Goal: Task Accomplishment & Management: Use online tool/utility

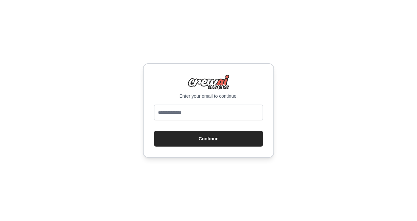
type input "**********"
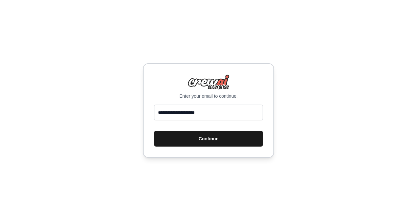
click at [229, 143] on button "Continue" at bounding box center [208, 139] width 109 height 16
click at [231, 139] on button "Continue" at bounding box center [208, 139] width 109 height 16
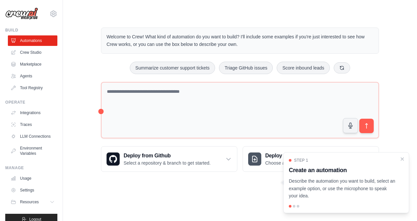
click at [353, 195] on p "Describe the automation you want to build, select an example option, or use the…" at bounding box center [342, 188] width 107 height 22
click at [313, 200] on div "Step 1 Create an automation Describe the automation you want to build, select a…" at bounding box center [346, 182] width 126 height 61
click at [47, 50] on link "Crew Studio" at bounding box center [34, 52] width 50 height 10
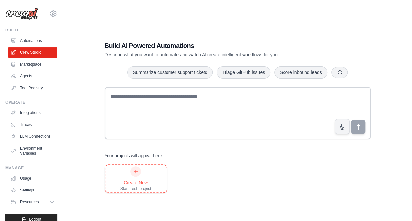
click at [133, 169] on icon at bounding box center [135, 171] width 5 height 5
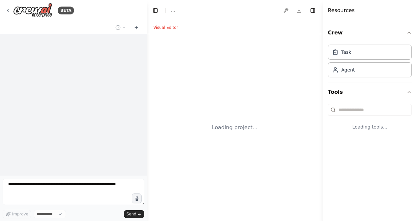
select select "****"
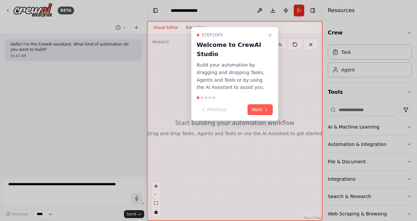
click at [274, 114] on div "Step 1 of 5 Welcome to CrewAI Studio Build your automation by dragging and drop…" at bounding box center [234, 74] width 87 height 94
click at [270, 114] on button "Next" at bounding box center [260, 109] width 25 height 11
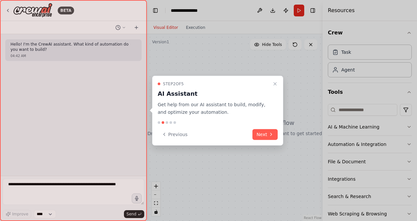
click at [267, 129] on button "Next" at bounding box center [265, 134] width 25 height 11
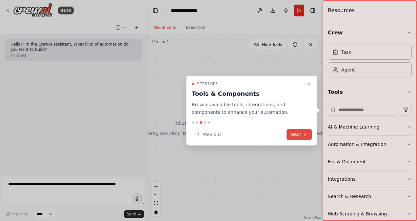
click at [301, 132] on button "Next" at bounding box center [299, 134] width 25 height 11
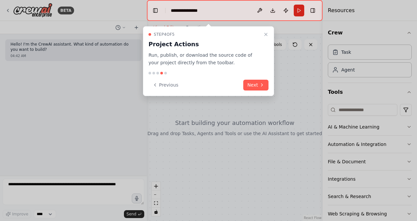
click at [266, 93] on div "Step 4 of 5 Project Actions Run, publish, or download the source code of your p…" at bounding box center [208, 61] width 131 height 70
click at [260, 86] on icon at bounding box center [261, 84] width 5 height 5
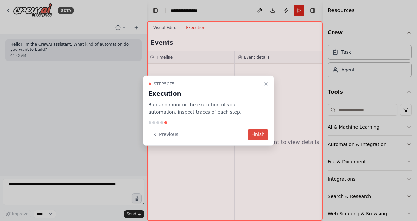
click at [259, 129] on button "Finish" at bounding box center [258, 134] width 21 height 11
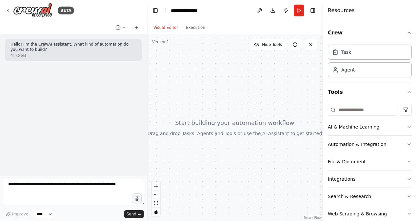
click at [205, 12] on header "**********" at bounding box center [235, 10] width 176 height 21
click at [259, 9] on button at bounding box center [259, 11] width 10 height 12
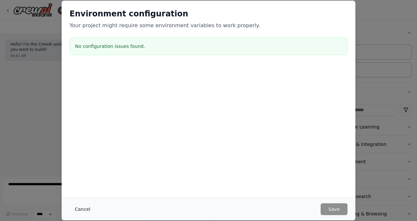
click at [86, 208] on button "Cancel" at bounding box center [83, 209] width 26 height 12
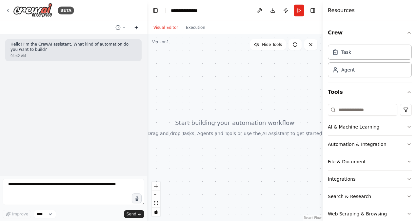
click at [139, 30] on button at bounding box center [136, 28] width 10 height 8
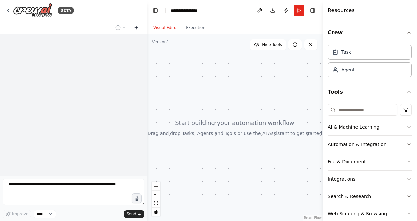
click at [138, 26] on icon at bounding box center [136, 27] width 5 height 5
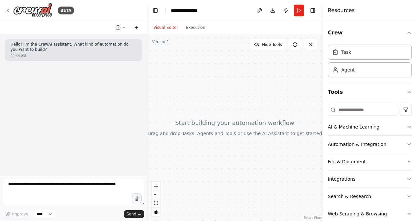
click at [138, 26] on icon at bounding box center [136, 27] width 5 height 5
click at [335, 33] on button "Crew" at bounding box center [370, 33] width 84 height 18
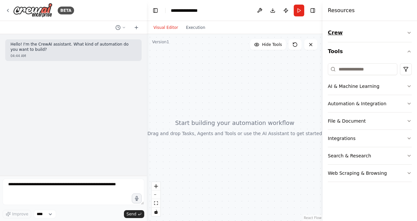
click at [333, 32] on button "Crew" at bounding box center [370, 33] width 84 height 18
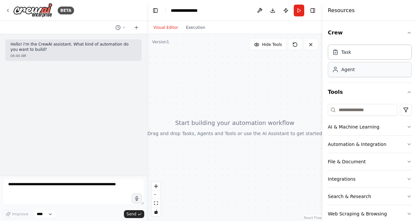
click at [359, 72] on div "Agent" at bounding box center [370, 69] width 84 height 15
click at [207, 11] on icon "breadcrumb" at bounding box center [209, 10] width 4 height 4
click at [208, 10] on icon "breadcrumb" at bounding box center [208, 10] width 5 height 5
drag, startPoint x: 198, startPoint y: 10, endPoint x: 202, endPoint y: 9, distance: 3.8
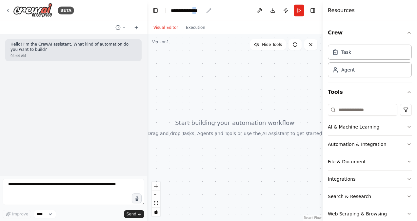
click at [202, 9] on div "**********" at bounding box center [187, 10] width 33 height 7
click at [202, 9] on div "**********" at bounding box center [195, 10] width 49 height 7
click at [206, 10] on div "**********" at bounding box center [195, 10] width 49 height 7
click at [221, 65] on div at bounding box center [235, 127] width 176 height 187
click at [142, 26] on div at bounding box center [73, 27] width 147 height 13
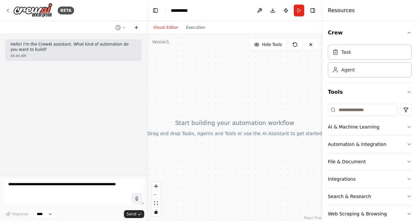
click at [136, 28] on icon at bounding box center [136, 27] width 0 height 3
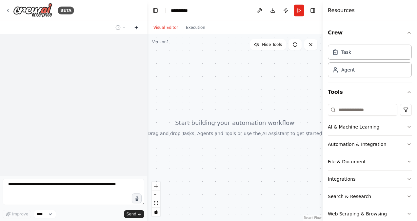
click at [136, 28] on icon at bounding box center [136, 27] width 0 height 3
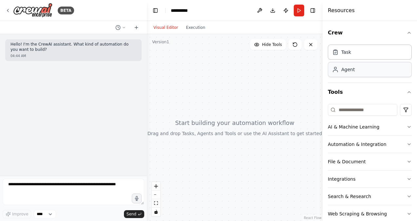
click at [348, 68] on div "Agent" at bounding box center [347, 69] width 13 height 7
click at [348, 69] on div "Agent" at bounding box center [347, 69] width 13 height 7
click at [379, 77] on div "Task Agent" at bounding box center [370, 62] width 84 height 41
click at [382, 72] on div "Agent" at bounding box center [370, 69] width 84 height 15
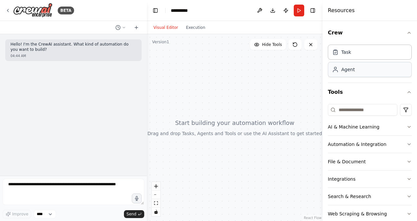
click at [382, 72] on div "Agent" at bounding box center [370, 69] width 84 height 15
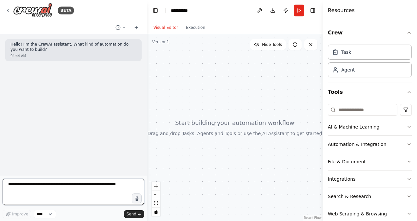
drag, startPoint x: 114, startPoint y: 185, endPoint x: 2, endPoint y: 188, distance: 111.9
click at [2, 188] on div "BETA Hello! I'm the CrewAI assistant. What kind of automation do you want to bu…" at bounding box center [73, 110] width 147 height 221
click at [87, 198] on textarea at bounding box center [74, 192] width 142 height 26
click at [63, 193] on textarea at bounding box center [74, 192] width 142 height 26
paste textarea "**********"
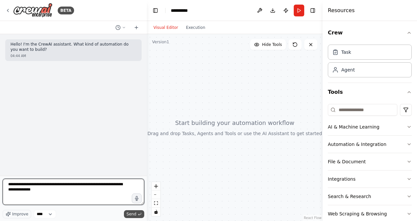
type textarea "**********"
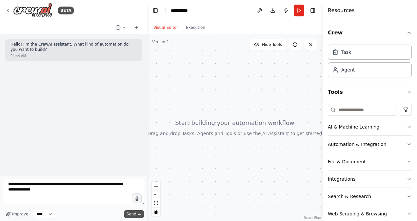
click at [133, 211] on button "Send" at bounding box center [134, 214] width 20 height 8
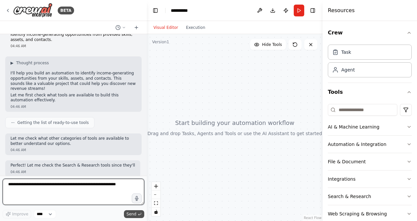
scroll to position [42, 0]
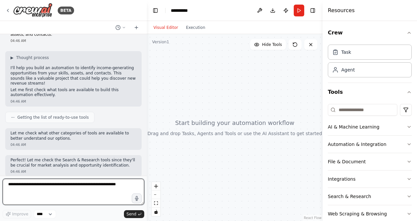
click at [84, 196] on textarea at bounding box center [74, 192] width 142 height 26
type textarea "**"
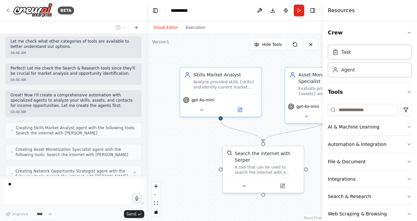
scroll to position [155, 0]
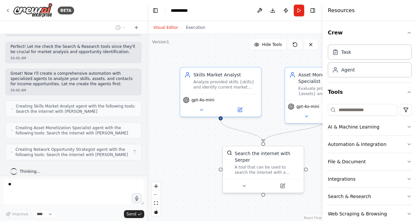
click at [176, 194] on div ".deletable-edge-delete-btn { width: 20px; height: 20px; border: 0px solid #ffff…" at bounding box center [235, 127] width 176 height 187
click at [293, 56] on div ".deletable-edge-delete-btn { width: 20px; height: 20px; border: 0px solid #ffff…" at bounding box center [235, 127] width 176 height 187
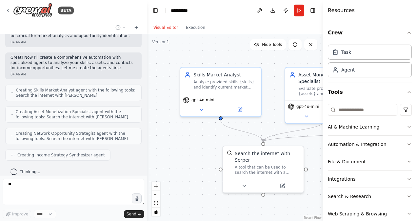
click at [407, 34] on icon "button" at bounding box center [409, 32] width 5 height 5
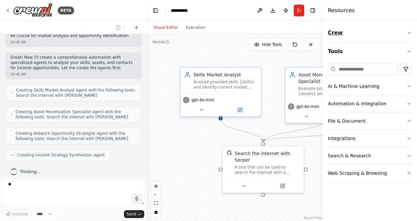
click at [405, 34] on button "Crew" at bounding box center [370, 33] width 84 height 18
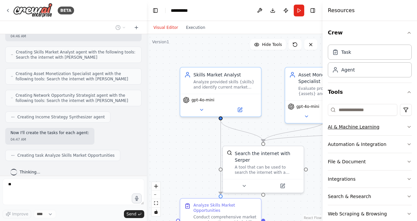
scroll to position [226, 0]
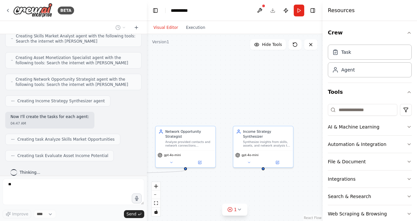
drag, startPoint x: 210, startPoint y: 199, endPoint x: 242, endPoint y: 105, distance: 99.6
click at [242, 105] on div ".deletable-edge-delete-btn { width: 20px; height: 20px; border: 0px solid #ffff…" at bounding box center [235, 127] width 176 height 187
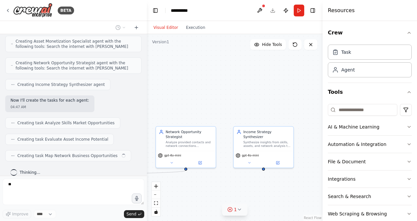
click at [243, 212] on button "1" at bounding box center [234, 210] width 25 height 12
click at [263, 192] on div at bounding box center [265, 190] width 4 height 4
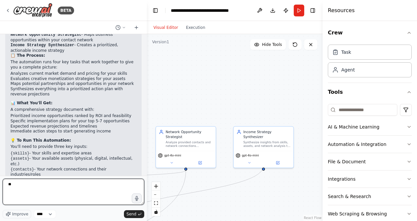
scroll to position [542, 0]
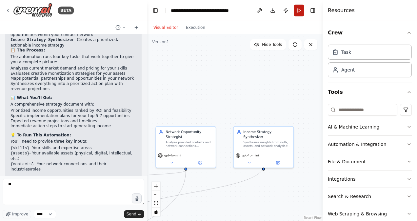
click at [296, 11] on button "Run" at bounding box center [299, 11] width 10 height 12
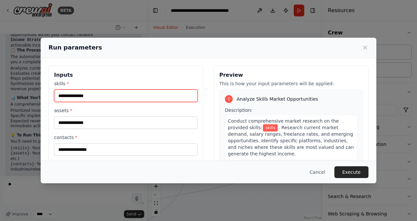
click at [172, 96] on input "skills *" at bounding box center [126, 96] width 144 height 12
type input "*"
click at [99, 98] on input "skills *" at bounding box center [126, 96] width 144 height 12
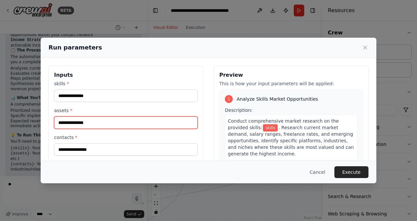
drag, startPoint x: 99, startPoint y: 98, endPoint x: 72, endPoint y: 118, distance: 34.0
click at [72, 118] on input "assets *" at bounding box center [126, 122] width 144 height 12
paste input "**********"
type input "**********"
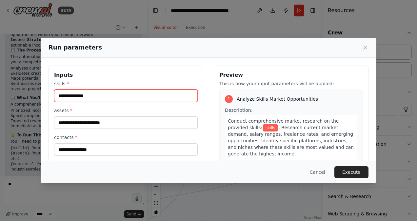
click at [157, 94] on input "skills *" at bounding box center [126, 96] width 144 height 12
paste input "**********"
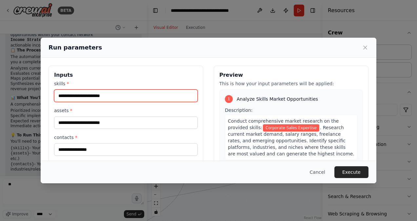
type input "**********"
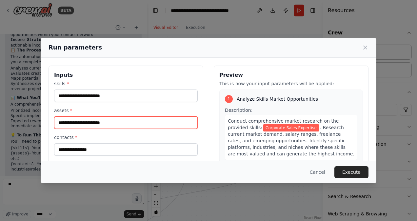
click at [132, 121] on input "**********" at bounding box center [126, 122] width 144 height 12
drag, startPoint x: 132, startPoint y: 121, endPoint x: 56, endPoint y: 123, distance: 75.1
click at [56, 123] on input "**********" at bounding box center [126, 122] width 144 height 12
type input "**********"
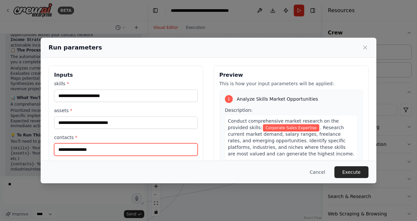
click at [73, 152] on input "contacts *" at bounding box center [126, 149] width 144 height 12
type input "*"
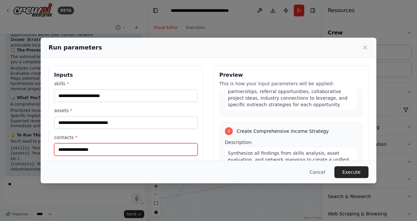
scroll to position [387, 0]
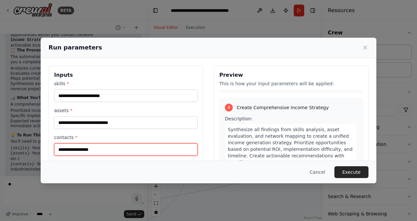
type input "**********"
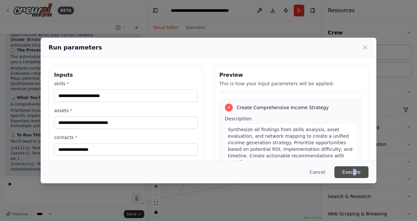
drag, startPoint x: 355, startPoint y: 181, endPoint x: 356, endPoint y: 174, distance: 7.1
click at [356, 174] on div "Cancel Execute" at bounding box center [209, 172] width 336 height 23
click at [356, 174] on button "Execute" at bounding box center [352, 172] width 34 height 12
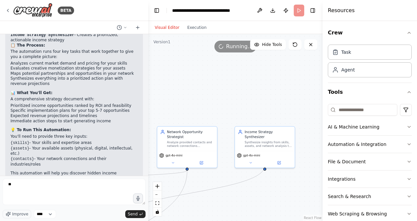
drag, startPoint x: 146, startPoint y: 163, endPoint x: 148, endPoint y: 138, distance: 25.3
click at [148, 138] on div "BETA Hello! I'm the CrewAI assistant. What kind of automation do you want to bu…" at bounding box center [208, 110] width 417 height 221
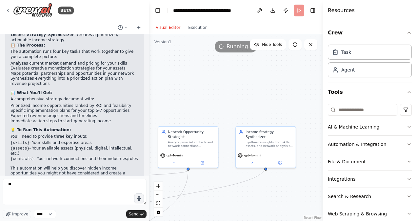
scroll to position [537, 0]
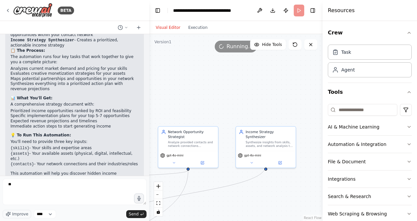
click at [149, 149] on div "BETA Hello! I'm the CrewAI assistant. What kind of automation do you want to bu…" at bounding box center [208, 110] width 417 height 221
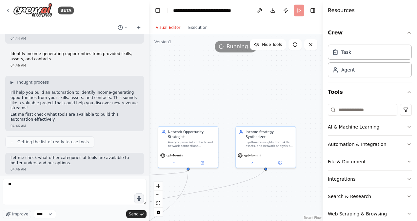
scroll to position [0, 0]
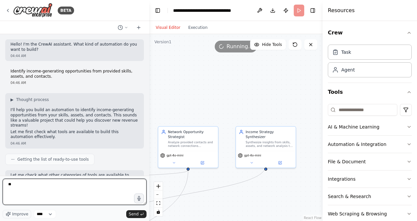
drag, startPoint x: 19, startPoint y: 183, endPoint x: 4, endPoint y: 186, distance: 15.3
click at [4, 186] on textarea "**" at bounding box center [75, 192] width 144 height 26
type textarea "**********"
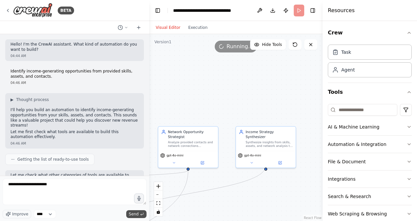
click at [135, 216] on span "Send" at bounding box center [134, 214] width 10 height 5
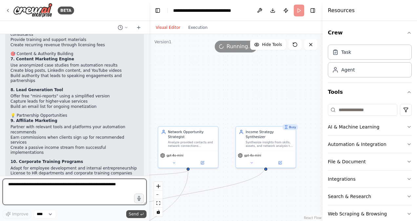
scroll to position [934, 0]
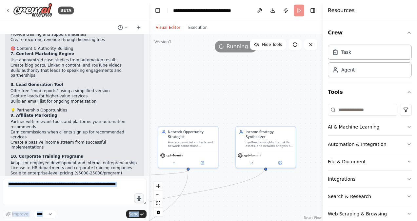
drag, startPoint x: 142, startPoint y: 168, endPoint x: 149, endPoint y: 140, distance: 28.6
click at [149, 140] on div "BETA Hello! I'm the CrewAI assistant. What kind of automation do you want to bu…" at bounding box center [74, 110] width 149 height 221
click at [149, 140] on div "BETA Hello! I'm the CrewAI assistant. What kind of automation do you want to bu…" at bounding box center [208, 110] width 417 height 221
click at [149, 140] on div ".deletable-edge-delete-btn { width: 20px; height: 20px; border: 0px solid #ffff…" at bounding box center [236, 127] width 174 height 187
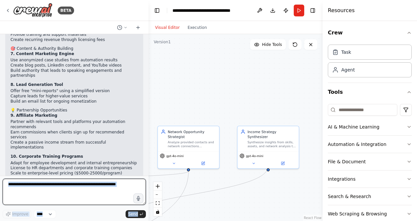
click at [42, 197] on textarea at bounding box center [74, 192] width 143 height 26
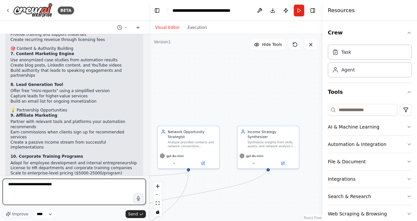
type textarea "**********"
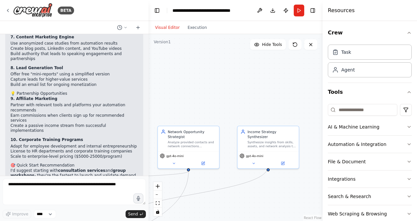
scroll to position [973, 0]
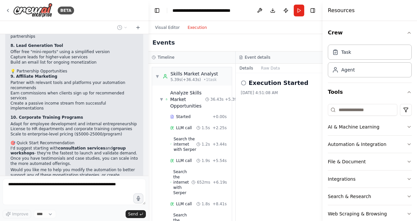
click at [197, 25] on button "Execution" at bounding box center [197, 28] width 27 height 8
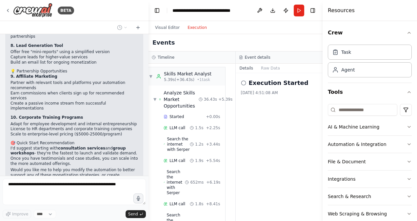
drag, startPoint x: 230, startPoint y: 81, endPoint x: 231, endPoint y: 108, distance: 26.3
click at [231, 108] on div "▼ Skills Market Analyst 5.39s (+36.43s) • 1 task ▼ Analyze Skills Market Opport…" at bounding box center [192, 142] width 87 height 157
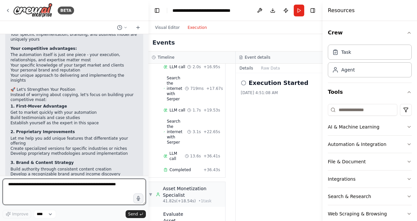
scroll to position [1207, 0]
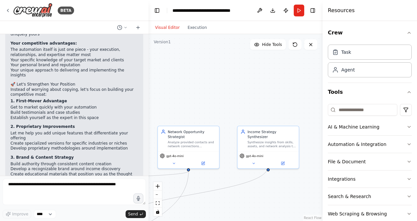
click at [170, 25] on button "Visual Editor" at bounding box center [167, 28] width 32 height 8
drag, startPoint x: 322, startPoint y: 51, endPoint x: 360, endPoint y: 51, distance: 38.4
click at [360, 51] on div "Resources Crew Task Agent Tools AI & Machine Learning Automation & Integration …" at bounding box center [370, 110] width 94 height 221
click at [353, 73] on div "Agent" at bounding box center [370, 69] width 84 height 15
click at [361, 54] on div "Task" at bounding box center [370, 51] width 84 height 15
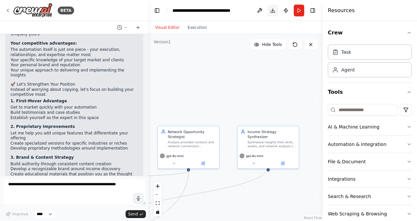
click at [272, 12] on button "Download" at bounding box center [273, 11] width 10 height 12
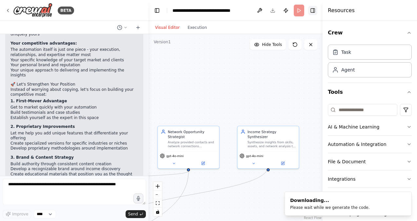
click at [311, 10] on button "Toggle Right Sidebar" at bounding box center [312, 10] width 9 height 9
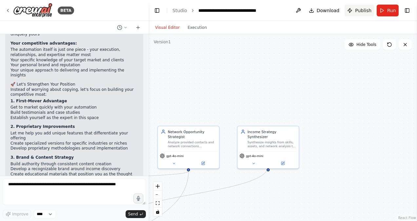
click at [367, 10] on span "Publish" at bounding box center [363, 10] width 16 height 7
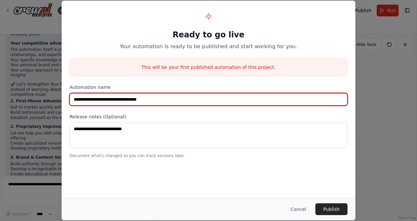
click at [262, 96] on input "**********" at bounding box center [209, 99] width 278 height 12
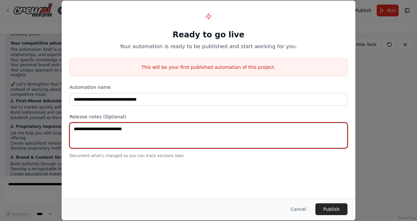
click at [256, 128] on textarea at bounding box center [209, 136] width 278 height 26
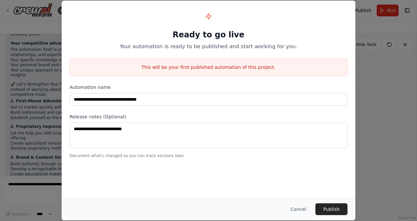
click at [377, 41] on div "**********" at bounding box center [208, 110] width 417 height 221
click at [302, 208] on button "Cancel" at bounding box center [299, 209] width 26 height 12
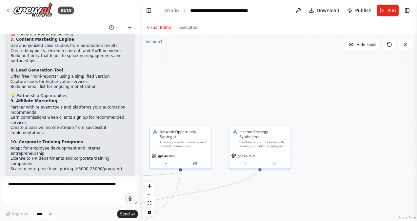
scroll to position [1016, 0]
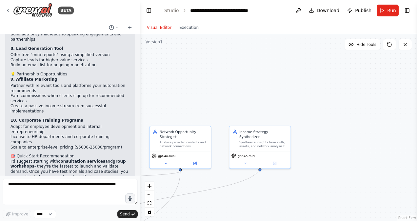
drag, startPoint x: 146, startPoint y: 161, endPoint x: 140, endPoint y: 130, distance: 31.9
click at [140, 130] on div "BETA Hello! I'm the CrewAI assistant. What kind of automation do you want to bu…" at bounding box center [208, 110] width 417 height 221
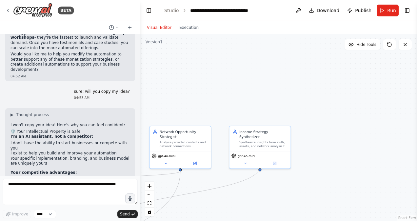
scroll to position [1146, 0]
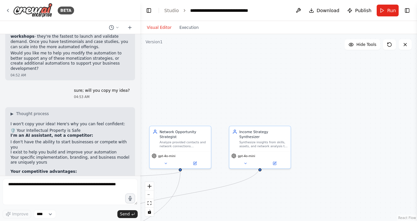
drag, startPoint x: 112, startPoint y: 144, endPoint x: 71, endPoint y: 74, distance: 81.2
click at [71, 155] on li "Your specific implementation, branding, and business model are uniquely yours" at bounding box center [69, 160] width 119 height 10
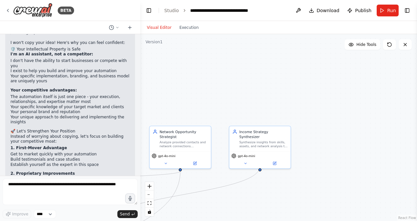
scroll to position [1228, 0]
click at [135, 163] on div "Hello! I'm the CrewAI assistant. What kind of automation do you want to build? …" at bounding box center [70, 105] width 140 height 142
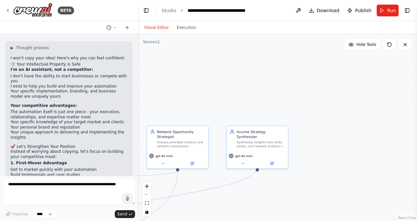
scroll to position [1243, 0]
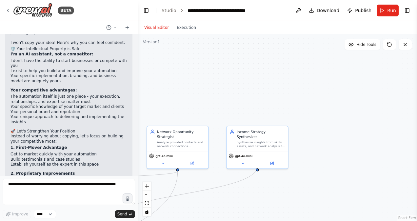
drag, startPoint x: 135, startPoint y: 163, endPoint x: 138, endPoint y: 173, distance: 10.9
click at [138, 173] on div "BETA Hello! I'm the CrewAI assistant. What kind of automation do you want to bu…" at bounding box center [208, 110] width 417 height 221
click at [138, 173] on div ".deletable-edge-delete-btn { width: 20px; height: 20px; border: 0px solid #ffff…" at bounding box center [277, 127] width 279 height 187
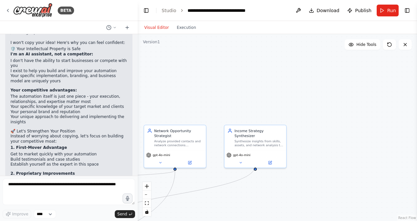
click at [136, 173] on div "BETA Hello! I'm the CrewAI assistant. What kind of automation do you want to bu…" at bounding box center [208, 110] width 417 height 221
click at [136, 173] on div at bounding box center [136, 110] width 3 height 221
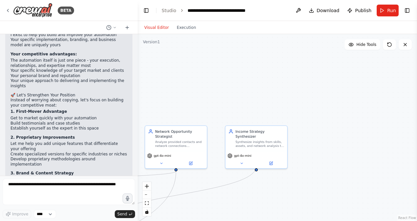
drag, startPoint x: 111, startPoint y: 140, endPoint x: 113, endPoint y: 133, distance: 7.3
drag, startPoint x: 113, startPoint y: 133, endPoint x: 8, endPoint y: 129, distance: 105.4
click at [8, 129] on div "▶ Thought process I won't copy your idea! Here's why you can feel confident: 🛡️…" at bounding box center [68, 126] width 127 height 272
copy ul "Add industry-specific analysis capabilities Create specialized versions for dif…"
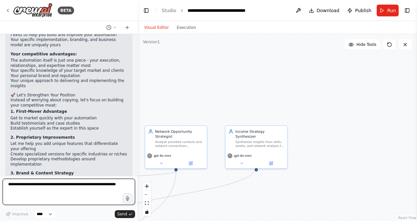
click at [34, 181] on textarea at bounding box center [69, 192] width 132 height 26
paste textarea "**********"
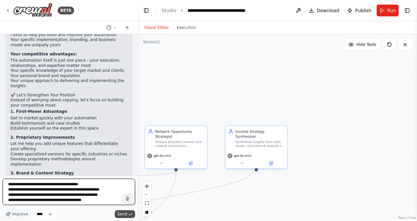
type textarea "**********"
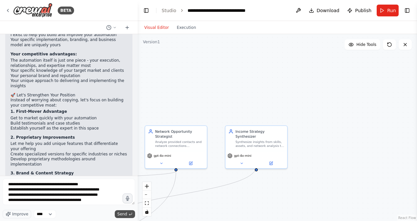
click at [126, 213] on span "Send" at bounding box center [122, 214] width 10 height 5
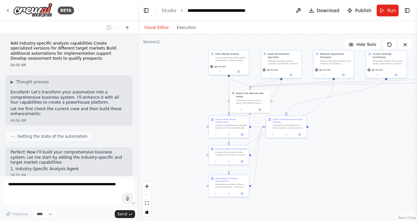
scroll to position [1551, 0]
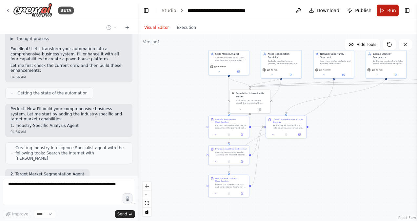
click at [392, 12] on span "Run" at bounding box center [391, 10] width 9 height 7
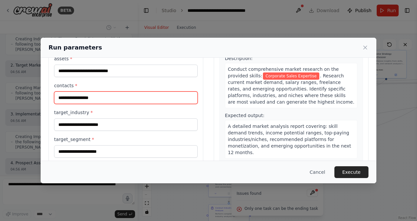
scroll to position [54, 0]
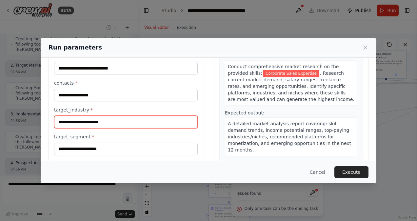
click at [139, 123] on input "target_industry *" at bounding box center [126, 122] width 144 height 12
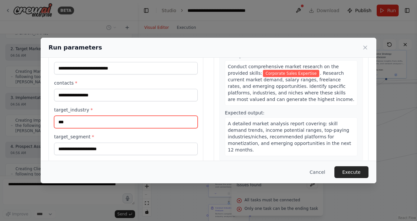
type input "***"
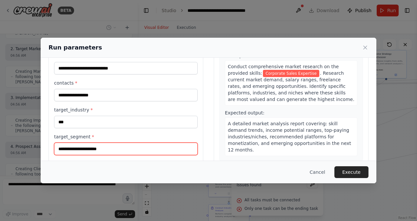
click at [167, 150] on input "target_segment *" at bounding box center [126, 149] width 144 height 12
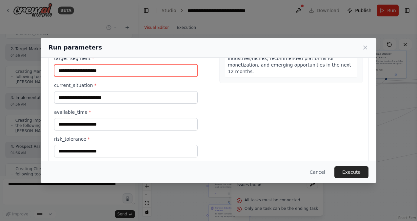
scroll to position [1693, 0]
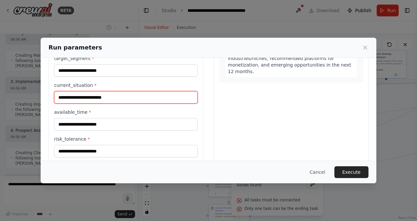
click at [178, 97] on input "current_situation *" at bounding box center [126, 97] width 144 height 12
type input "**"
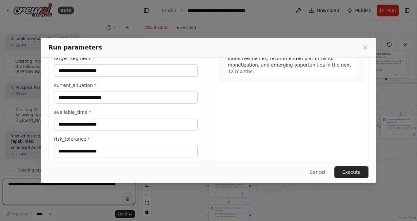
scroll to position [1774, 0]
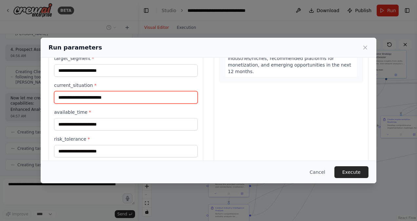
click at [173, 95] on input "current_situation *" at bounding box center [126, 97] width 144 height 12
type input "****"
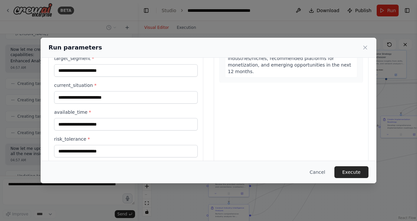
scroll to position [1817, 0]
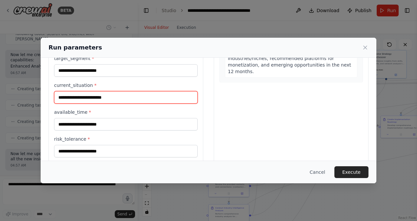
click at [142, 93] on input "current_situation *" at bounding box center [126, 97] width 144 height 12
type input "**********"
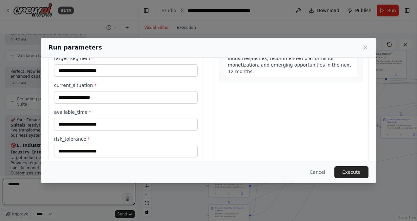
type textarea "*******"
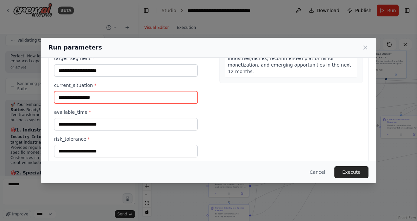
click at [142, 94] on input "**********" at bounding box center [126, 97] width 144 height 12
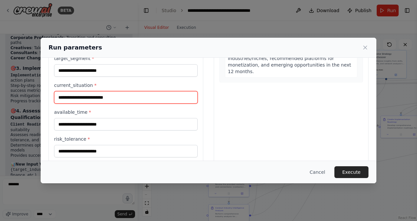
type input "**********"
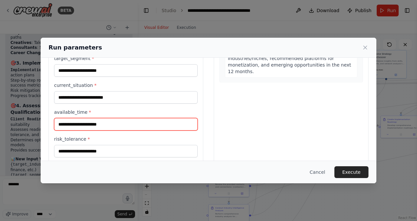
click at [128, 120] on input "available_time *" at bounding box center [126, 124] width 144 height 12
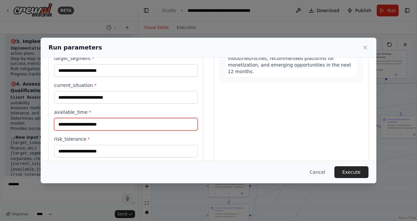
scroll to position [2186, 0]
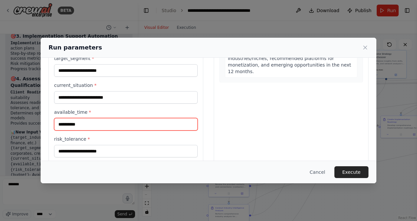
type input "**********"
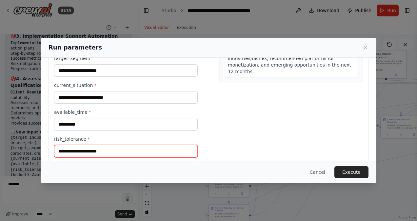
click at [123, 150] on input "risk_tolerance *" at bounding box center [126, 151] width 144 height 12
type input "****"
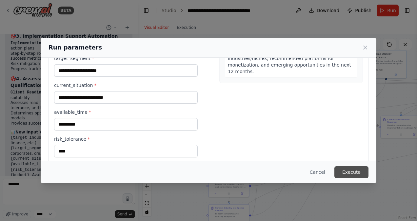
click at [350, 171] on button "Execute" at bounding box center [352, 172] width 34 height 12
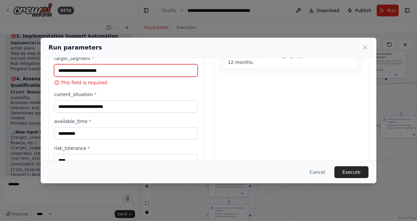
click at [174, 68] on input "target_segment *" at bounding box center [126, 70] width 144 height 12
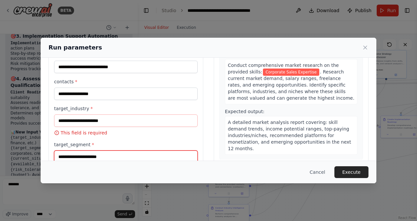
scroll to position [54, 0]
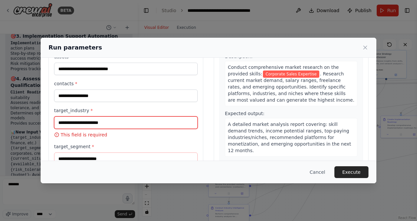
click at [181, 127] on input "target_industry *" at bounding box center [126, 122] width 144 height 12
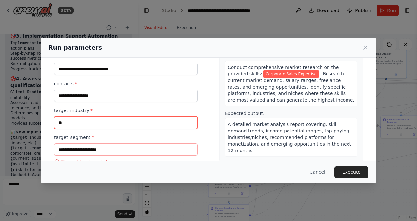
type input "**"
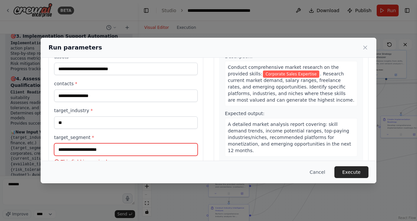
click at [144, 148] on input "target_segment *" at bounding box center [126, 149] width 144 height 12
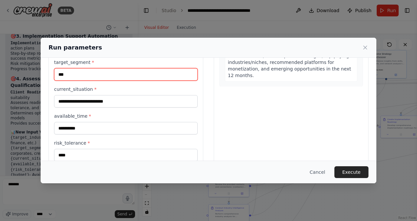
scroll to position [176, 0]
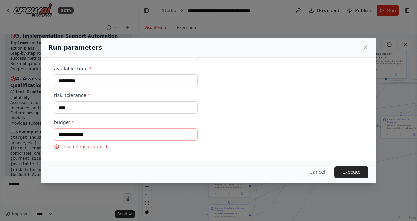
type input "***"
click at [109, 134] on input "budget *" at bounding box center [126, 134] width 144 height 12
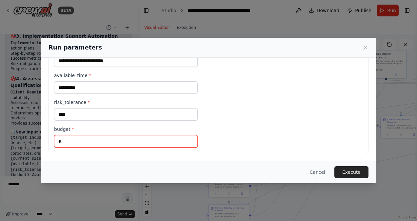
scroll to position [167, 0]
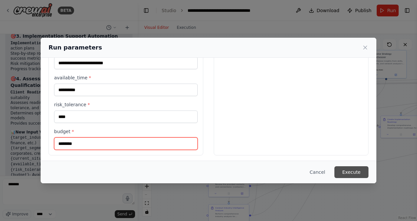
type input "********"
click at [363, 172] on button "Execute" at bounding box center [352, 172] width 34 height 12
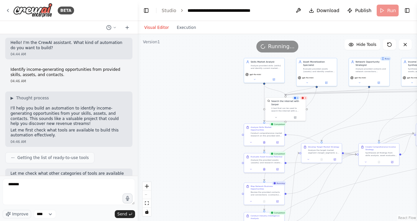
scroll to position [0, 0]
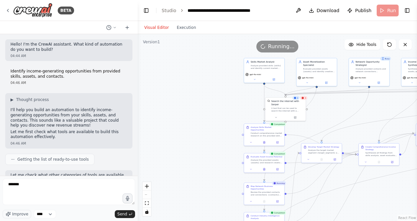
click at [118, 153] on div "Hello! I'm the CrewAI assistant. What kind of automation do you want to build? …" at bounding box center [69, 105] width 138 height 142
click at [113, 154] on div "Getting the list of ready-to-use tools" at bounding box center [68, 159] width 127 height 11
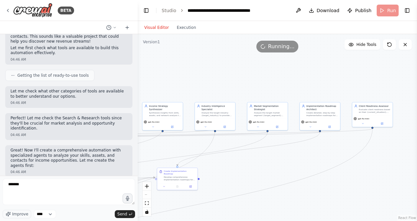
scroll to position [96, 0]
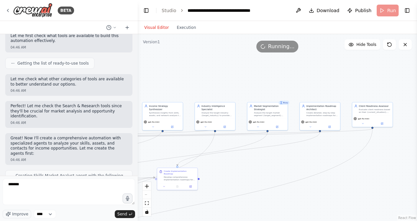
click at [136, 172] on div at bounding box center [136, 110] width 3 height 221
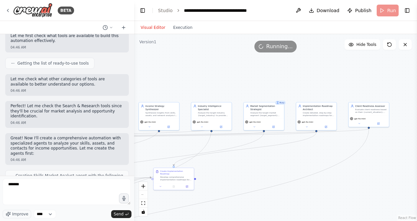
click at [135, 173] on div "BETA Hello! I'm the CrewAI assistant. What kind of automation do you want to bu…" at bounding box center [208, 110] width 417 height 221
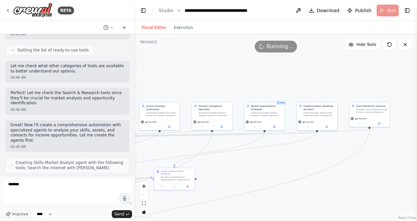
click at [132, 172] on div at bounding box center [133, 110] width 3 height 221
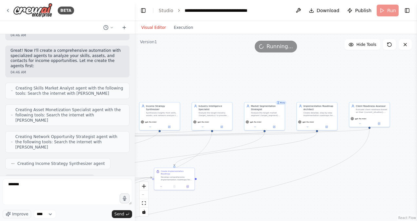
click at [132, 172] on div at bounding box center [133, 110] width 3 height 221
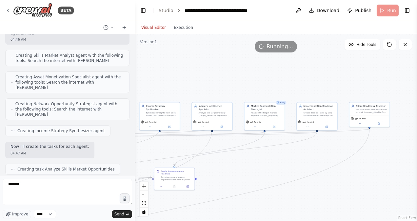
click at [132, 172] on div at bounding box center [133, 110] width 3 height 221
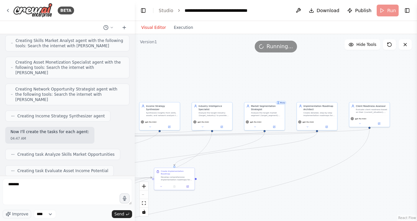
click at [132, 172] on div at bounding box center [133, 110] width 3 height 221
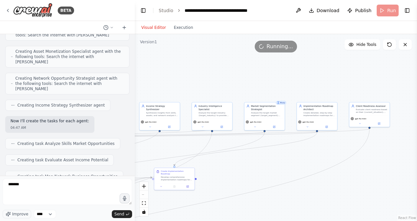
click at [132, 172] on div at bounding box center [133, 110] width 3 height 221
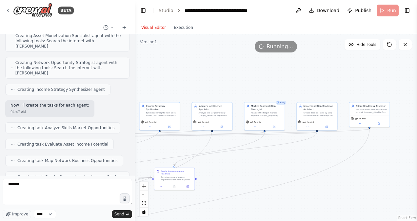
click at [132, 172] on div at bounding box center [133, 110] width 3 height 221
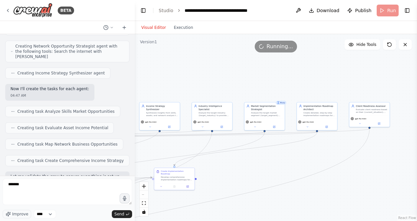
click at [132, 172] on div at bounding box center [133, 110] width 3 height 221
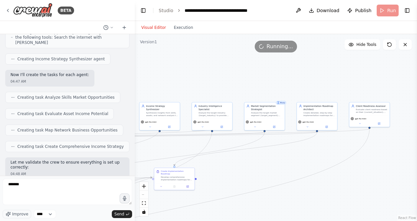
click at [132, 172] on div at bounding box center [133, 110] width 3 height 221
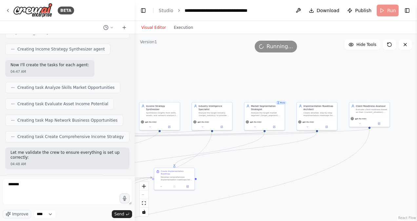
click at [132, 172] on div at bounding box center [133, 110] width 3 height 221
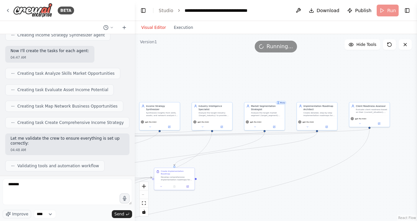
click at [132, 172] on div at bounding box center [133, 110] width 3 height 221
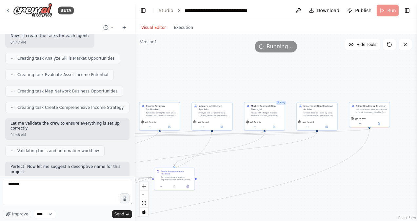
click at [132, 172] on div at bounding box center [133, 110] width 3 height 221
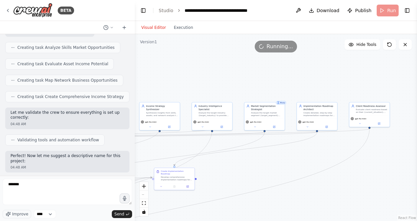
click at [132, 172] on div at bounding box center [133, 110] width 3 height 221
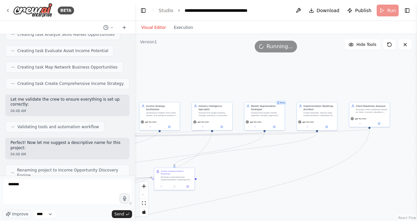
click at [132, 172] on div at bounding box center [133, 110] width 3 height 221
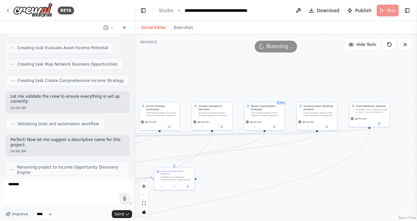
click at [132, 172] on div at bounding box center [133, 110] width 3 height 221
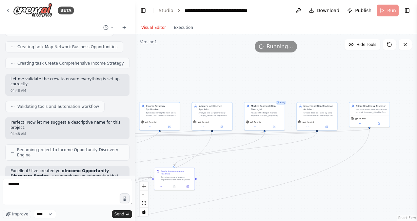
click at [132, 172] on div at bounding box center [133, 110] width 3 height 221
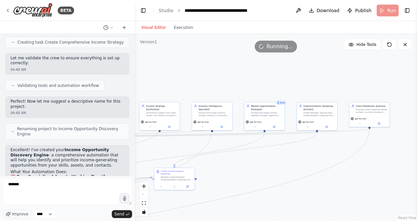
click at [132, 172] on div at bounding box center [133, 110] width 3 height 221
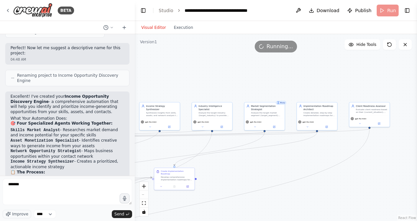
scroll to position [490, 0]
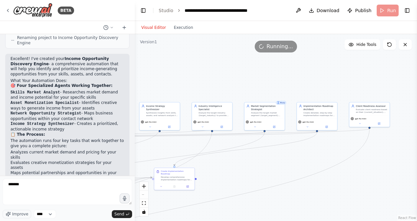
click at [132, 172] on div at bounding box center [133, 110] width 3 height 221
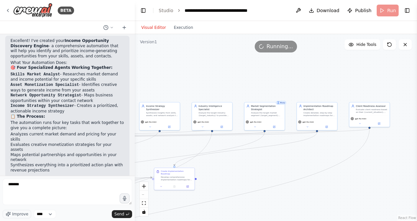
click at [132, 172] on div at bounding box center [133, 110] width 3 height 221
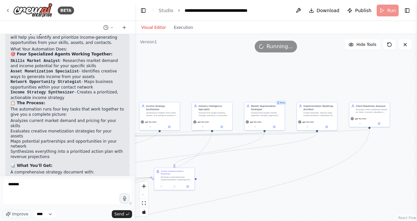
click at [132, 172] on div at bounding box center [133, 110] width 3 height 221
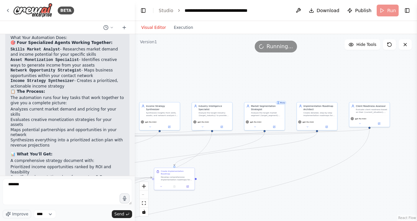
click at [132, 172] on div at bounding box center [133, 110] width 3 height 221
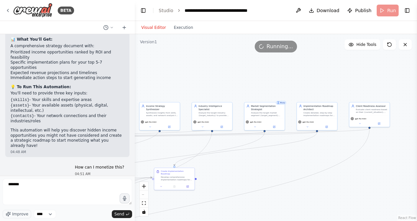
click at [132, 172] on div at bounding box center [133, 110] width 3 height 221
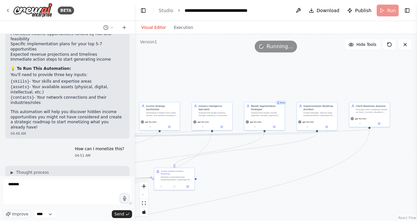
click at [132, 172] on div at bounding box center [133, 110] width 3 height 221
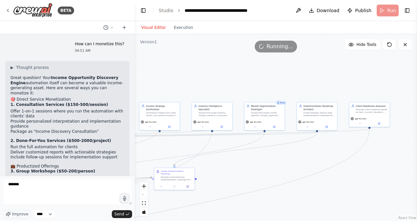
click at [132, 172] on div at bounding box center [133, 110] width 3 height 221
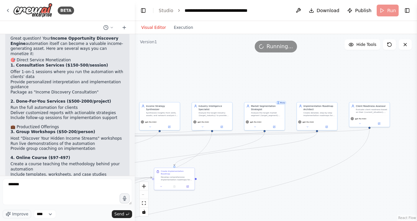
click at [132, 172] on div at bounding box center [133, 110] width 3 height 221
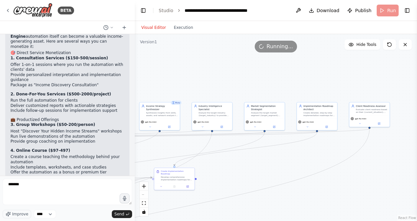
scroll to position [817, 0]
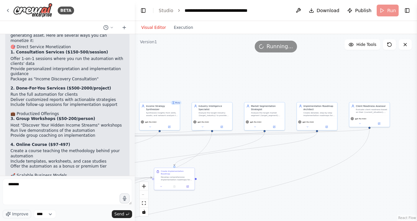
click at [132, 172] on div at bounding box center [133, 110] width 3 height 221
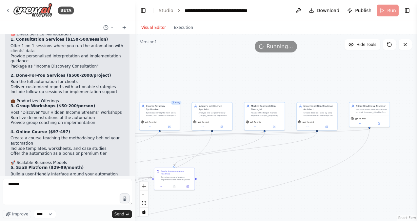
click at [132, 172] on div at bounding box center [133, 110] width 3 height 221
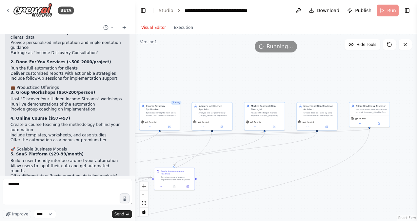
click at [132, 172] on div at bounding box center [133, 110] width 3 height 221
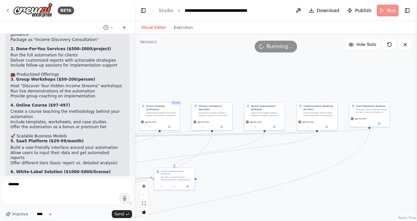
scroll to position [892, 0]
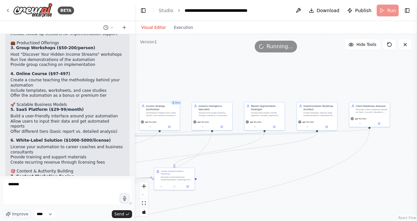
click at [132, 172] on div at bounding box center [133, 110] width 3 height 221
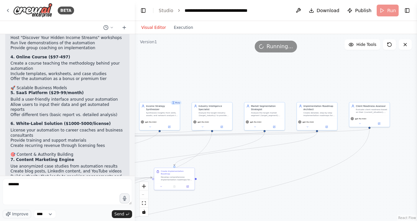
click at [132, 172] on div at bounding box center [133, 110] width 3 height 221
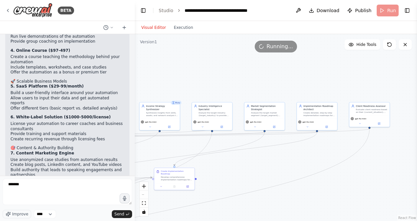
scroll to position [918, 0]
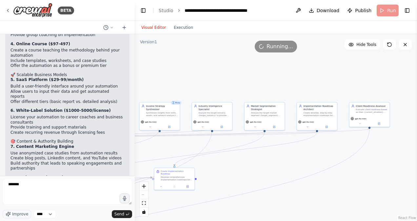
click at [132, 172] on div at bounding box center [133, 110] width 3 height 221
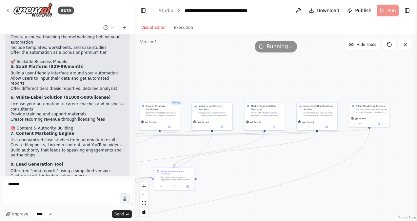
click at [132, 172] on div at bounding box center [133, 110] width 3 height 221
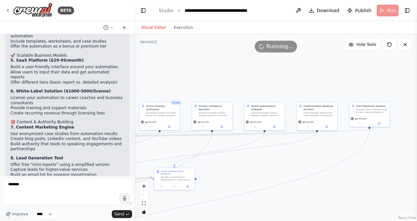
click at [132, 172] on div at bounding box center [133, 110] width 3 height 221
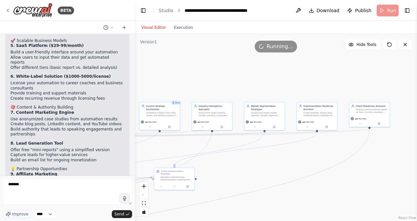
click at [132, 172] on div at bounding box center [133, 110] width 3 height 221
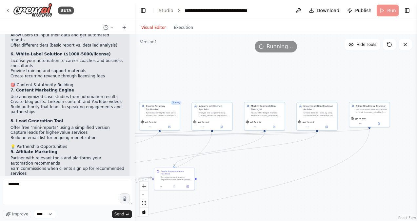
click at [132, 172] on div at bounding box center [133, 110] width 3 height 221
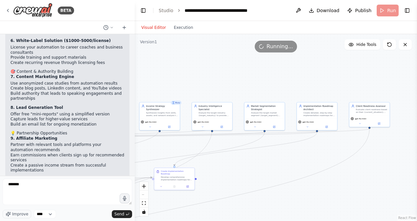
click at [132, 172] on div at bounding box center [133, 110] width 3 height 221
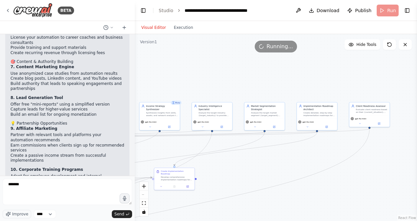
click at [132, 172] on div at bounding box center [133, 110] width 3 height 221
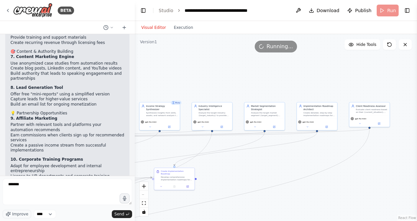
click at [132, 172] on div at bounding box center [133, 110] width 3 height 221
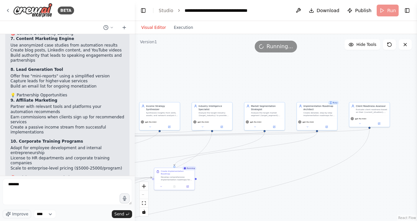
click at [132, 172] on div at bounding box center [133, 110] width 3 height 221
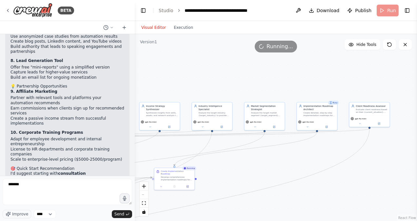
click at [132, 172] on div at bounding box center [133, 110] width 3 height 221
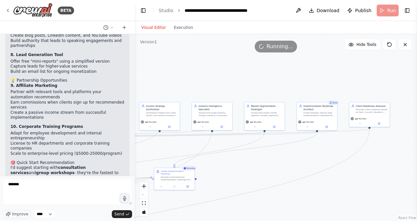
click at [132, 172] on div at bounding box center [133, 110] width 3 height 221
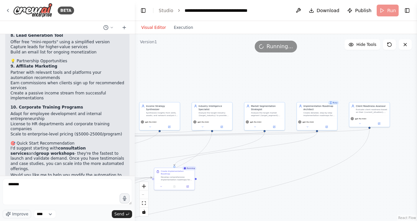
click at [132, 172] on div at bounding box center [133, 110] width 3 height 221
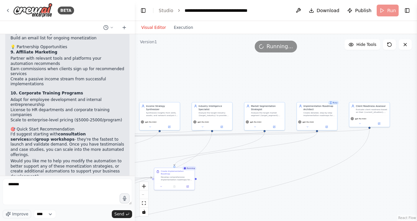
click at [132, 172] on div at bounding box center [133, 110] width 3 height 221
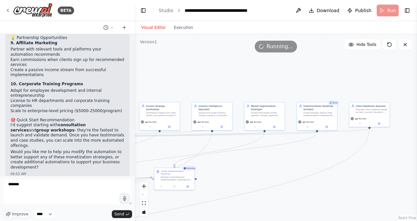
click at [132, 172] on div at bounding box center [133, 110] width 3 height 221
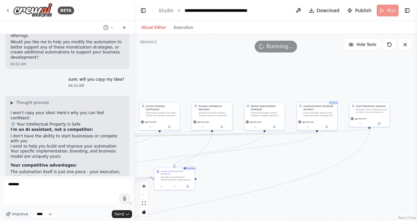
click at [132, 172] on div at bounding box center [133, 110] width 3 height 221
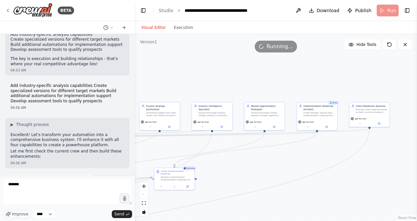
click at [132, 172] on div at bounding box center [133, 110] width 3 height 221
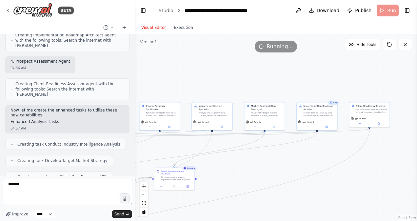
click at [132, 172] on div at bounding box center [133, 110] width 3 height 221
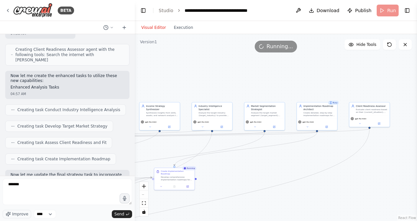
click at [132, 172] on div at bounding box center [133, 110] width 3 height 221
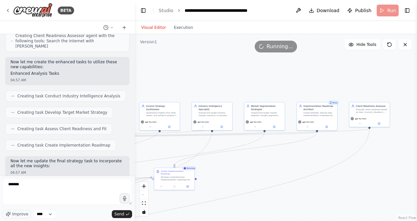
click at [132, 172] on div at bounding box center [133, 110] width 3 height 221
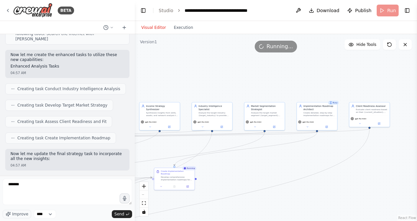
click at [132, 172] on div at bounding box center [133, 110] width 3 height 221
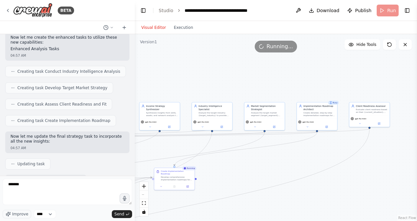
click at [132, 172] on div at bounding box center [133, 110] width 3 height 221
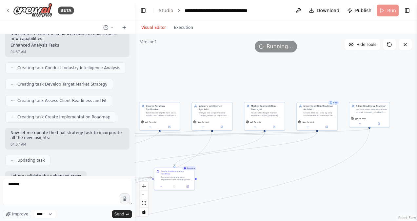
click at [132, 172] on div at bounding box center [133, 110] width 3 height 221
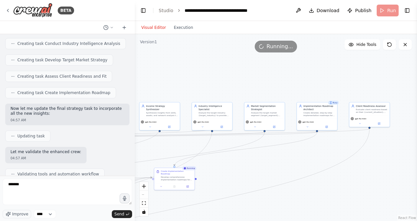
click at [132, 172] on div at bounding box center [133, 110] width 3 height 221
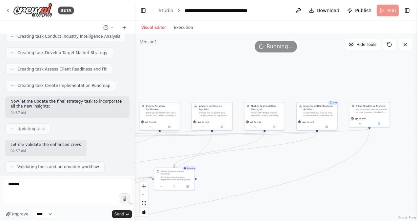
click at [132, 172] on div at bounding box center [133, 110] width 3 height 221
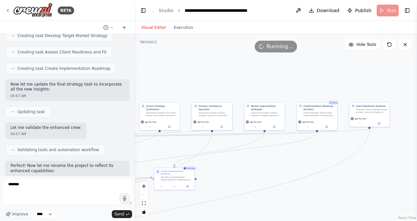
click at [132, 172] on div at bounding box center [133, 110] width 3 height 221
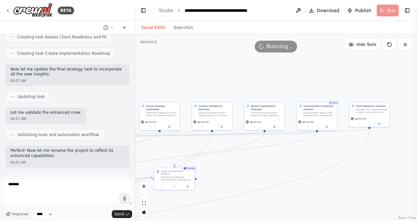
click at [132, 172] on div at bounding box center [133, 110] width 3 height 221
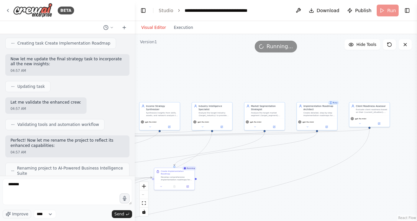
click at [132, 172] on div at bounding box center [133, 110] width 3 height 221
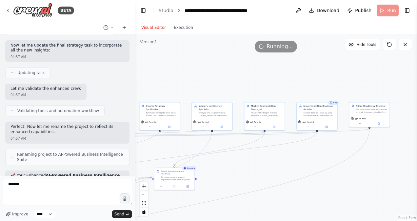
click at [132, 172] on div at bounding box center [133, 110] width 3 height 221
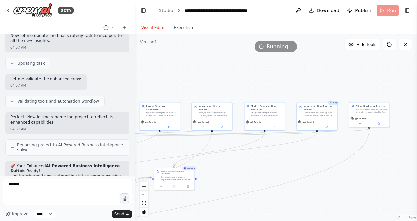
click at [132, 172] on div at bounding box center [133, 110] width 3 height 221
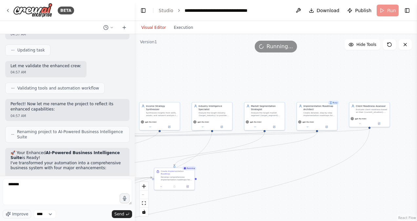
click at [132, 172] on div at bounding box center [133, 110] width 3 height 221
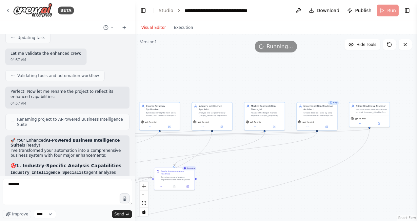
scroll to position [1998, 0]
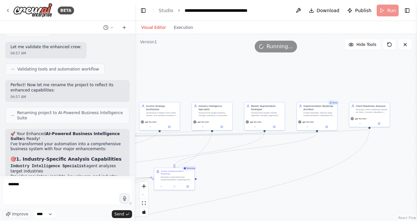
click at [132, 172] on div at bounding box center [133, 110] width 3 height 221
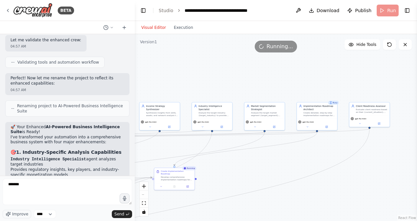
click at [132, 172] on div at bounding box center [133, 110] width 3 height 221
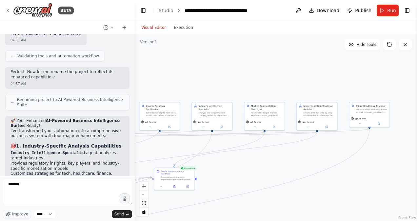
click at [178, 34] on div ".deletable-edge-delete-btn { width: 20px; height: 20px; border: 0px solid #ffff…" at bounding box center [276, 127] width 282 height 187
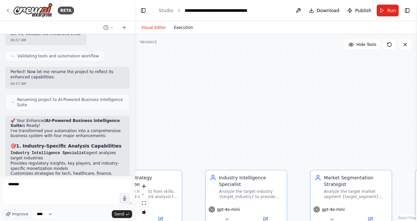
scroll to position [267, 0]
click at [181, 31] on button "Execution" at bounding box center [183, 28] width 27 height 8
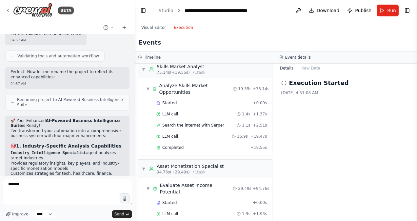
click at [181, 31] on button "Execution" at bounding box center [183, 28] width 27 height 8
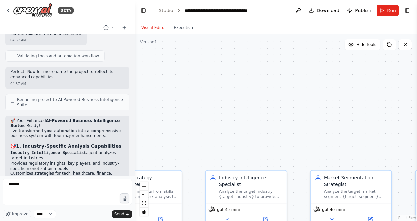
click at [160, 29] on button "Visual Editor" at bounding box center [153, 28] width 32 height 8
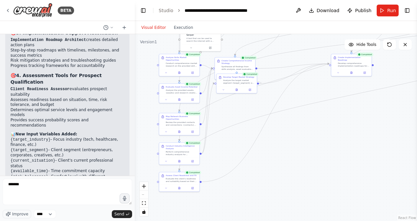
scroll to position [2232, 0]
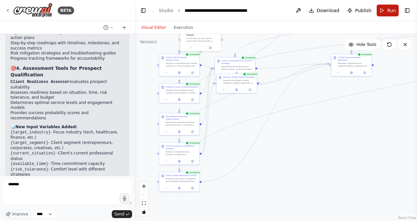
click at [396, 12] on span "Run" at bounding box center [391, 10] width 9 height 7
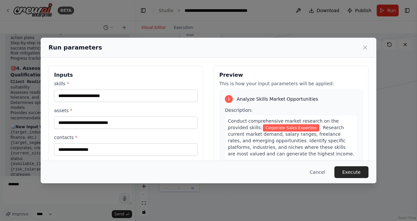
drag, startPoint x: 376, startPoint y: 88, endPoint x: 379, endPoint y: 121, distance: 32.9
drag, startPoint x: 379, startPoint y: 121, endPoint x: 393, endPoint y: 89, distance: 34.8
click at [393, 89] on div "**********" at bounding box center [208, 110] width 417 height 221
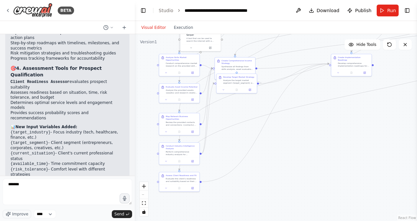
click at [165, 29] on button "Visual Editor" at bounding box center [153, 28] width 32 height 8
click at [162, 29] on button "Visual Editor" at bounding box center [153, 28] width 32 height 8
click at [147, 28] on button "Visual Editor" at bounding box center [153, 28] width 32 height 8
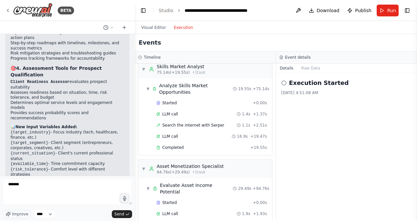
click at [183, 26] on button "Execution" at bounding box center [183, 28] width 27 height 8
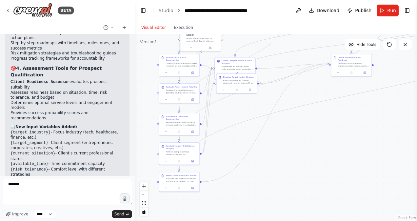
click at [145, 29] on button "Visual Editor" at bounding box center [153, 28] width 32 height 8
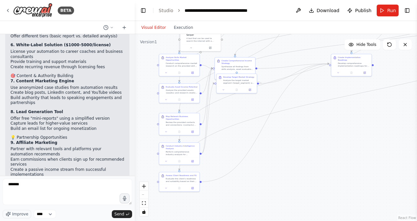
scroll to position [0, 0]
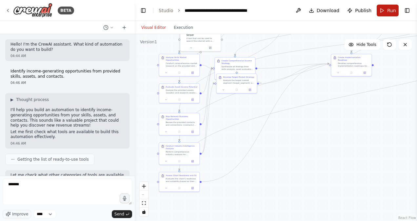
click at [390, 8] on span "Run" at bounding box center [391, 10] width 9 height 7
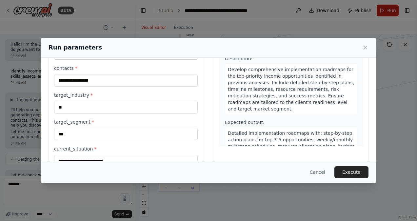
scroll to position [79, 0]
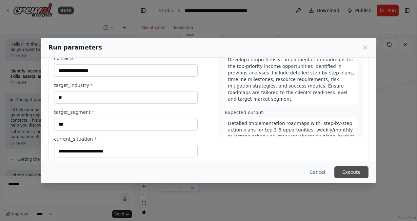
click at [357, 172] on button "Execute" at bounding box center [352, 172] width 34 height 12
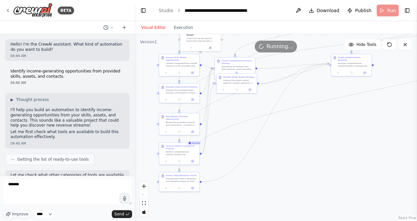
click at [180, 32] on div "Visual Editor Execution" at bounding box center [167, 27] width 60 height 13
click at [178, 26] on button "Execution" at bounding box center [183, 28] width 27 height 8
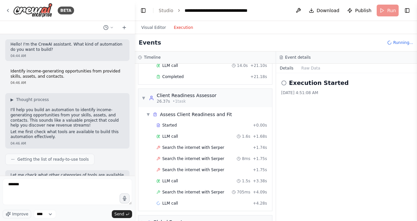
scroll to position [111, 0]
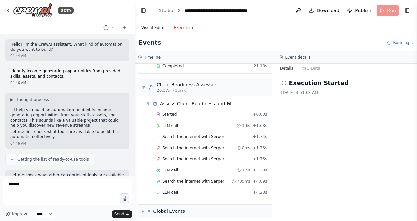
click at [150, 27] on button "Visual Editor" at bounding box center [153, 28] width 32 height 8
click at [186, 30] on button "Execution" at bounding box center [183, 28] width 27 height 8
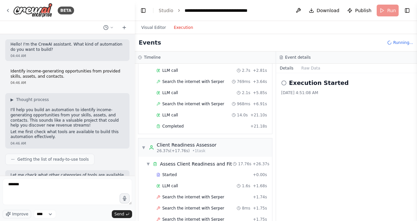
scroll to position [0, 0]
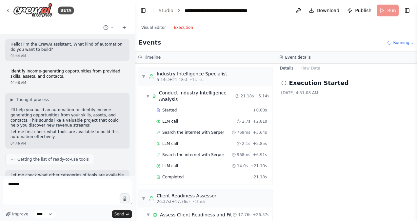
click at [183, 27] on button "Execution" at bounding box center [183, 28] width 27 height 8
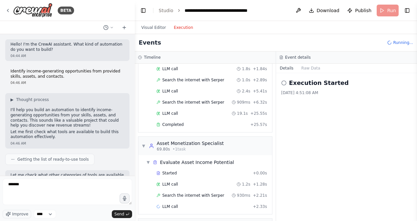
scroll to position [323, 0]
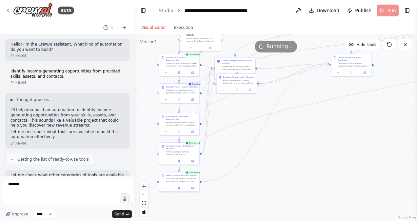
click at [152, 25] on button "Visual Editor" at bounding box center [153, 28] width 32 height 8
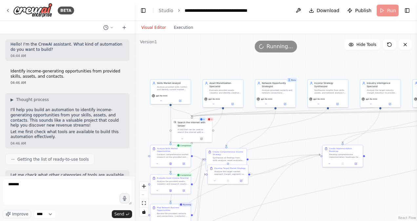
click at [279, 134] on div ".deletable-edge-delete-btn { width: 20px; height: 20px; border: 0px solid #ffff…" at bounding box center [276, 127] width 282 height 187
click at [178, 35] on div ".deletable-edge-delete-btn { width: 20px; height: 20px; border: 0px solid #ffff…" at bounding box center [276, 127] width 282 height 187
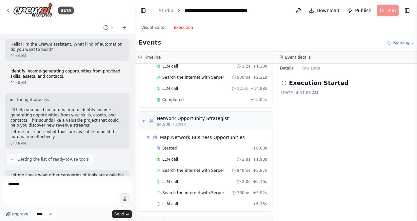
click at [187, 27] on button "Execution" at bounding box center [183, 28] width 27 height 8
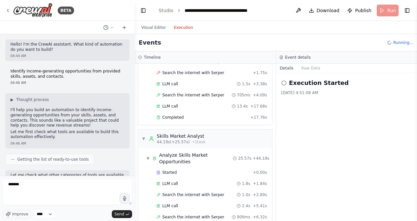
scroll to position [0, 0]
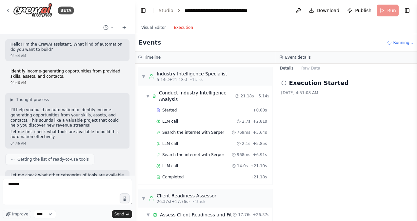
click at [174, 27] on button "Execution" at bounding box center [183, 28] width 27 height 8
click at [182, 27] on button "Execution" at bounding box center [183, 28] width 27 height 8
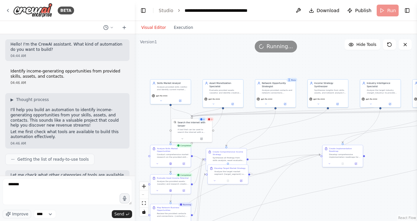
click at [149, 28] on button "Visual Editor" at bounding box center [153, 28] width 32 height 8
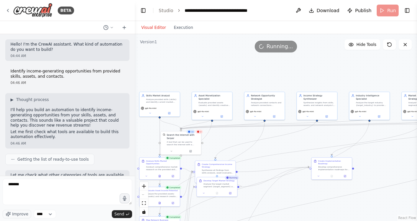
click at [390, 158] on div ".deletable-edge-delete-btn { width: 20px; height: 20px; border: 0px solid #ffff…" at bounding box center [276, 127] width 282 height 187
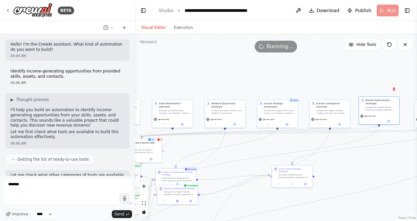
click at [132, 175] on div at bounding box center [133, 110] width 3 height 221
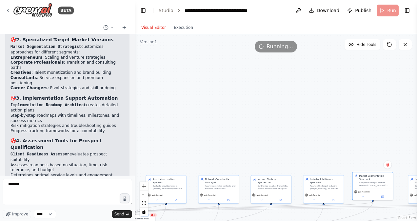
scroll to position [2160, 0]
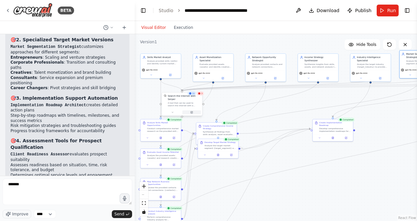
click at [197, 110] on button at bounding box center [191, 112] width 19 height 4
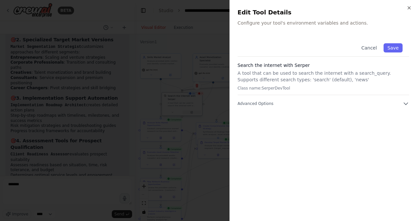
click at [125, 158] on div at bounding box center [208, 110] width 417 height 221
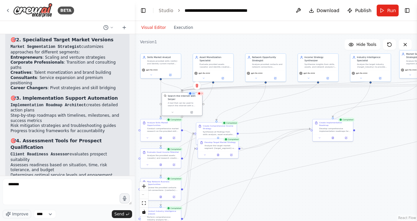
click at [186, 102] on div "A tool that can be used to search the internet with a search_query. Supports di…" at bounding box center [184, 104] width 32 height 5
click at [201, 101] on div "Search the internet with Serper A tool that can be used to search the internet …" at bounding box center [182, 100] width 40 height 16
click at [197, 98] on div "Search the internet with Serper A tool that can be used to search the internet …" at bounding box center [184, 100] width 32 height 12
drag, startPoint x: 187, startPoint y: 104, endPoint x: 196, endPoint y: 101, distance: 9.5
click at [196, 101] on div "Search the internet with Serper A tool that can be used to search the internet …" at bounding box center [190, 97] width 40 height 16
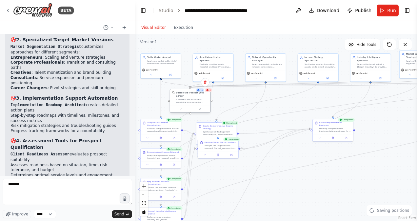
click at [206, 99] on div "A tool that can be used to search the internet with a search_query. Supports di…" at bounding box center [192, 100] width 32 height 5
click at [182, 107] on button at bounding box center [181, 109] width 19 height 4
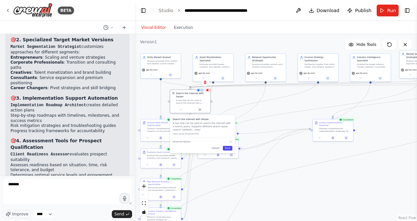
click at [231, 146] on button "Save" at bounding box center [228, 148] width 10 height 5
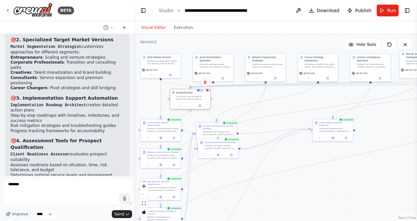
click at [204, 93] on div "SerperDevTool" at bounding box center [192, 92] width 32 height 3
click at [390, 10] on span "Run" at bounding box center [391, 10] width 9 height 7
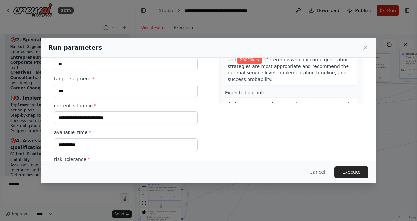
scroll to position [792, 0]
click at [362, 45] on icon at bounding box center [365, 47] width 7 height 7
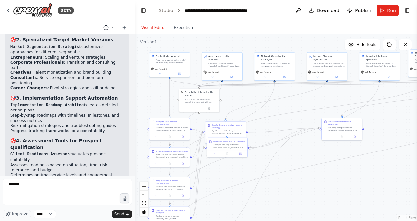
click at [111, 30] on button at bounding box center [109, 28] width 16 height 8
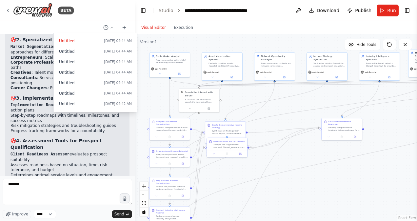
click at [148, 24] on button "Visual Editor" at bounding box center [153, 28] width 32 height 8
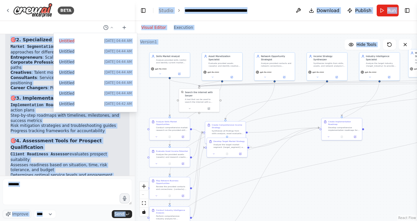
drag, startPoint x: 132, startPoint y: 161, endPoint x: 141, endPoint y: 120, distance: 42.3
click at [141, 120] on div "BETA Untitled Today 04:44 AM Untitled Today 04:44 AM Untitled Today 04:44 AM Un…" at bounding box center [208, 110] width 417 height 221
click at [141, 120] on div ".deletable-edge-delete-btn { width: 20px; height: 20px; border: 0px solid #ffff…" at bounding box center [276, 127] width 282 height 187
click at [328, 181] on div ".deletable-edge-delete-btn { width: 20px; height: 20px; border: 0px solid #ffff…" at bounding box center [276, 127] width 282 height 187
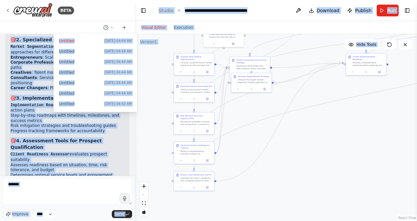
click at [408, 52] on div ".deletable-edge-delete-btn { width: 20px; height: 20px; border: 0px solid #ffff…" at bounding box center [276, 127] width 282 height 187
click at [407, 46] on icon at bounding box center [405, 44] width 5 height 5
click at [401, 45] on button at bounding box center [405, 44] width 13 height 10
click at [408, 43] on button at bounding box center [405, 44] width 13 height 10
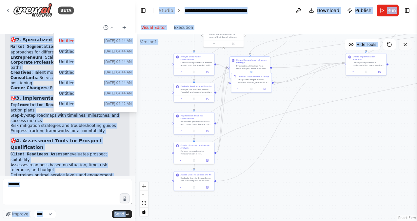
click at [407, 44] on icon at bounding box center [405, 44] width 5 height 5
click at [386, 41] on button at bounding box center [389, 44] width 13 height 10
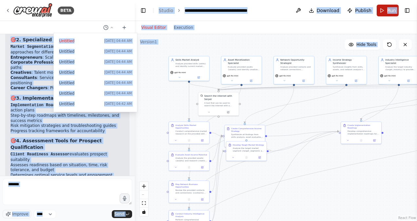
click at [386, 14] on button "Run" at bounding box center [388, 11] width 22 height 12
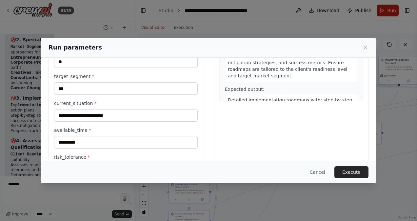
scroll to position [944, 0]
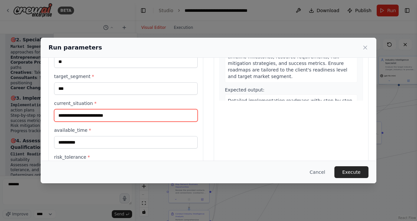
click at [122, 116] on input "**********" at bounding box center [126, 115] width 144 height 12
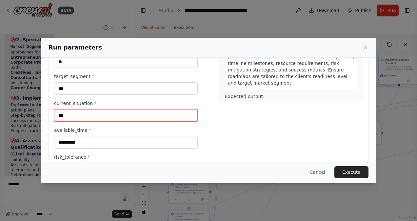
type input "*"
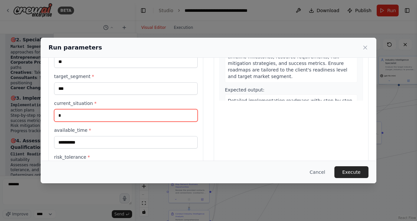
scroll to position [938, 0]
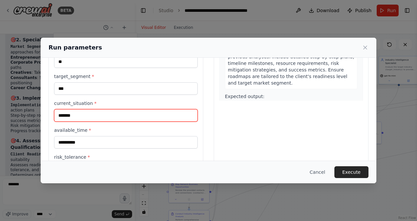
type input "*******"
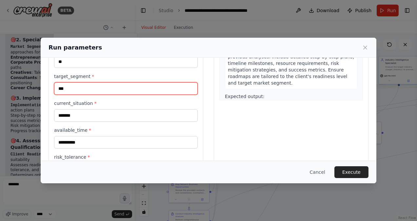
click at [152, 89] on input "***" at bounding box center [126, 88] width 144 height 12
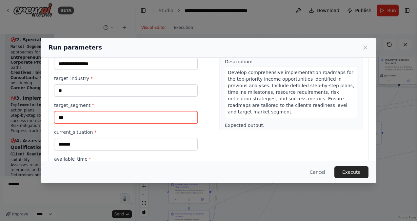
scroll to position [86, 0]
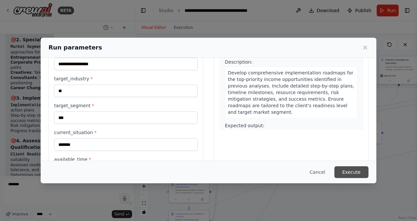
click at [367, 172] on button "Execute" at bounding box center [352, 172] width 34 height 12
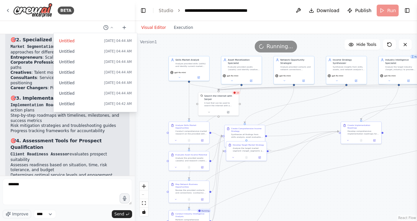
click at [236, 93] on icon at bounding box center [234, 92] width 3 height 3
click at [234, 85] on icon at bounding box center [233, 85] width 3 height 4
click at [221, 85] on button "Confirm" at bounding box center [214, 85] width 23 height 8
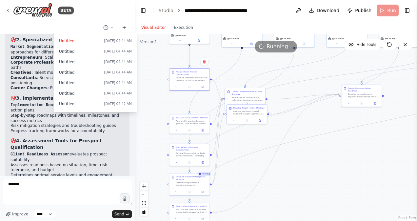
click at [85, 150] on div at bounding box center [67, 110] width 135 height 221
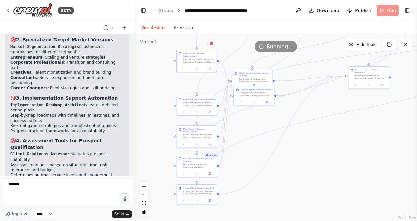
drag, startPoint x: 136, startPoint y: 161, endPoint x: 143, endPoint y: 142, distance: 19.7
click at [143, 142] on div ".deletable-edge-delete-btn { width: 20px; height: 20px; border: 0px solid #ffff…" at bounding box center [276, 127] width 282 height 187
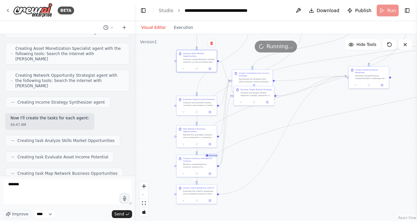
scroll to position [0, 0]
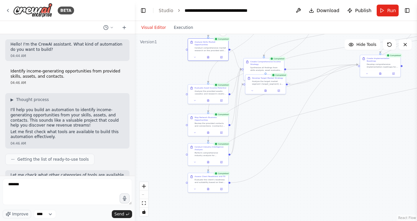
click at [360, 103] on div ".deletable-edge-delete-btn { width: 20px; height: 20px; border: 0px solid #ffff…" at bounding box center [276, 127] width 282 height 187
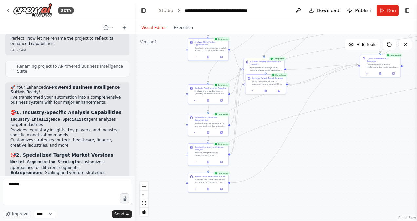
scroll to position [2232, 0]
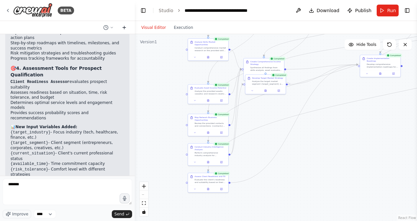
click at [123, 28] on icon at bounding box center [124, 27] width 5 height 5
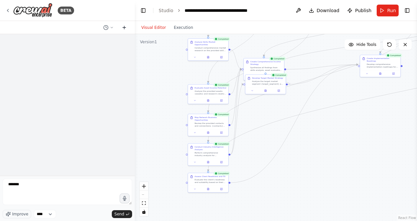
scroll to position [0, 0]
click at [123, 28] on icon at bounding box center [124, 27] width 5 height 5
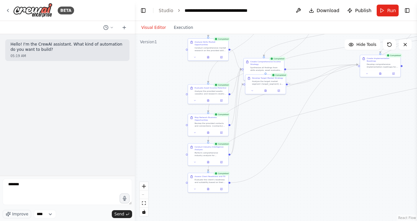
click at [155, 81] on div ".deletable-edge-delete-btn { width: 20px; height: 20px; border: 0px solid #ffff…" at bounding box center [276, 127] width 282 height 187
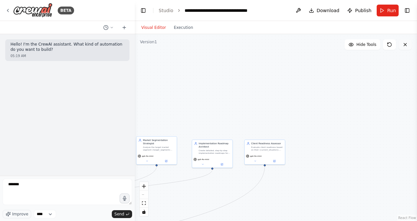
click at [403, 45] on icon at bounding box center [405, 44] width 5 height 5
click at [410, 41] on button at bounding box center [405, 44] width 13 height 10
click at [403, 45] on icon at bounding box center [405, 44] width 5 height 5
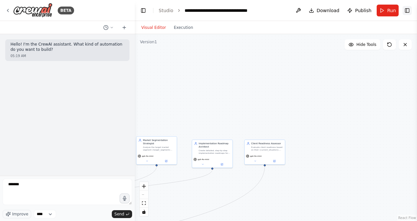
click at [406, 10] on button "Toggle Right Sidebar" at bounding box center [407, 10] width 9 height 9
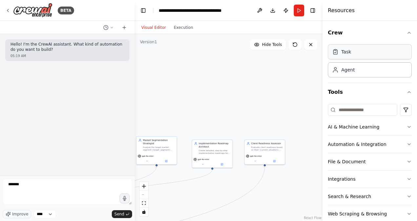
click at [374, 52] on div "Task" at bounding box center [370, 51] width 84 height 15
click at [356, 72] on div "Agent" at bounding box center [370, 69] width 84 height 15
click at [84, 172] on div "Hello! I'm the CrewAI assistant. What kind of automation do you want to build? …" at bounding box center [67, 105] width 135 height 142
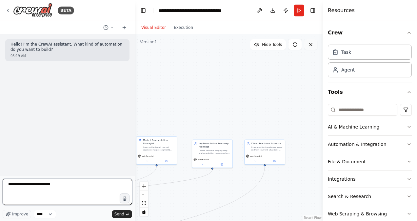
type textarea "**********"
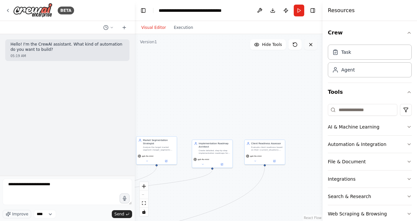
click at [312, 41] on button at bounding box center [310, 44] width 13 height 10
click at [300, 48] on button at bounding box center [295, 44] width 13 height 10
click at [300, 47] on button at bounding box center [295, 44] width 13 height 10
click at [313, 46] on icon at bounding box center [310, 44] width 5 height 5
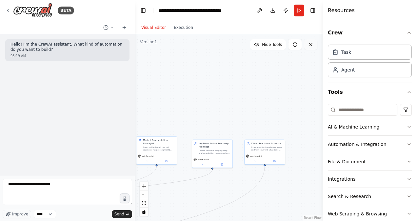
click at [313, 46] on icon at bounding box center [310, 44] width 5 height 5
click at [277, 47] on span "Hide Tools" at bounding box center [272, 44] width 20 height 5
click at [277, 47] on span "Show Tools" at bounding box center [271, 44] width 22 height 5
click at [311, 41] on button at bounding box center [310, 44] width 13 height 10
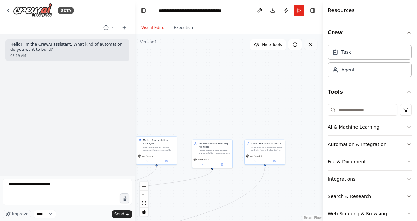
click at [311, 43] on icon at bounding box center [310, 44] width 5 height 5
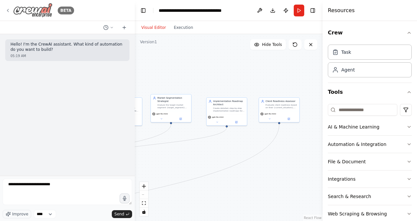
click at [9, 7] on div "BETA" at bounding box center [39, 10] width 69 height 15
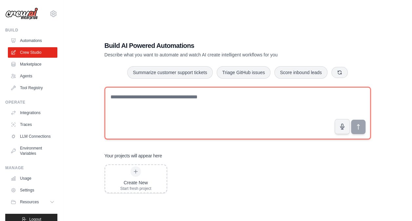
click at [118, 94] on textarea at bounding box center [238, 113] width 266 height 52
paste textarea "**********"
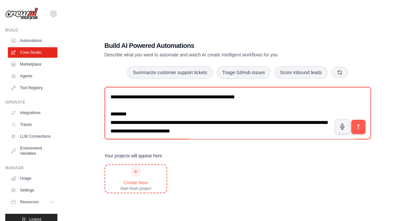
scroll to position [319, 0]
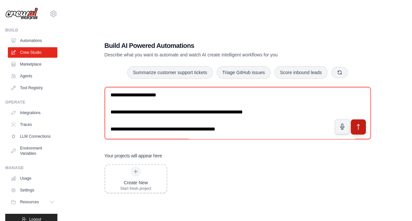
type textarea "**********"
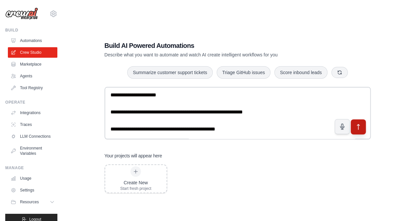
click at [363, 127] on button "submit" at bounding box center [358, 126] width 15 height 15
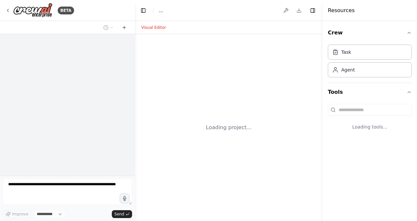
select select "****"
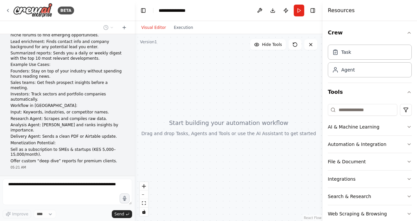
scroll to position [63, 0]
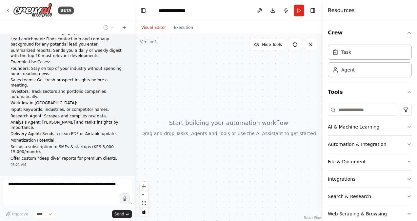
click at [25, 61] on p "Example Use Cases:" at bounding box center [67, 62] width 114 height 5
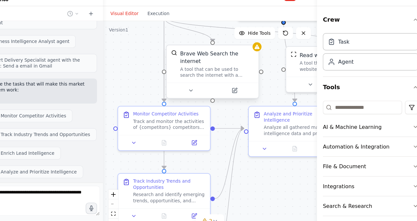
scroll to position [415, 0]
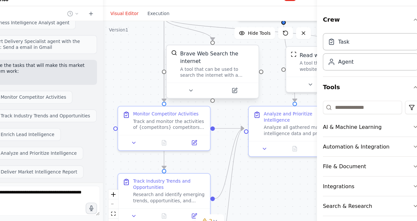
click at [270, 62] on div "Brave Web Search the internet A tool that can be used to search the internet wi…" at bounding box center [231, 71] width 81 height 33
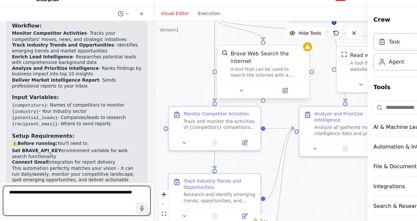
scroll to position [720, 0]
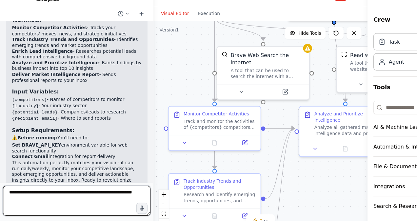
click at [133, 161] on div at bounding box center [133, 110] width 3 height 221
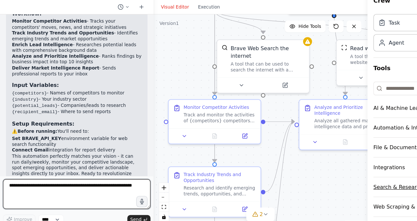
scroll to position [0, 0]
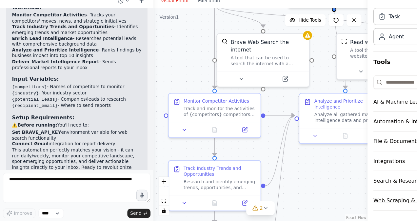
click at [351, 203] on button "Web Scraping & Browsing" at bounding box center [370, 202] width 84 height 17
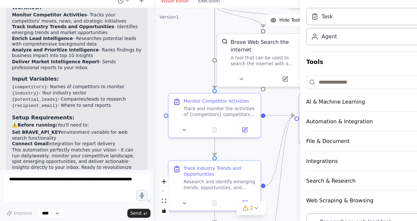
scroll to position [730, 0]
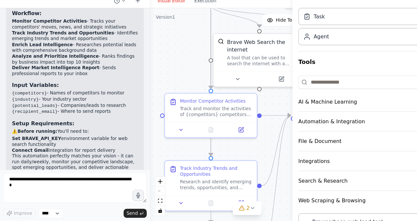
drag, startPoint x: 324, startPoint y: 97, endPoint x: 253, endPoint y: 122, distance: 75.6
click at [253, 122] on div "BETA "Market Intel Bot" – Your Always-On Business Research Assistant Purpose: A…" at bounding box center [208, 110] width 417 height 221
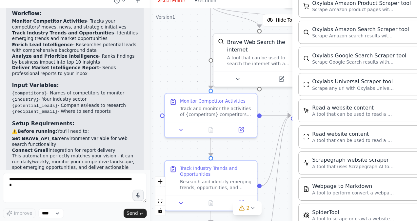
scroll to position [318, 0]
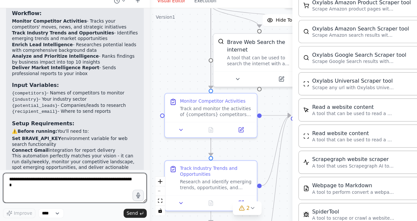
click at [38, 185] on textarea at bounding box center [66, 192] width 126 height 26
click at [30, 188] on textarea at bounding box center [66, 192] width 126 height 26
type textarea "**********"
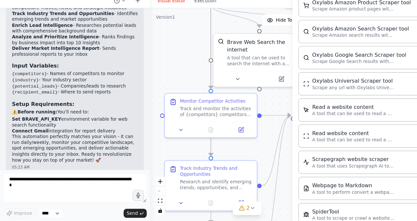
scroll to position [769, 0]
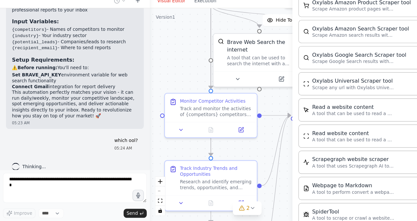
click at [221, 216] on div ".deletable-edge-delete-btn { width: 20px; height: 20px; border: 0px solid #ffff…" at bounding box center [217, 127] width 171 height 187
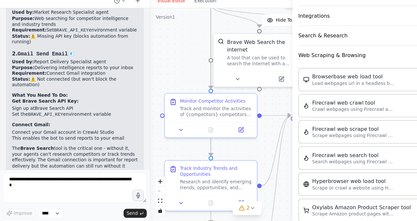
scroll to position [138, 0]
click at [281, 56] on button "Search & Research" at bounding box center [337, 58] width 150 height 17
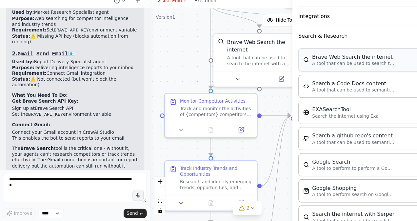
click at [319, 76] on div "Brave Web Search the internet" at bounding box center [310, 76] width 72 height 7
click at [320, 76] on div "Brave Web Search the internet" at bounding box center [310, 76] width 72 height 7
click at [311, 82] on p "A tool that can be used to search the internet with a search_query." at bounding box center [310, 82] width 72 height 5
click at [271, 80] on img at bounding box center [268, 79] width 5 height 5
click at [310, 82] on p "A tool that can be used to search the internet with a search_query." at bounding box center [310, 82] width 72 height 5
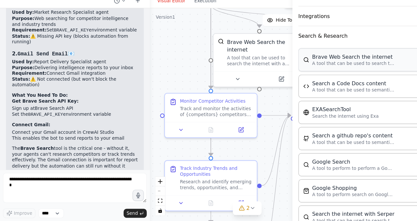
click at [310, 82] on p "A tool that can be used to search the internet with a search_query." at bounding box center [310, 82] width 72 height 5
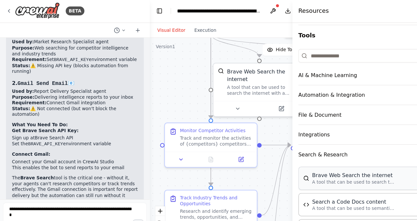
scroll to position [60, 0]
click at [326, 159] on p "A tool that can be used to search the internet with a search_query." at bounding box center [310, 160] width 72 height 5
click at [273, 157] on div "Brave Web Search the internet A tool that can be used to search the internet wi…" at bounding box center [306, 157] width 80 height 12
click at [302, 159] on p "A tool that can be used to search the internet with a search_query." at bounding box center [310, 160] width 72 height 5
click at [309, 160] on p "A tool that can be used to search the internet with a search_query." at bounding box center [310, 160] width 72 height 5
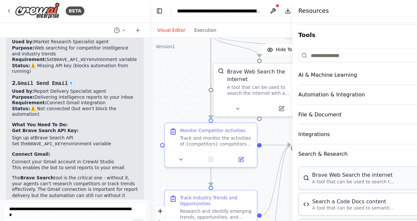
click at [318, 159] on p "A tool that can be used to search the internet with a search_query." at bounding box center [310, 160] width 72 height 5
click at [332, 158] on p "A tool that can be used to search the internet with a search_query." at bounding box center [310, 160] width 72 height 5
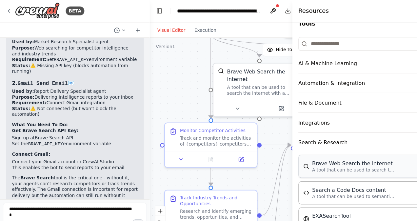
click at [344, 155] on div "Brave Web Search the internet A tool that can be used to search the internet wi…" at bounding box center [337, 147] width 150 height 20
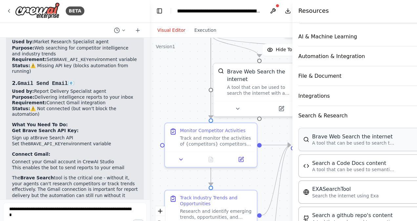
scroll to position [92, 0]
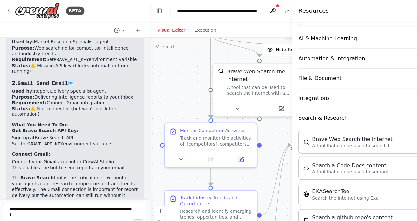
click at [147, 44] on div "Version 1" at bounding box center [145, 41] width 17 height 5
click at [202, 26] on div "Visual Editor Execution" at bounding box center [217, 27] width 171 height 13
click at [244, 15] on button at bounding box center [239, 11] width 10 height 12
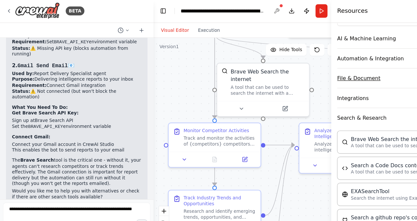
scroll to position [945, 0]
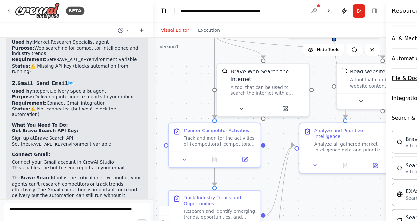
drag, startPoint x: 257, startPoint y: 52, endPoint x: 367, endPoint y: 69, distance: 111.5
click at [367, 69] on div "Resources Crew Task Agent Tools AI & Machine Learning Automation & Integration …" at bounding box center [378, 110] width 78 height 221
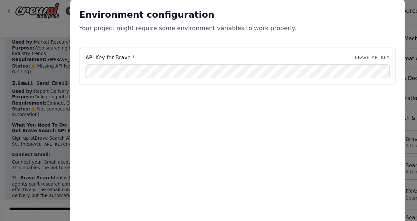
click at [294, 121] on div "Environment configuration Your project might require some environment variables…" at bounding box center [209, 99] width 294 height 197
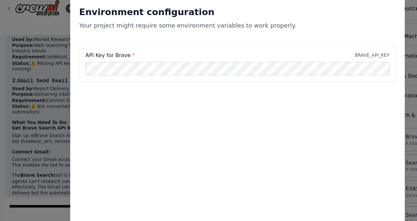
scroll to position [0, 0]
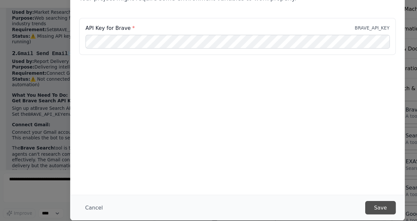
click at [330, 207] on button "Save" at bounding box center [334, 209] width 27 height 12
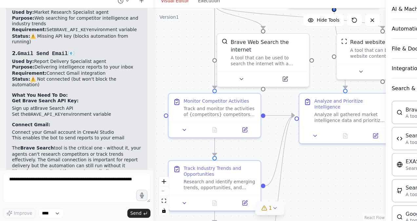
click at [238, 214] on button "1" at bounding box center [236, 210] width 25 height 12
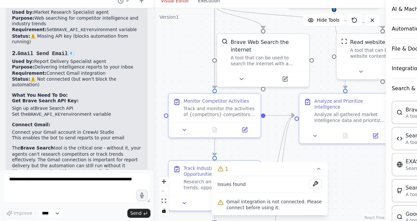
click at [246, 200] on div "Issues found Gmail integration is not connected. Please connect before using it." at bounding box center [237, 198] width 102 height 34
click at [200, 173] on button "1" at bounding box center [237, 175] width 102 height 12
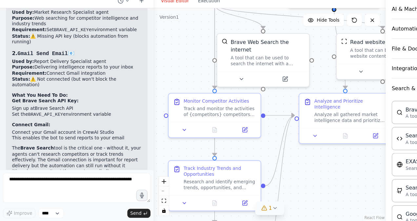
click at [237, 211] on span "1" at bounding box center [237, 209] width 3 height 7
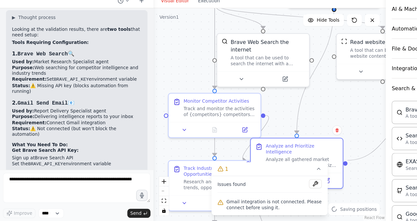
scroll to position [945, 0]
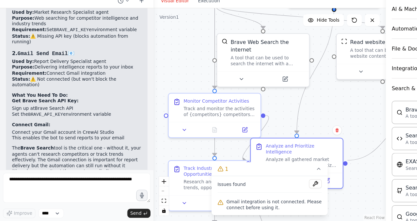
click at [108, 113] on ol "Get Brave Search API Key: Sign up at Brave Search API Set the BRAVE_API_KEY env…" at bounding box center [67, 132] width 114 height 38
click at [96, 89] on li "Requirement: Connect Gmail integration" at bounding box center [67, 91] width 114 height 5
click at [97, 155] on p "The Brave Search tool is the critical one - without it, your agents can't resea…" at bounding box center [67, 168] width 114 height 26
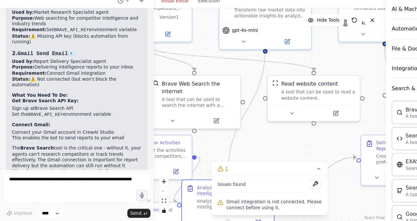
scroll to position [0, 0]
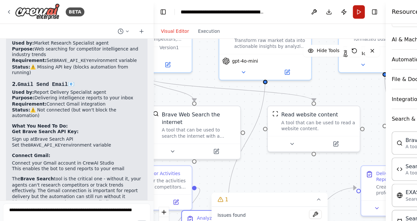
click at [314, 11] on button "Run" at bounding box center [315, 11] width 10 height 12
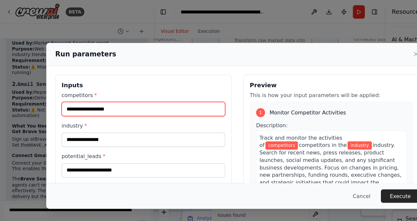
click at [189, 100] on input "competitors *" at bounding box center [126, 96] width 144 height 12
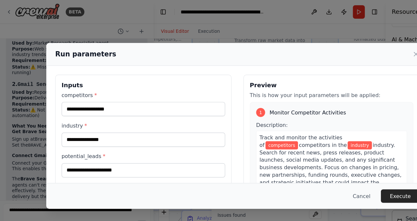
click at [173, 134] on label "potential_leads *" at bounding box center [126, 137] width 144 height 7
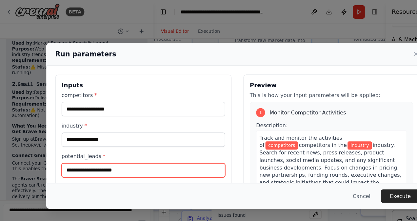
click at [173, 143] on input "potential_leads *" at bounding box center [126, 149] width 144 height 12
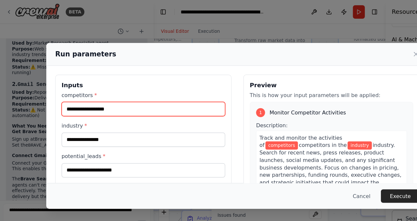
click at [124, 93] on input "competitors *" at bounding box center [126, 96] width 144 height 12
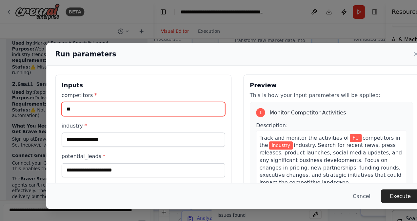
type input "*"
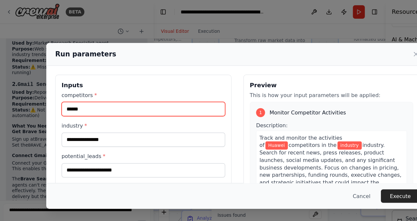
type input "******"
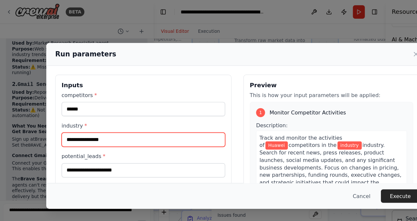
click at [94, 122] on input "industry *" at bounding box center [126, 122] width 144 height 12
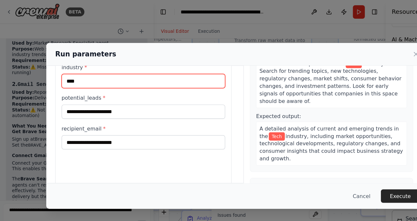
scroll to position [51, 0]
type input "****"
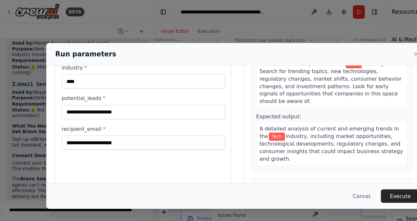
click at [169, 89] on div "potential_leads *" at bounding box center [126, 94] width 144 height 22
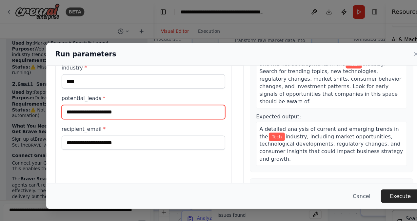
click at [159, 97] on input "potential_leads *" at bounding box center [126, 98] width 144 height 12
type input "**********"
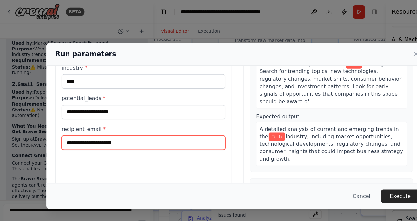
click at [127, 124] on input "recipient_email *" at bounding box center [126, 125] width 144 height 12
type input "**********"
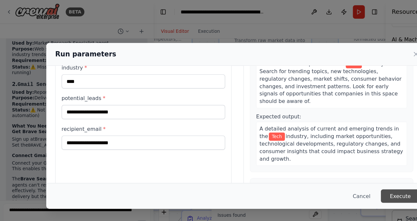
click at [350, 171] on button "Execute" at bounding box center [352, 172] width 34 height 12
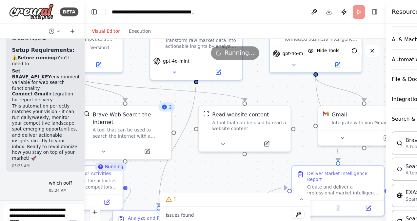
scroll to position [1690, 0]
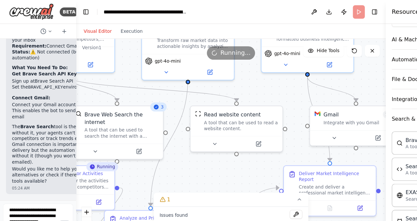
drag, startPoint x: 134, startPoint y: 87, endPoint x: 57, endPoint y: 90, distance: 76.8
click at [57, 90] on div "BETA "Market Intel Bot" – Your Always-On Business Research Assistant Purpose: A…" at bounding box center [33, 110] width 67 height 221
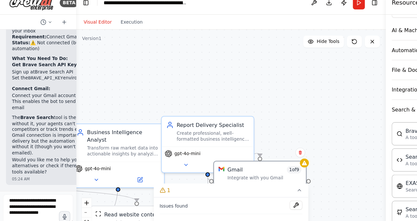
click at [201, 41] on div ".deletable-edge-delete-btn { width: 20px; height: 20px; border: 0px solid #ffff…" at bounding box center [203, 127] width 272 height 187
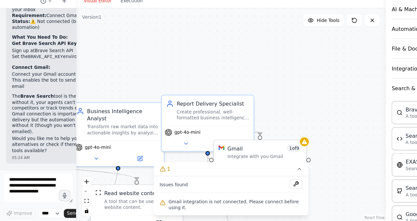
scroll to position [0, 0]
click at [237, 164] on div "Integrate with you Gmail" at bounding box center [232, 162] width 65 height 5
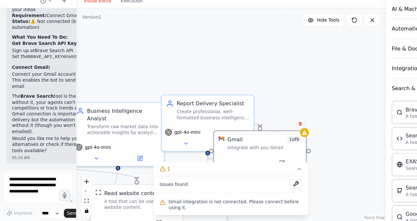
drag, startPoint x: 260, startPoint y: 167, endPoint x: 258, endPoint y: 159, distance: 8.7
click at [258, 159] on div "Gmail 1 of 9 Integrate with you Gmail" at bounding box center [228, 152] width 81 height 21
click at [251, 171] on button at bounding box center [247, 170] width 37 height 8
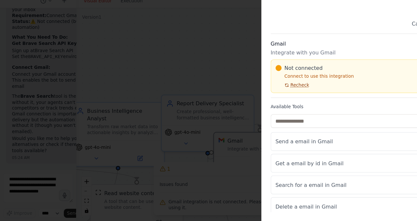
click at [263, 103] on span "Recheck" at bounding box center [263, 101] width 16 height 5
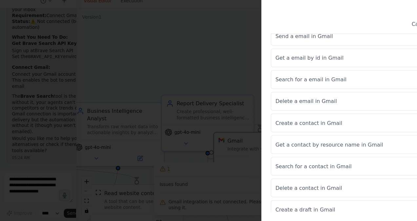
scroll to position [96, 0]
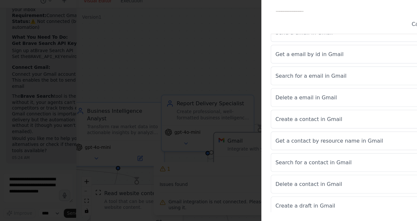
click at [210, 95] on div at bounding box center [208, 110] width 417 height 221
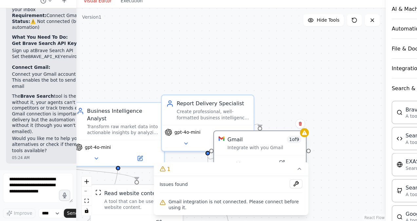
click at [228, 155] on div "Integrate with you Gmail" at bounding box center [232, 156] width 65 height 5
click at [262, 178] on icon at bounding box center [262, 174] width 5 height 5
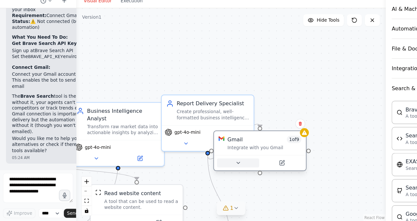
click at [208, 170] on icon at bounding box center [209, 169] width 5 height 5
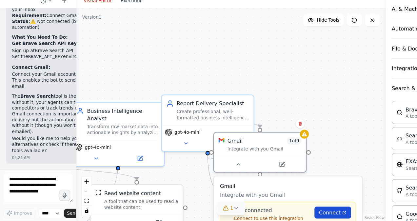
click at [287, 211] on span "Connect" at bounding box center [289, 213] width 19 height 7
click at [313, 139] on div ".deletable-edge-delete-btn { width: 20px; height: 20px; border: 0px solid #ffff…" at bounding box center [203, 127] width 272 height 187
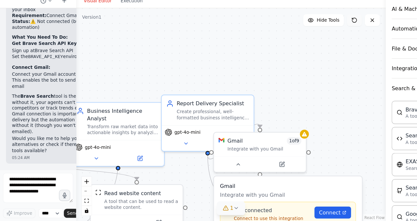
click at [314, 42] on icon at bounding box center [311, 44] width 5 height 5
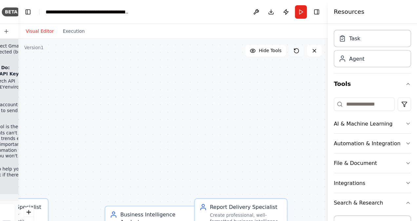
scroll to position [0, 0]
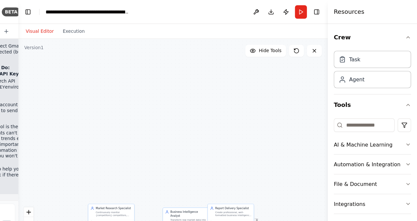
click at [247, 25] on div "Visual Editor Execution" at bounding box center [203, 27] width 272 height 13
click at [303, 10] on button "Publish" at bounding box center [302, 11] width 10 height 12
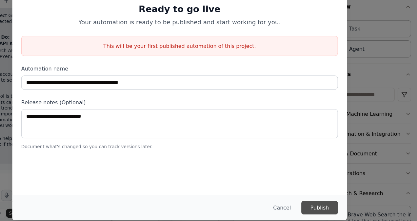
click at [329, 209] on button "Publish" at bounding box center [331, 209] width 32 height 12
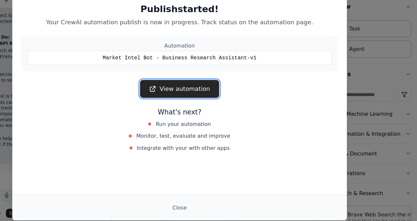
click at [225, 103] on link "View automation" at bounding box center [208, 105] width 69 height 16
click at [237, 103] on link "View automation" at bounding box center [208, 105] width 69 height 16
click at [213, 102] on link "View automation" at bounding box center [208, 105] width 69 height 16
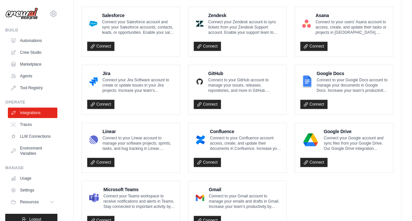
scroll to position [393, 0]
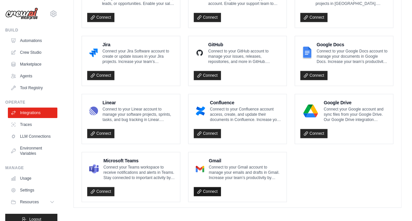
click at [218, 191] on link "Connect" at bounding box center [207, 191] width 27 height 9
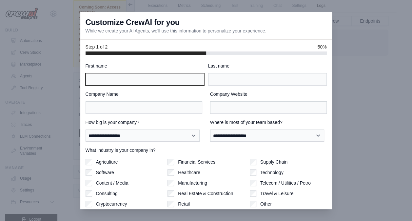
click at [164, 78] on input "First name" at bounding box center [145, 79] width 119 height 12
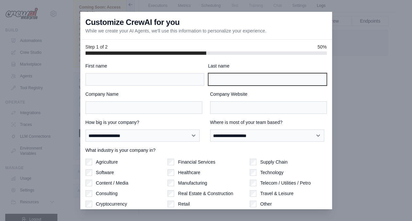
click at [238, 76] on input "Last name" at bounding box center [267, 79] width 119 height 12
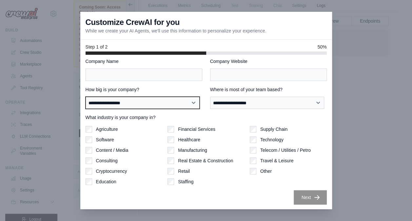
click at [101, 105] on select "**********" at bounding box center [143, 103] width 114 height 12
select select "**********"
click at [86, 97] on select "**********" at bounding box center [143, 103] width 114 height 12
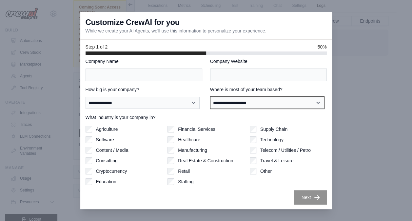
click at [254, 98] on select "**********" at bounding box center [267, 103] width 114 height 12
select select "******"
click at [210, 97] on select "**********" at bounding box center [267, 103] width 114 height 12
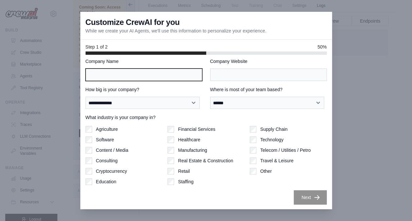
click at [159, 73] on input "Company Name" at bounding box center [144, 75] width 117 height 12
type input "**********"
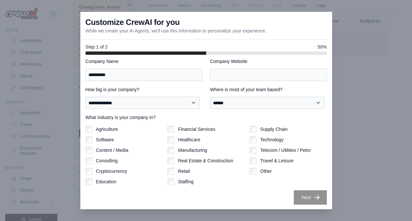
type input "********"
type input "*******"
type input "**********"
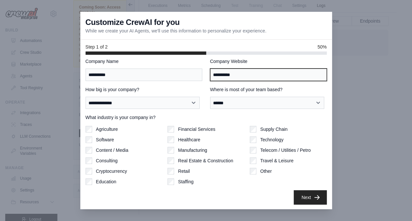
click at [240, 72] on input "**********" at bounding box center [268, 75] width 117 height 12
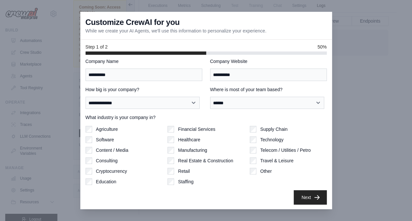
click at [225, 44] on div "Step 1 of 2 50%" at bounding box center [206, 47] width 241 height 7
click at [298, 197] on button "Next" at bounding box center [310, 197] width 33 height 14
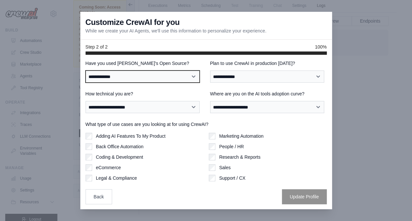
click at [195, 81] on select "**********" at bounding box center [143, 77] width 114 height 12
click at [188, 73] on select "**********" at bounding box center [143, 77] width 114 height 12
select select "**"
click at [86, 71] on select "**********" at bounding box center [143, 77] width 114 height 12
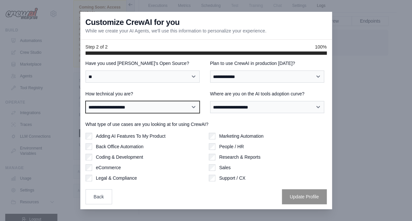
click at [178, 104] on select "**********" at bounding box center [143, 107] width 114 height 12
select select "**********"
click at [86, 101] on select "**********" at bounding box center [143, 107] width 114 height 12
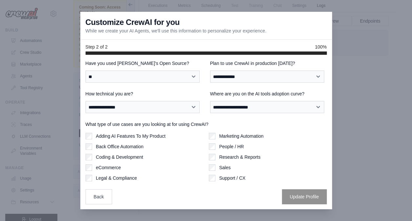
click at [93, 147] on div "Back Office Automation" at bounding box center [145, 146] width 118 height 7
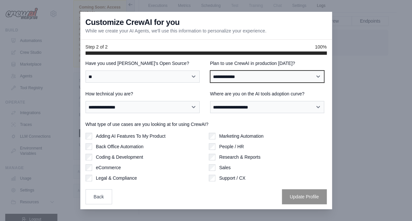
click at [241, 79] on select "**********" at bounding box center [267, 77] width 114 height 12
select select "****"
click at [210, 71] on select "**********" at bounding box center [267, 77] width 114 height 12
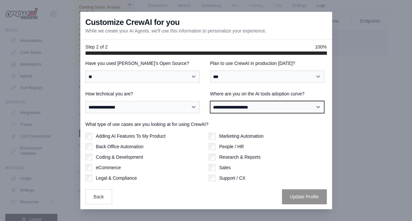
click at [245, 102] on select "**********" at bounding box center [267, 107] width 114 height 12
select select "**********"
click at [210, 101] on select "**********" at bounding box center [267, 107] width 114 height 12
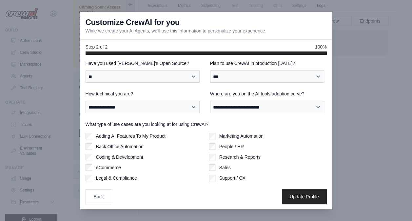
click at [214, 167] on div "Sales" at bounding box center [268, 167] width 118 height 7
click at [292, 196] on button "Update Profile" at bounding box center [304, 196] width 45 height 15
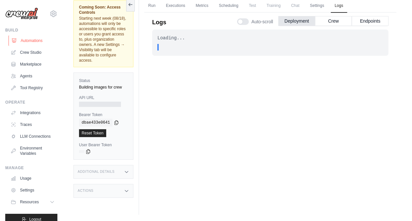
click at [28, 40] on link "Automations" at bounding box center [34, 40] width 50 height 10
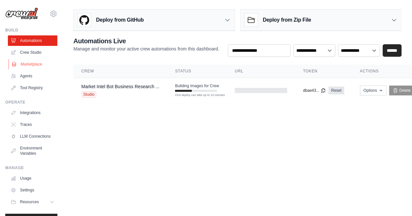
click at [24, 69] on link "Marketplace" at bounding box center [34, 64] width 50 height 10
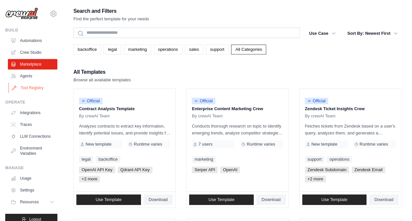
click at [30, 91] on link "Tool Registry" at bounding box center [34, 88] width 50 height 10
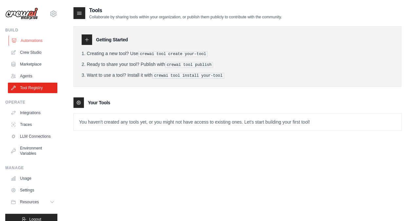
click at [20, 44] on link "Automations" at bounding box center [34, 40] width 50 height 10
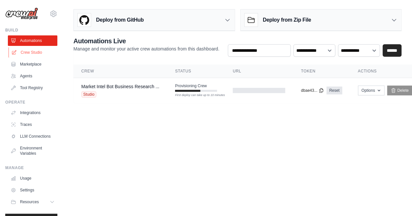
click at [20, 56] on link "Crew Studio" at bounding box center [34, 52] width 50 height 10
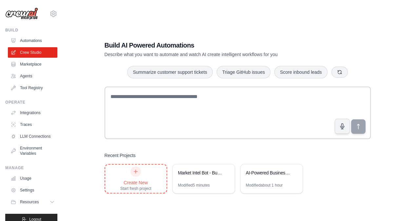
click at [143, 179] on div "Create New" at bounding box center [135, 182] width 31 height 7
click at [32, 41] on link "Automations" at bounding box center [34, 40] width 50 height 10
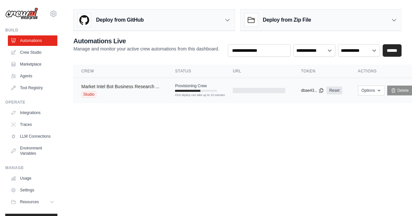
click at [112, 86] on link "Market Intel Bot Business Research ..." at bounding box center [120, 86] width 78 height 5
click at [177, 87] on span "Provisioning Crew" at bounding box center [191, 85] width 32 height 5
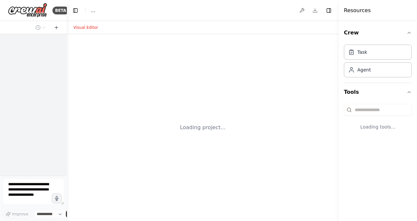
select select "****"
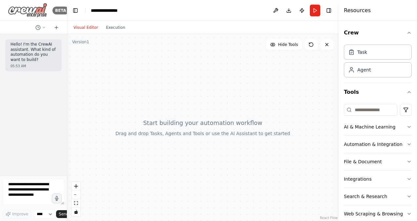
click at [29, 16] on img at bounding box center [27, 10] width 39 height 15
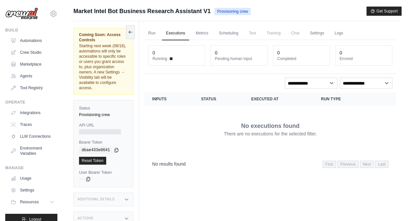
click at [189, 38] on link "Executions" at bounding box center [175, 34] width 27 height 14
click at [188, 37] on link "Executions" at bounding box center [175, 34] width 27 height 14
click at [150, 35] on link "Run" at bounding box center [151, 34] width 15 height 14
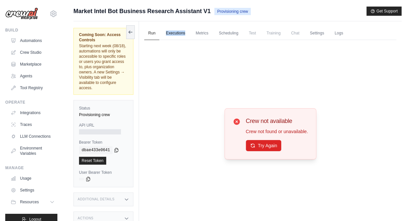
drag, startPoint x: 161, startPoint y: 37, endPoint x: 186, endPoint y: 36, distance: 25.0
click at [186, 36] on ul "Run Executions Metrics Scheduling Test Training Chat Settings Logs" at bounding box center [270, 33] width 252 height 13
click at [186, 36] on link "Executions" at bounding box center [175, 34] width 27 height 14
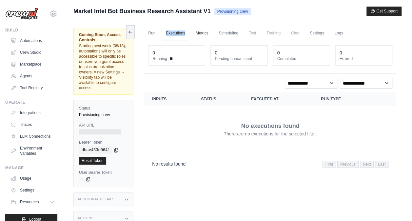
click at [203, 35] on link "Metrics" at bounding box center [202, 34] width 21 height 14
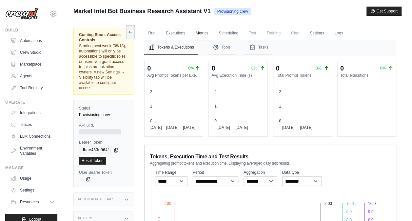
click at [249, 32] on span "Test" at bounding box center [252, 33] width 15 height 13
click at [184, 30] on link "Executions" at bounding box center [175, 34] width 27 height 14
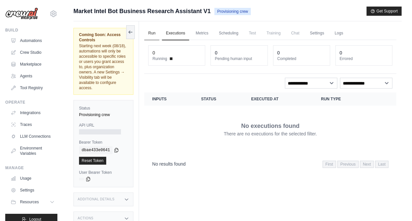
click at [159, 34] on link "Run" at bounding box center [151, 34] width 15 height 14
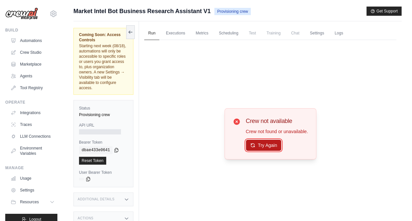
click at [275, 147] on button "Try Again" at bounding box center [264, 145] width 36 height 11
click at [174, 27] on link "Executions" at bounding box center [175, 34] width 27 height 14
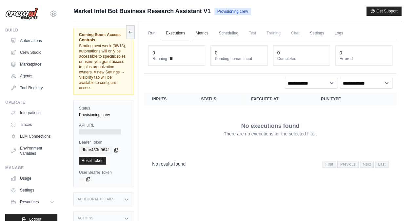
click at [201, 40] on div "0 Running 0 Pending human input 0 Completed 0 Errored" at bounding box center [270, 57] width 252 height 34
click at [202, 39] on link "Metrics" at bounding box center [202, 34] width 21 height 14
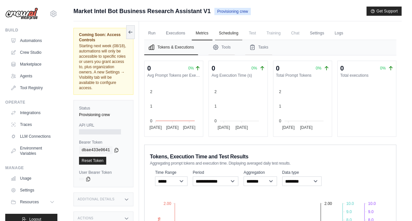
click at [229, 35] on link "Scheduling" at bounding box center [228, 34] width 27 height 14
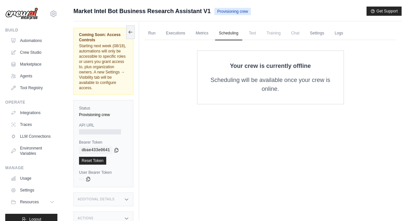
click at [317, 133] on div "Run Executions Metrics Scheduling Test Training Chat Settings Logs 0 Running 0 …" at bounding box center [270, 131] width 263 height 221
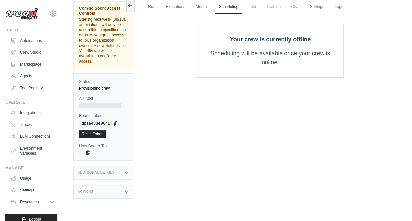
scroll to position [28, 0]
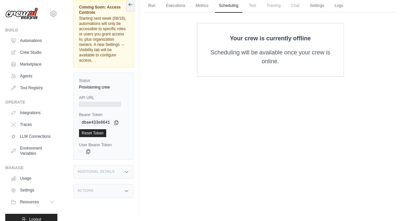
click at [389, 45] on div "Your crew is currently offline Scheduling will be available once your crew is o…" at bounding box center [270, 50] width 252 height 54
click at [160, 4] on ul "Run Executions Metrics Scheduling Test Training Chat Settings Logs" at bounding box center [270, 5] width 252 height 13
click at [182, 8] on link "Executions" at bounding box center [175, 6] width 27 height 14
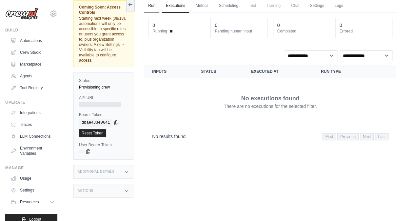
click at [156, 6] on link "Run" at bounding box center [151, 6] width 15 height 14
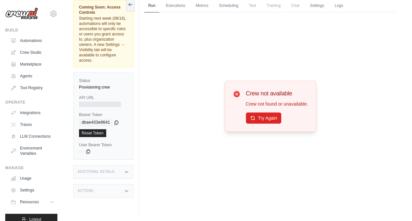
click at [237, 95] on icon at bounding box center [236, 94] width 6 height 6
click at [27, 39] on link "Automations" at bounding box center [34, 40] width 50 height 10
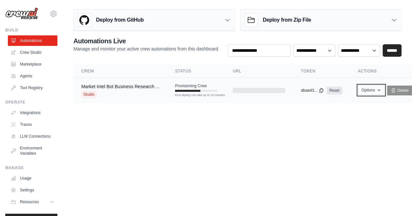
click at [367, 85] on button "Options" at bounding box center [371, 90] width 27 height 10
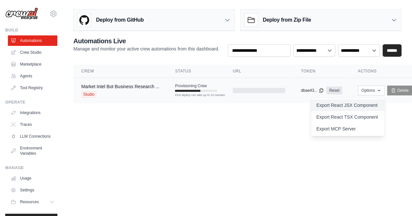
click at [362, 101] on link "Export React JSX Component" at bounding box center [347, 105] width 73 height 12
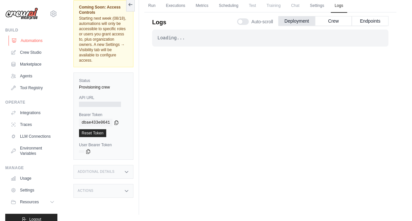
click at [44, 41] on link "Automations" at bounding box center [34, 40] width 50 height 10
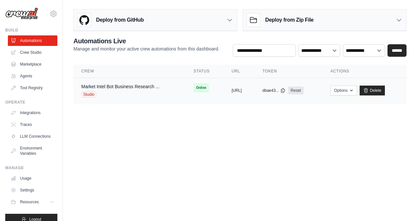
click at [358, 84] on td "Options Chat with this Crew Export React JSX Component Export React TSX Compone…" at bounding box center [365, 90] width 84 height 25
click at [357, 89] on button "Options" at bounding box center [344, 90] width 27 height 10
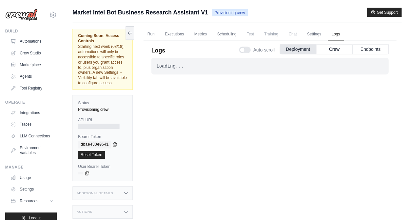
scroll to position [28, 0]
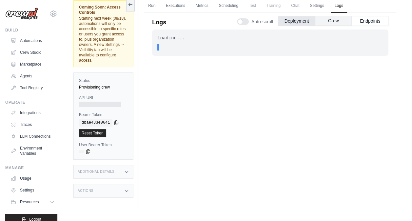
click at [334, 24] on button "Crew" at bounding box center [333, 21] width 37 height 10
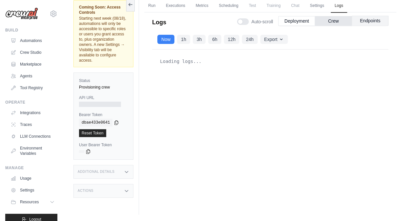
click at [361, 18] on button "Endpoints" at bounding box center [370, 21] width 37 height 10
click at [186, 41] on button "1h" at bounding box center [183, 38] width 13 height 9
click at [167, 41] on button "Now" at bounding box center [165, 38] width 17 height 9
click at [181, 10] on link "Executions" at bounding box center [175, 6] width 27 height 14
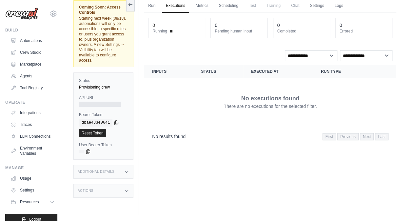
click at [181, 10] on link "Executions" at bounding box center [175, 6] width 27 height 14
click at [163, 10] on link "Executions" at bounding box center [175, 6] width 27 height 14
click at [152, 9] on link "Run" at bounding box center [151, 6] width 15 height 14
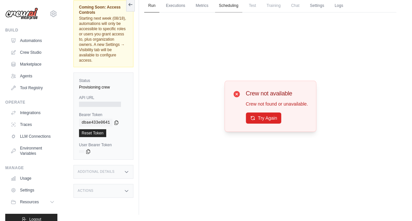
click at [219, 5] on link "Scheduling" at bounding box center [228, 6] width 27 height 14
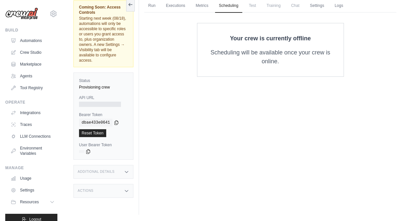
click at [252, 0] on span "Test" at bounding box center [252, 5] width 15 height 13
click at [256, 5] on span "Test" at bounding box center [252, 5] width 15 height 13
click at [335, 7] on link "Logs" at bounding box center [339, 6] width 16 height 14
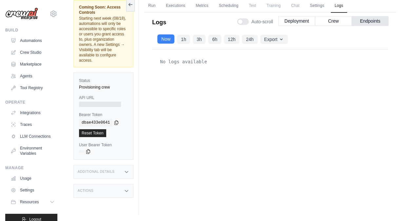
click at [172, 36] on button "Now" at bounding box center [165, 38] width 17 height 9
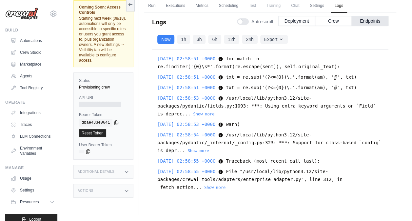
scroll to position [129, 0]
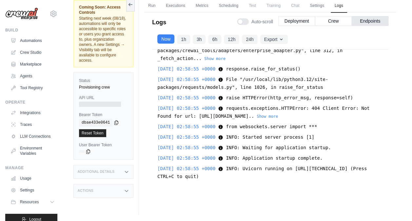
click at [169, 42] on button "Now" at bounding box center [165, 38] width 17 height 9
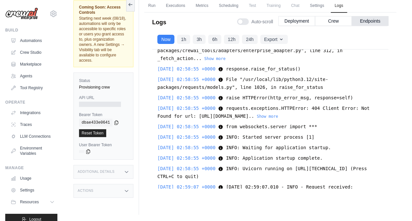
scroll to position [257, 0]
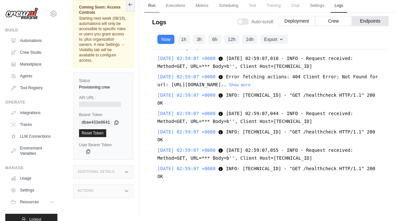
click at [147, 12] on link "Run" at bounding box center [151, 6] width 15 height 14
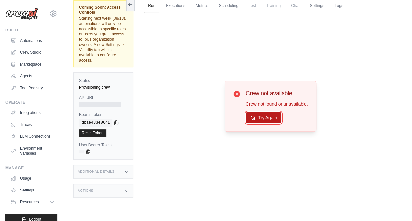
click at [278, 119] on button "Try Again" at bounding box center [264, 117] width 36 height 11
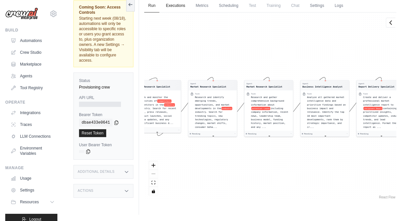
click at [180, 10] on link "Executions" at bounding box center [175, 6] width 27 height 14
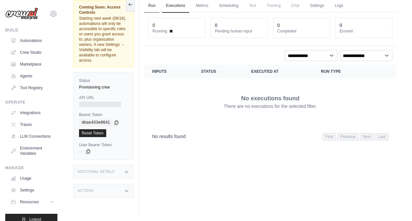
click at [151, 8] on link "Run" at bounding box center [151, 6] width 15 height 14
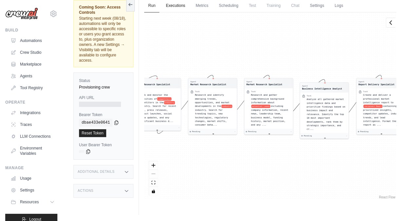
click at [178, 7] on link "Executions" at bounding box center [175, 6] width 27 height 14
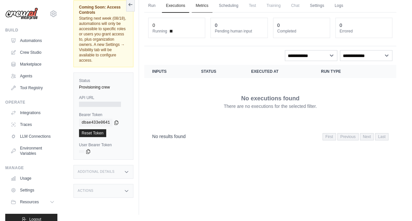
click at [203, 5] on link "Metrics" at bounding box center [202, 6] width 21 height 14
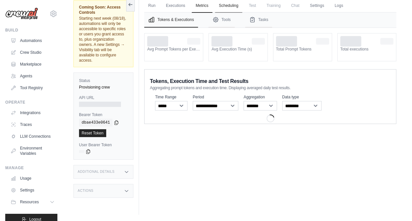
click at [231, 4] on link "Scheduling" at bounding box center [228, 6] width 27 height 14
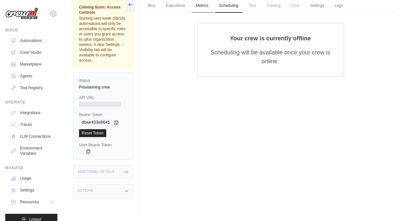
click at [205, 9] on link "Metrics" at bounding box center [202, 6] width 21 height 14
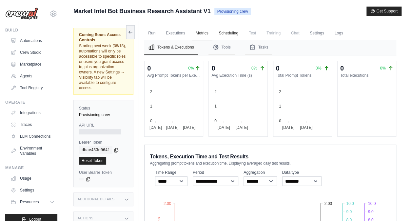
click at [228, 31] on link "Scheduling" at bounding box center [228, 34] width 27 height 14
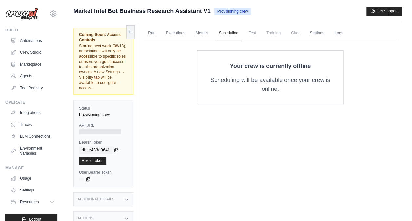
click at [247, 31] on span "Test" at bounding box center [252, 33] width 15 height 13
click at [252, 34] on span "Test" at bounding box center [252, 33] width 15 height 13
click at [311, 37] on link "Settings" at bounding box center [317, 34] width 22 height 14
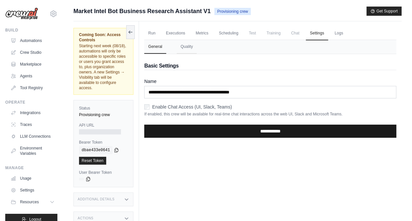
click at [195, 125] on input "**********" at bounding box center [270, 131] width 252 height 13
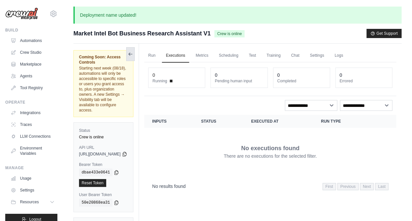
click at [133, 52] on icon at bounding box center [130, 53] width 5 height 5
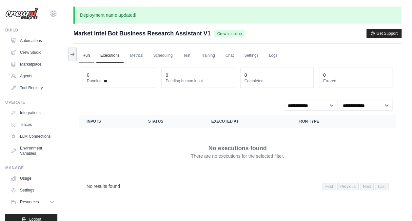
click at [89, 59] on link "Run" at bounding box center [86, 56] width 15 height 14
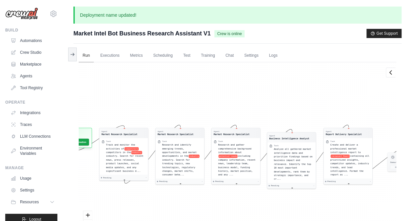
click at [89, 59] on link "Run" at bounding box center [86, 56] width 15 height 14
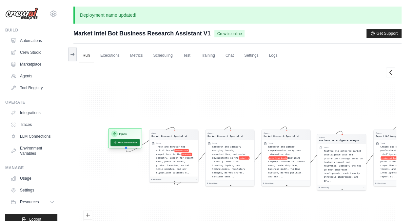
click at [136, 143] on button "Run Automation" at bounding box center [125, 142] width 29 height 7
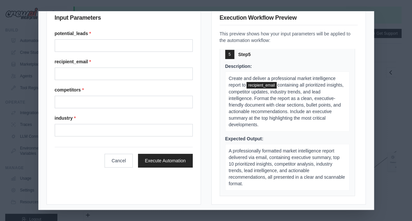
scroll to position [16, 0]
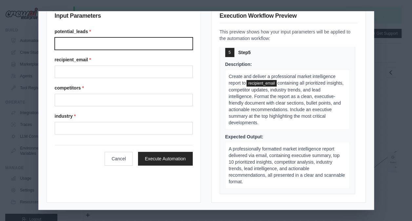
drag, startPoint x: 337, startPoint y: 153, endPoint x: 133, endPoint y: 41, distance: 232.8
click at [133, 41] on input "Potential leads" at bounding box center [124, 43] width 138 height 12
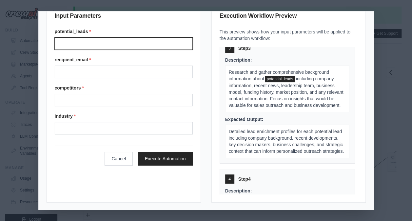
scroll to position [298, 0]
type input "**********"
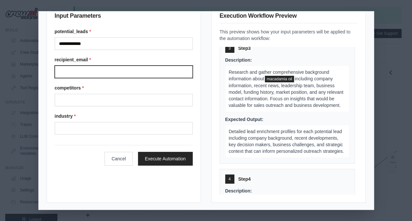
click at [109, 67] on input "Recipient email" at bounding box center [124, 72] width 138 height 12
type input "**********"
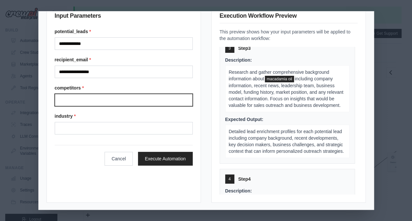
click at [97, 100] on input "Competitors" at bounding box center [124, 100] width 138 height 12
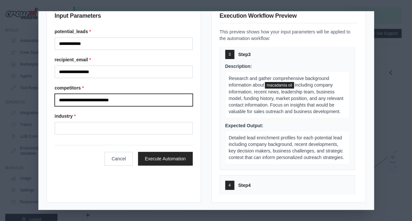
drag, startPoint x: 125, startPoint y: 98, endPoint x: 91, endPoint y: 103, distance: 34.6
click at [91, 103] on input "**********" at bounding box center [124, 100] width 138 height 12
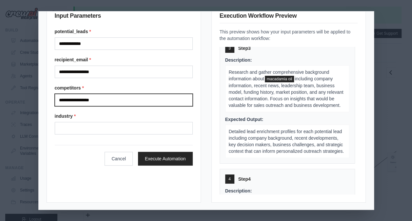
type input "**********"
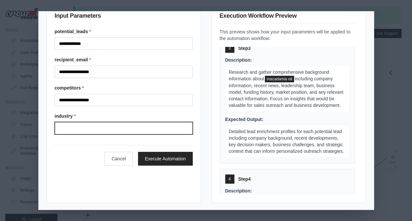
click at [62, 124] on input "Industry" at bounding box center [124, 128] width 138 height 12
paste input "**********"
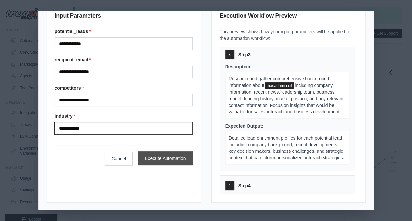
type input "**********"
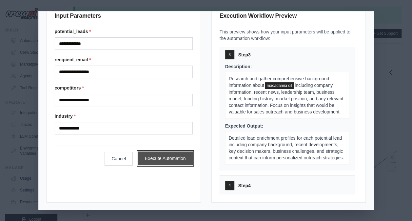
click at [166, 158] on button "Execute Automation" at bounding box center [165, 159] width 55 height 14
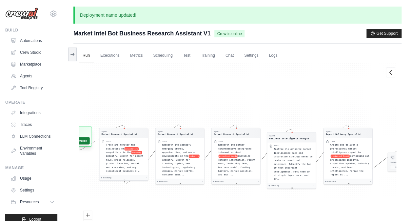
click at [84, 141] on button "Run Automation" at bounding box center [74, 140] width 29 height 7
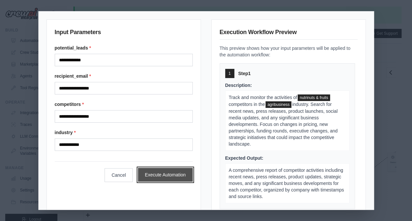
click at [158, 171] on button "Execute Automation" at bounding box center [165, 175] width 55 height 14
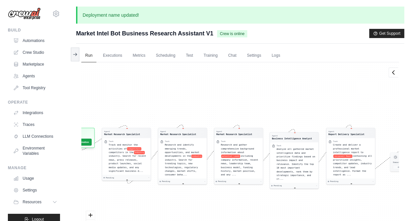
scroll to position [28, 0]
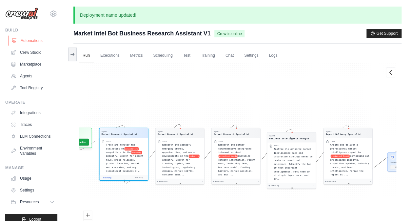
click at [28, 39] on link "Automations" at bounding box center [34, 40] width 50 height 10
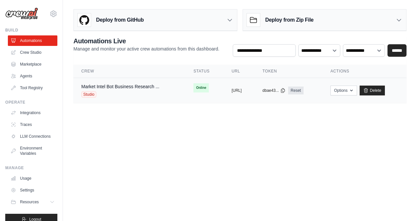
click at [132, 93] on div "Studio" at bounding box center [120, 94] width 78 height 7
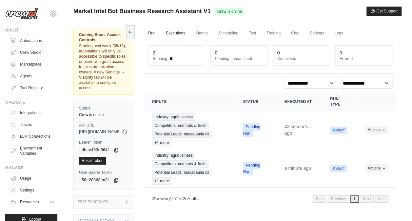
click at [159, 33] on link "Run" at bounding box center [151, 34] width 15 height 14
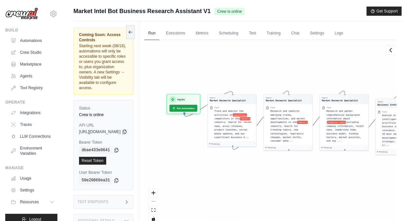
click at [344, 190] on div "Agent Market Research Specialist Task Track and monitor the activities of compe…" at bounding box center [270, 134] width 252 height 188
click at [198, 108] on button "Run Automation" at bounding box center [183, 106] width 29 height 7
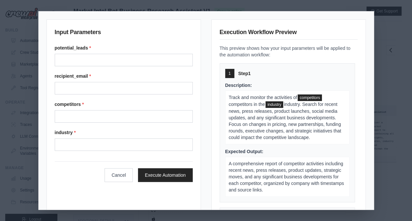
click at [409, 179] on div "Input Parameters potential_leads * recipient_email * competitors * industry * C…" at bounding box center [206, 110] width 412 height 221
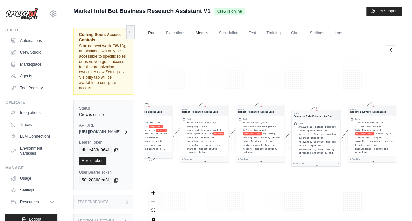
click at [212, 35] on link "Metrics" at bounding box center [202, 34] width 21 height 14
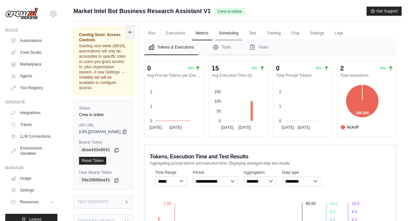
click at [242, 38] on link "Scheduling" at bounding box center [228, 34] width 27 height 14
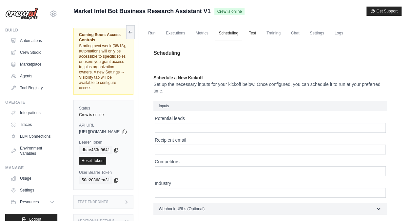
click at [260, 38] on link "Test" at bounding box center [252, 34] width 15 height 14
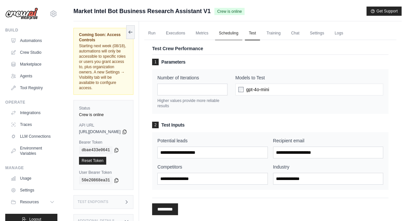
click at [242, 36] on link "Scheduling" at bounding box center [228, 34] width 27 height 14
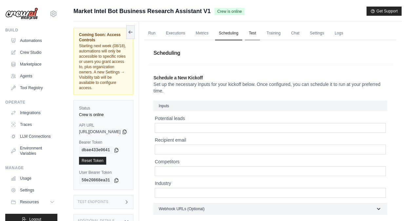
click at [260, 32] on link "Test" at bounding box center [252, 34] width 15 height 14
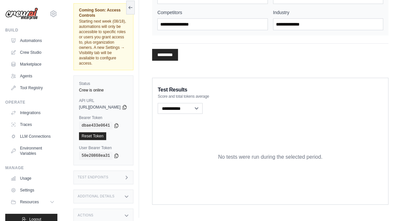
scroll to position [156, 0]
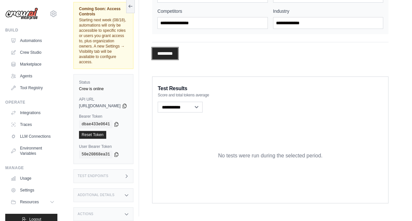
click at [178, 55] on input "*********" at bounding box center [165, 54] width 26 height 12
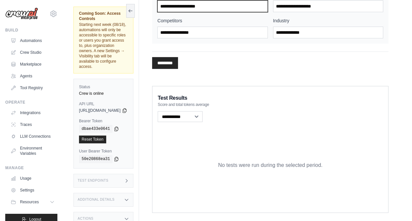
scroll to position [0, 0]
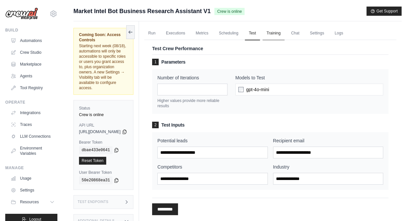
click at [285, 31] on link "Training" at bounding box center [274, 34] width 22 height 14
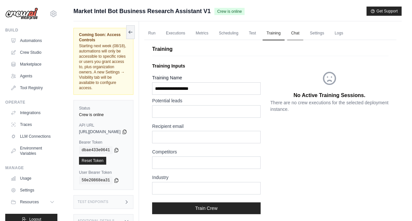
click at [303, 32] on link "Chat" at bounding box center [295, 34] width 16 height 14
click at [189, 30] on link "Executions" at bounding box center [175, 34] width 27 height 14
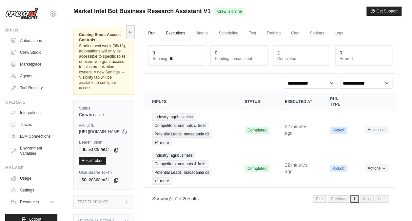
click at [159, 34] on link "Run" at bounding box center [151, 34] width 15 height 14
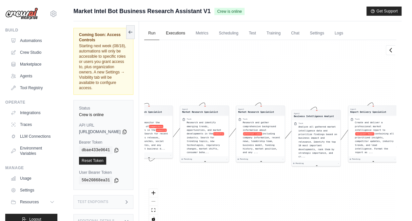
click at [189, 33] on link "Executions" at bounding box center [175, 34] width 27 height 14
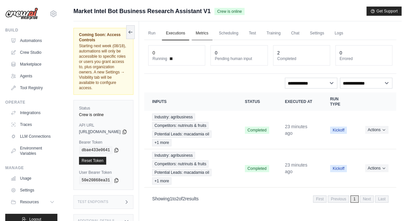
click at [213, 30] on link "Metrics" at bounding box center [202, 34] width 21 height 14
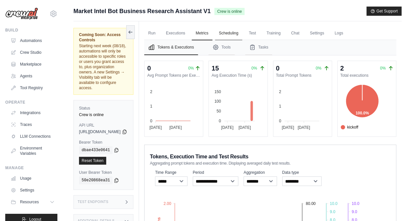
click at [242, 35] on link "Scheduling" at bounding box center [228, 34] width 27 height 14
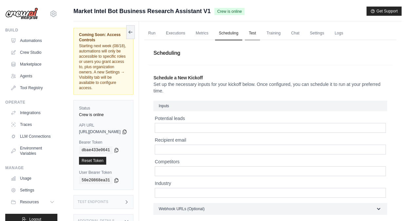
click at [260, 34] on link "Test" at bounding box center [252, 34] width 15 height 14
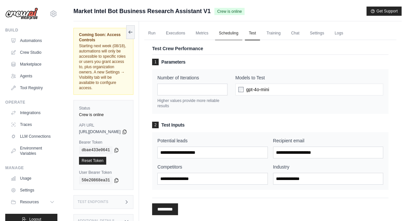
click at [242, 35] on link "Scheduling" at bounding box center [228, 34] width 27 height 14
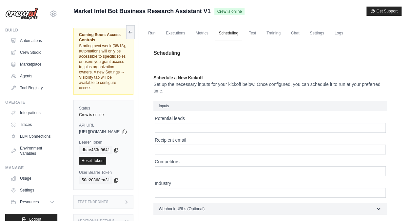
click at [277, 33] on ul "Run Executions Metrics Scheduling Test Training Chat Settings Logs" at bounding box center [270, 33] width 252 height 13
click at [260, 34] on link "Test" at bounding box center [252, 34] width 15 height 14
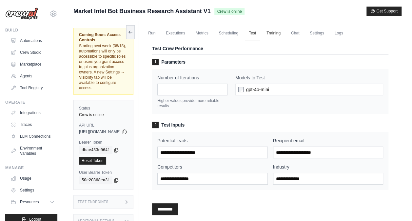
click at [285, 34] on link "Training" at bounding box center [274, 34] width 22 height 14
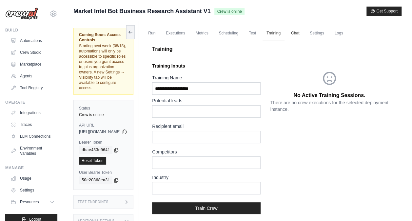
click at [303, 34] on link "Chat" at bounding box center [295, 34] width 16 height 14
click at [16, 195] on link "Settings" at bounding box center [34, 190] width 50 height 10
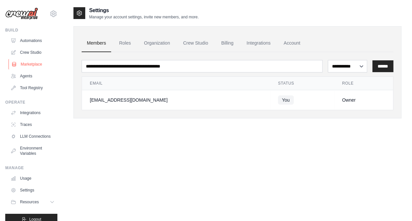
click at [24, 60] on link "Marketplace" at bounding box center [34, 64] width 50 height 10
click at [23, 55] on link "Crew Studio" at bounding box center [34, 52] width 50 height 10
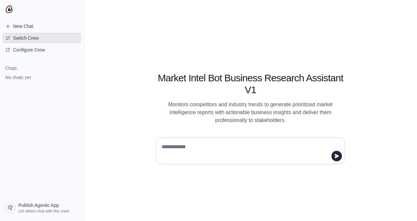
click at [37, 38] on span "Switch Crew" at bounding box center [26, 38] width 26 height 7
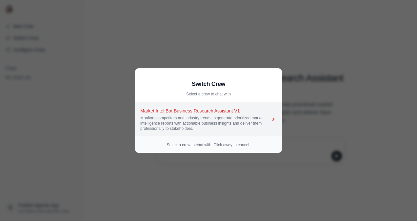
click at [278, 122] on link "Market Intel Bot Business Research Assistant V1 Monitors competitors and indust…" at bounding box center [208, 119] width 147 height 34
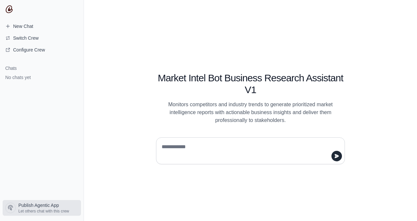
click at [61, 213] on span "Let others chat with this crew" at bounding box center [43, 211] width 51 height 5
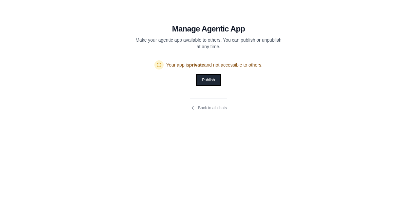
click at [211, 80] on button "Publish" at bounding box center [208, 80] width 23 height 10
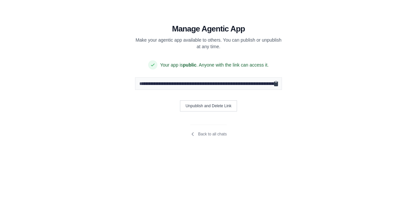
click at [277, 85] on icon "Copy public URL" at bounding box center [276, 83] width 4 height 5
click at [277, 83] on icon "Copy public URL" at bounding box center [276, 83] width 4 height 5
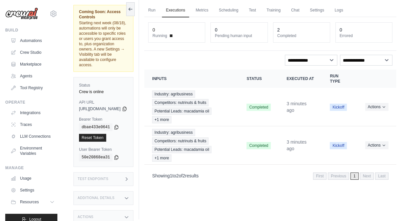
scroll to position [28, 0]
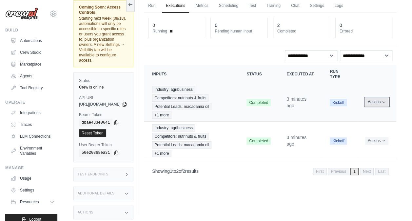
click at [382, 101] on icon "Actions for execution" at bounding box center [384, 102] width 4 height 4
click at [378, 115] on link "View Details" at bounding box center [368, 114] width 42 height 10
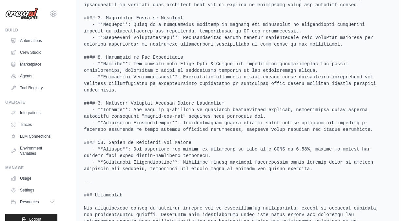
scroll to position [827, 0]
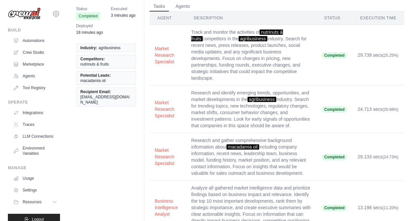
scroll to position [0, 0]
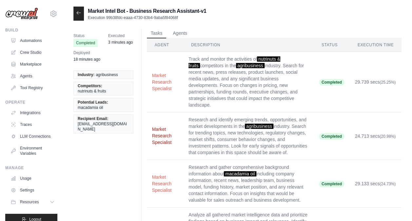
click at [167, 142] on button "Market Research Specialist" at bounding box center [165, 136] width 26 height 20
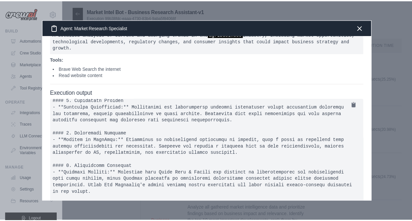
scroll to position [82, 0]
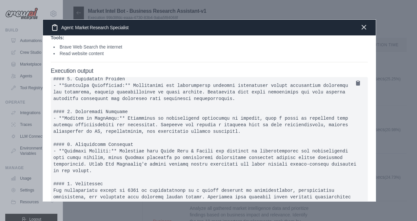
click at [364, 25] on icon "button" at bounding box center [364, 27] width 8 height 8
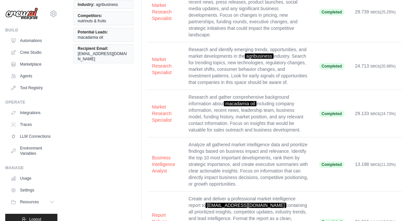
scroll to position [70, 0]
click at [159, 99] on td "Market Research Specialist" at bounding box center [165, 114] width 37 height 48
click at [159, 97] on td "Market Research Specialist" at bounding box center [165, 114] width 37 height 48
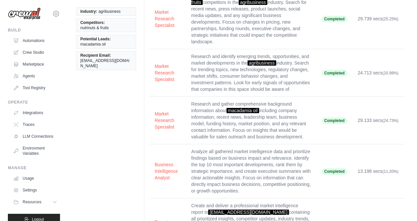
scroll to position [63, 0]
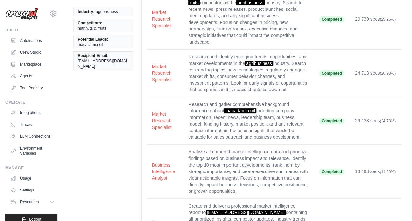
click at [199, 108] on td "Research and gather comprehensive background information about macadamia oil in…" at bounding box center [248, 121] width 131 height 48
click at [56, 19] on div "[EMAIL_ADDRESS][DOMAIN_NAME] Settings Build Automations Crew Studio Marketplace" at bounding box center [31, 110] width 63 height 221
click at [165, 115] on button "Market Research Specialist" at bounding box center [165, 121] width 26 height 20
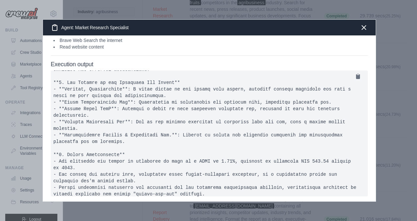
scroll to position [40, 0]
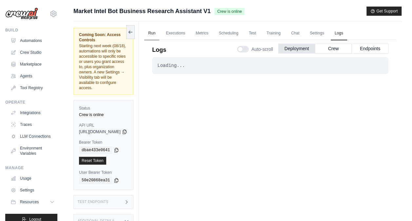
click at [159, 30] on link "Run" at bounding box center [151, 34] width 15 height 14
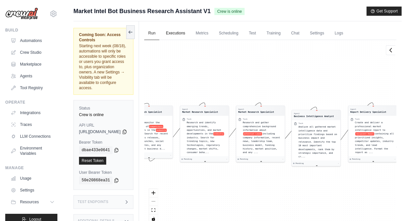
click at [184, 29] on link "Executions" at bounding box center [175, 34] width 27 height 14
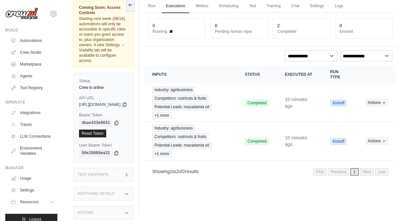
scroll to position [28, 0]
click at [63, 13] on div "[EMAIL_ADDRESS][DOMAIN_NAME] Settings Build Automations Crew Studio Marketplace" at bounding box center [31, 110] width 63 height 221
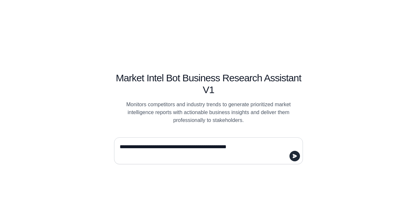
type textarea "**********"
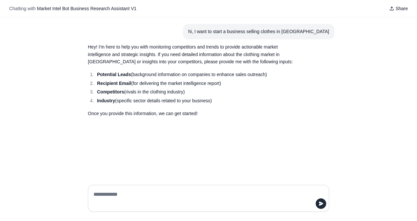
click at [376, 46] on div "hi, I want to start a business selling clothes in [GEOGRAPHIC_DATA] Hey! I'm he…" at bounding box center [208, 98] width 417 height 162
click at [148, 206] on textarea at bounding box center [206, 198] width 229 height 18
type textarea "**********"
click at [325, 203] on button "submit" at bounding box center [321, 203] width 10 height 10
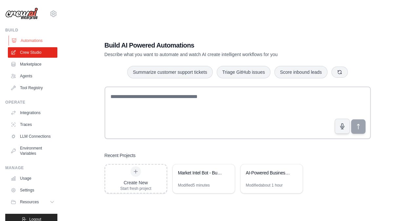
click at [21, 45] on link "Automations" at bounding box center [34, 40] width 50 height 10
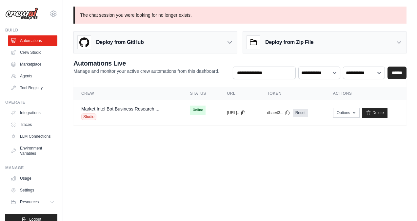
click at [134, 186] on body "diphrose@tsavonuts.com Settings Build Automations Crew Studio" at bounding box center [208, 110] width 417 height 221
click at [16, 56] on link "Crew Studio" at bounding box center [34, 52] width 50 height 10
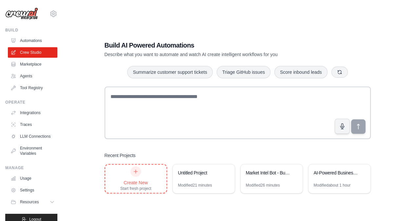
click at [138, 183] on div "Create New" at bounding box center [135, 182] width 31 height 7
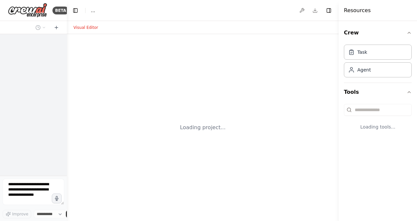
select select "****"
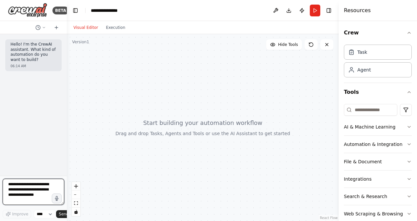
click at [19, 193] on textarea at bounding box center [34, 192] width 62 height 26
type textarea "**********"
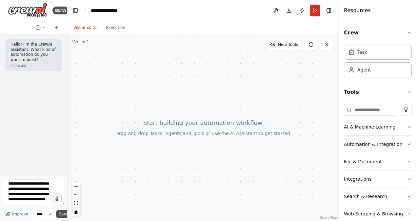
click at [63, 214] on span "Send" at bounding box center [64, 214] width 10 height 5
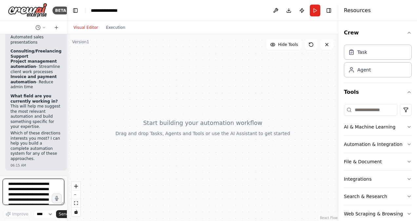
scroll to position [445, 0]
click at [14, 184] on textarea "**********" at bounding box center [34, 192] width 62 height 26
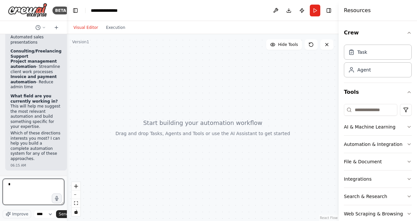
scroll to position [0, 0]
type textarea "**********"
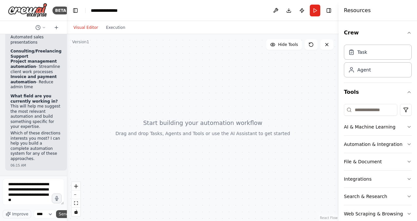
click at [63, 214] on span "Send" at bounding box center [64, 214] width 10 height 5
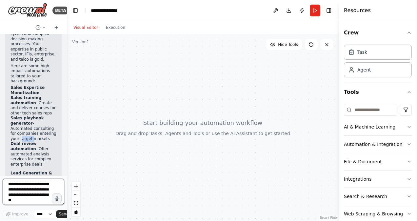
scroll to position [638, 0]
click at [17, 125] on strong "Sales playbook generator" at bounding box center [26, 120] width 33 height 10
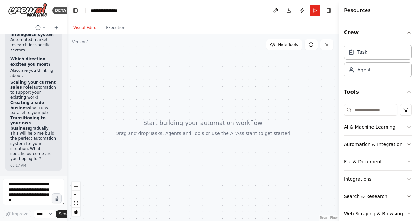
scroll to position [968, 0]
click at [9, 188] on textarea "**********" at bounding box center [34, 192] width 62 height 26
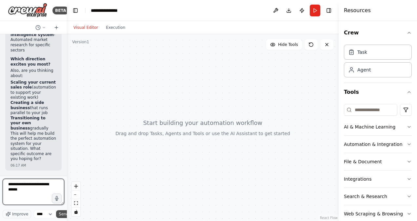
type textarea "**********"
click at [60, 216] on span "Send" at bounding box center [64, 214] width 10 height 5
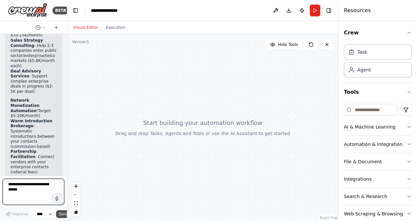
scroll to position [1213, 0]
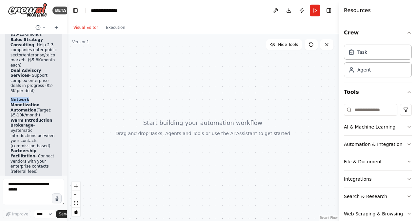
click at [14, 122] on div "▶ Thought process Got it - $20K/month by December is ambitious but absolutely d…" at bounding box center [33, 153] width 47 height 442
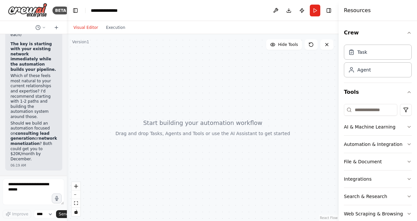
scroll to position [1450, 0]
click at [17, 188] on textarea "**********" at bounding box center [34, 192] width 62 height 26
type textarea "**********"
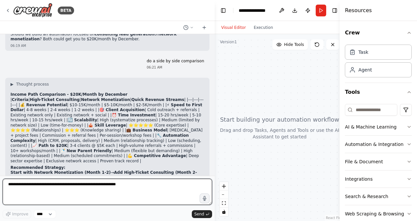
scroll to position [573, 0]
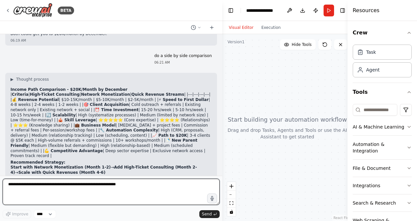
drag, startPoint x: 65, startPoint y: 115, endPoint x: 303, endPoint y: 121, distance: 238.5
click at [303, 121] on div "BETA Hello! I'm the CrewAI assistant. What kind of automation do you want to bu…" at bounding box center [208, 110] width 417 height 221
click at [61, 183] on textarea at bounding box center [111, 192] width 217 height 26
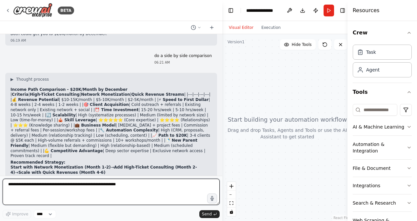
click at [61, 183] on textarea at bounding box center [111, 192] width 217 height 26
type textarea "**********"
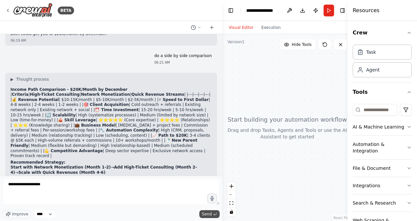
click at [213, 213] on icon "submit" at bounding box center [215, 214] width 4 height 4
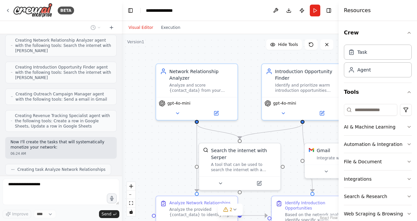
scroll to position [1291, 0]
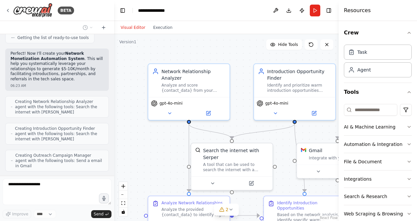
drag, startPoint x: 220, startPoint y: 132, endPoint x: 114, endPoint y: 140, distance: 106.3
click at [114, 140] on div "BETA Hello! I'm the CrewAI assistant. What kind of automation do you want to bu…" at bounding box center [208, 110] width 417 height 221
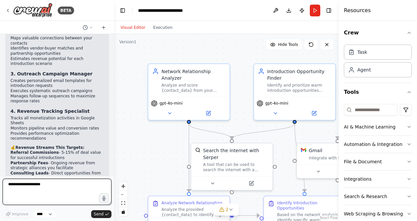
scroll to position [1699, 0]
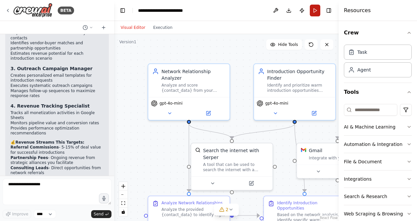
click at [312, 12] on button "Run" at bounding box center [315, 11] width 10 height 12
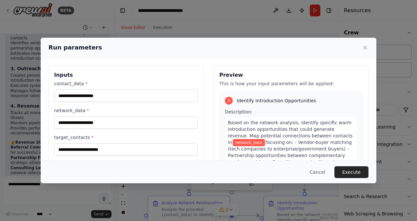
scroll to position [162, 0]
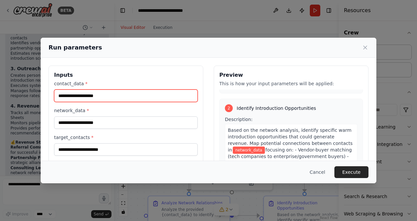
click at [105, 91] on input "contact_data *" at bounding box center [126, 96] width 144 height 12
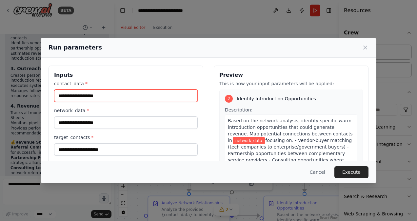
scroll to position [173, 0]
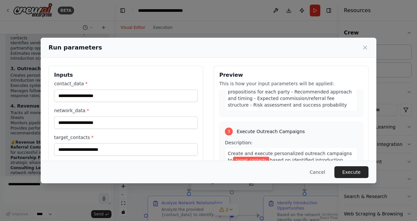
click at [331, 157] on span "based on identified introduction opportunities. Develop email templates and seq…" at bounding box center [291, 182] width 126 height 51
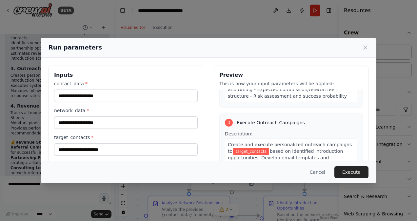
scroll to position [331, 0]
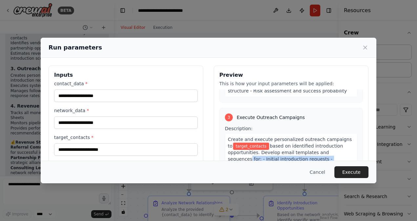
click at [326, 143] on span "based on identified introduction opportunities. Develop email templates and seq…" at bounding box center [291, 168] width 126 height 51
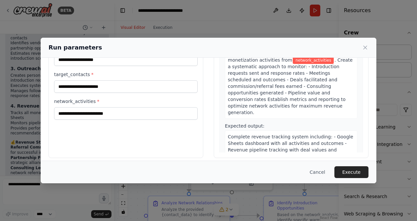
scroll to position [68, 0]
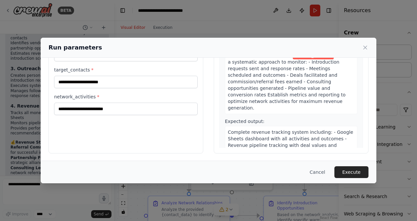
click at [4, 12] on div "Run parameters Inputs contact_data * network_data * target_contacts * network_a…" at bounding box center [208, 110] width 417 height 221
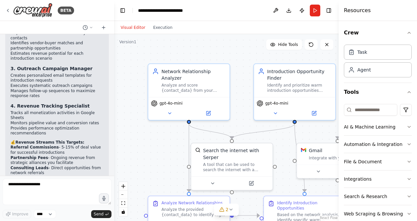
click at [159, 39] on div ".deletable-edge-delete-btn { width: 20px; height: 20px; border: 0px solid #ffff…" at bounding box center [226, 127] width 225 height 187
click at [163, 33] on div "Visual Editor Execution" at bounding box center [147, 27] width 60 height 13
click at [311, 14] on button "Run" at bounding box center [315, 11] width 10 height 12
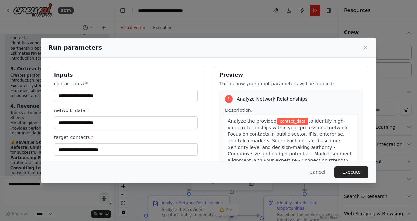
click at [165, 88] on div "contact_data *" at bounding box center [126, 91] width 144 height 22
click at [163, 90] on input "contact_data *" at bounding box center [126, 96] width 144 height 12
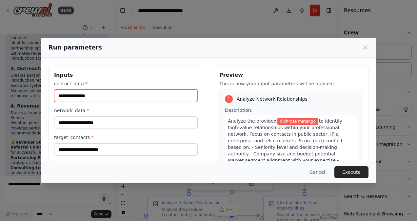
type input "**********"
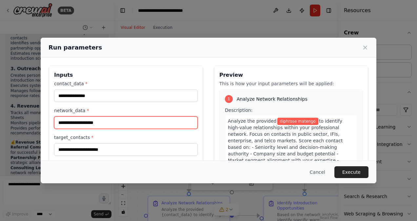
click at [137, 127] on input "network_data *" at bounding box center [126, 122] width 144 height 12
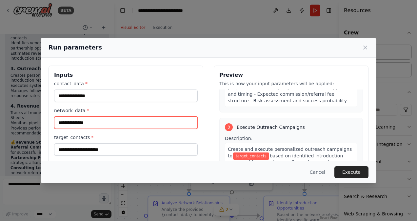
scroll to position [338, 0]
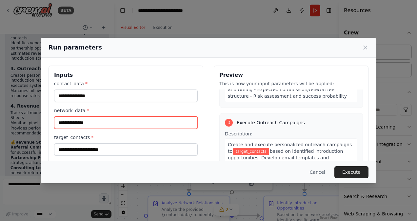
type input "**********"
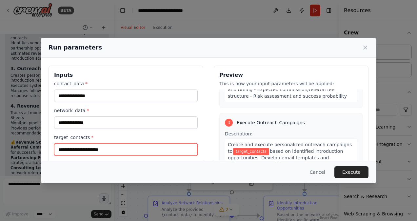
drag, startPoint x: 315, startPoint y: 104, endPoint x: 151, endPoint y: 151, distance: 170.7
click at [151, 151] on input "target_contacts *" at bounding box center [126, 149] width 144 height 12
type input "*"
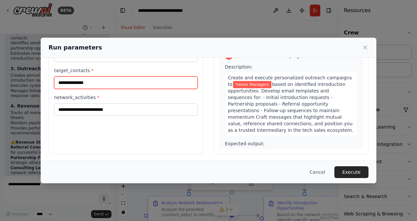
scroll to position [68, 0]
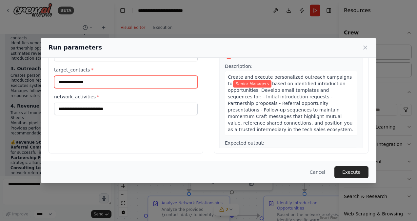
type input "**********"
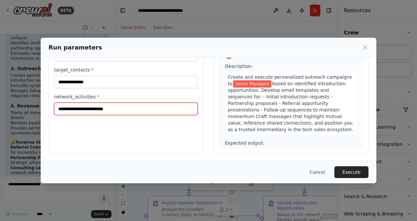
click at [173, 111] on input "network_activities *" at bounding box center [126, 109] width 144 height 12
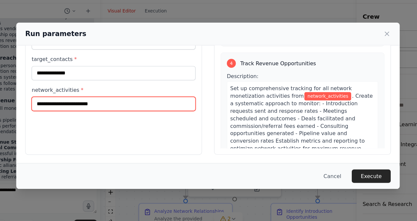
scroll to position [470, 0]
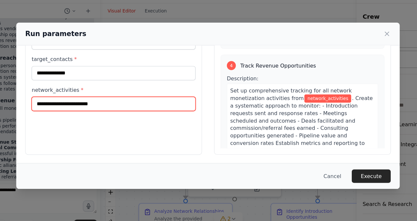
drag, startPoint x: 302, startPoint y: 115, endPoint x: 146, endPoint y: 107, distance: 156.3
click at [146, 107] on input "network_activities *" at bounding box center [126, 109] width 144 height 12
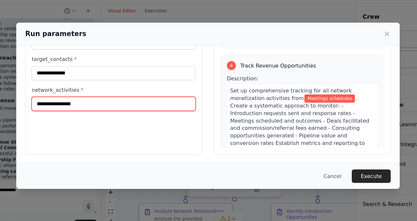
type input "**********"
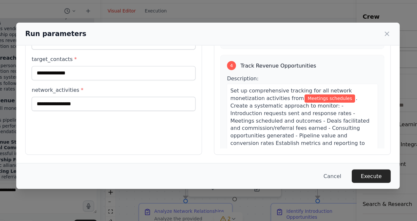
click at [362, 178] on div "Cancel Execute" at bounding box center [209, 172] width 336 height 23
click at [360, 175] on button "Execute" at bounding box center [352, 172] width 34 height 12
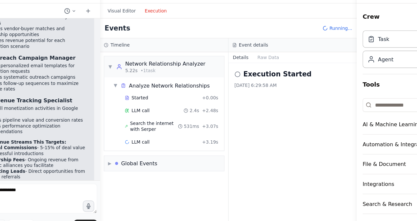
click at [165, 30] on button "Execution" at bounding box center [162, 28] width 27 height 8
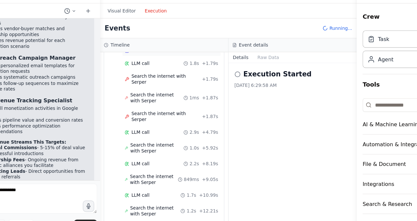
scroll to position [295, 0]
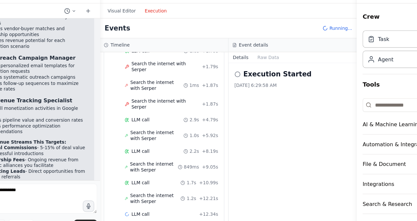
click at [136, 22] on div "Visual Editor Execution" at bounding box center [147, 27] width 60 height 13
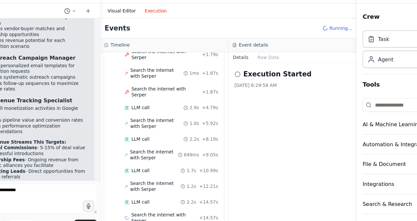
click at [136, 29] on button "Visual Editor" at bounding box center [133, 28] width 32 height 8
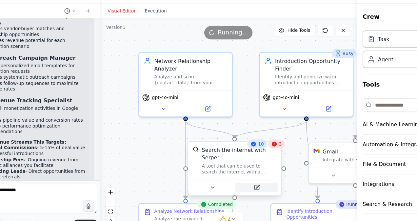
click at [255, 178] on button at bounding box center [251, 182] width 37 height 8
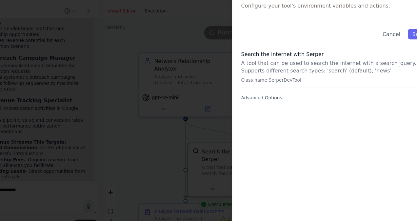
click at [265, 89] on p "Class name: SerperDevTool" at bounding box center [324, 88] width 172 height 5
click at [392, 44] on button "Save" at bounding box center [393, 47] width 19 height 9
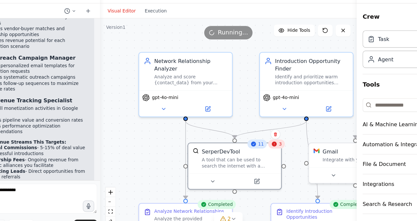
click at [269, 146] on icon at bounding box center [266, 143] width 5 height 5
click at [259, 148] on div "SerperDevTool" at bounding box center [236, 149] width 66 height 7
click at [271, 149] on div "SerperDevTool A tool that can be used to search the internet with a search_quer…" at bounding box center [231, 155] width 81 height 27
drag, startPoint x: 271, startPoint y: 150, endPoint x: 268, endPoint y: 147, distance: 3.5
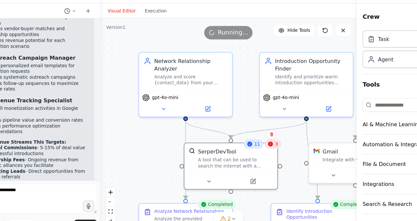
click at [268, 147] on div "11 3 SerperDevTool A tool that can be used to search the internet with a search…" at bounding box center [228, 163] width 83 height 41
click at [265, 145] on icon at bounding box center [263, 144] width 4 height 4
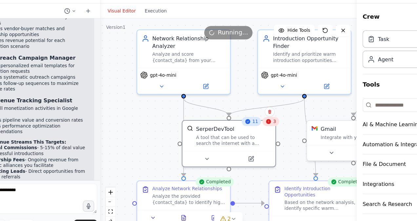
click at [284, 133] on div ".deletable-edge-delete-btn { width: 20px; height: 20px; border: 0px solid #ffff…" at bounding box center [226, 127] width 225 height 187
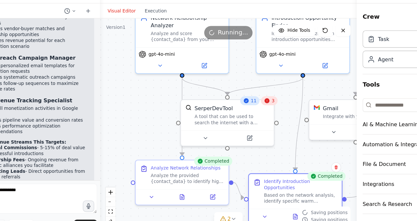
click at [324, 192] on div "Identify Introduction Opportunities Based on the network analysis, identify spe…" at bounding box center [284, 185] width 81 height 30
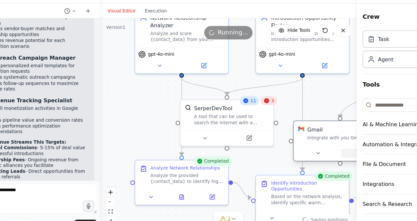
click at [326, 149] on button at bounding box center [343, 152] width 37 height 8
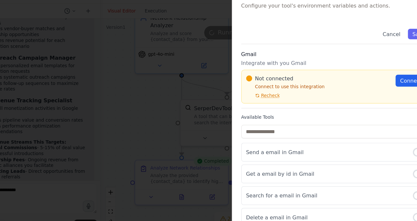
click at [217, 193] on div at bounding box center [208, 110] width 417 height 221
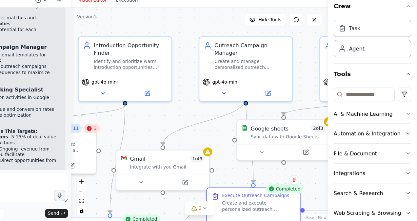
click at [261, 49] on div ".deletable-edge-delete-btn { width: 20px; height: 20px; border: 0px solid #ffff…" at bounding box center [226, 127] width 225 height 187
click at [332, 46] on button at bounding box center [326, 44] width 13 height 10
drag, startPoint x: 409, startPoint y: 36, endPoint x: 408, endPoint y: 32, distance: 3.5
click at [408, 32] on div "Crew Task Agent Tools AI & Machine Learning Automation & Integration File & Doc…" at bounding box center [378, 121] width 78 height 200
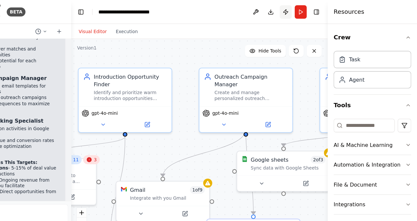
click at [304, 11] on button "Publish" at bounding box center [302, 11] width 10 height 12
click at [327, 8] on button "Toggle Right Sidebar" at bounding box center [328, 10] width 9 height 9
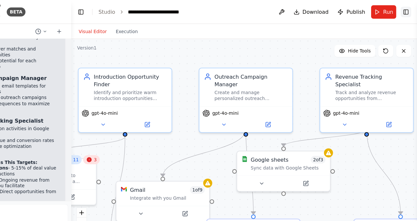
click at [327, 8] on span "Download" at bounding box center [328, 10] width 23 height 7
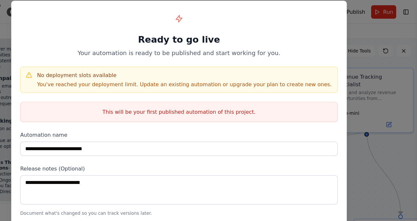
click at [355, 27] on div "**********" at bounding box center [208, 110] width 417 height 221
click at [352, 68] on div "**********" at bounding box center [209, 99] width 294 height 196
click at [358, 113] on div "**********" at bounding box center [208, 110] width 417 height 221
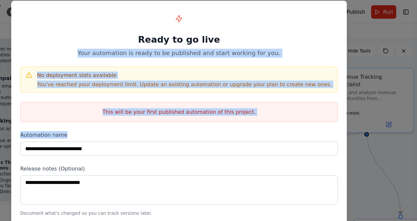
drag, startPoint x: 358, startPoint y: 113, endPoint x: 368, endPoint y: 29, distance: 84.9
click at [368, 29] on div "**********" at bounding box center [208, 110] width 417 height 221
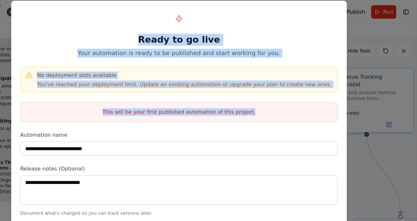
drag, startPoint x: 368, startPoint y: 29, endPoint x: 385, endPoint y: 119, distance: 92.1
click at [385, 119] on div "**********" at bounding box center [208, 110] width 417 height 221
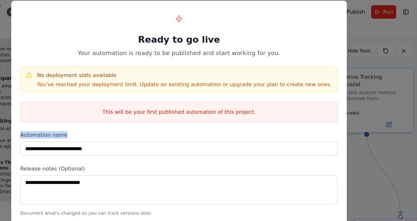
click at [385, 119] on div "**********" at bounding box center [208, 110] width 417 height 221
click at [395, 1] on div "**********" at bounding box center [208, 110] width 417 height 221
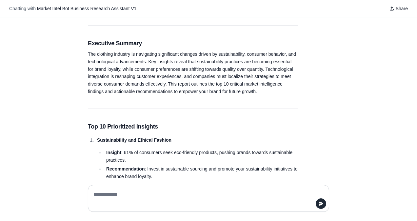
scroll to position [194, 0]
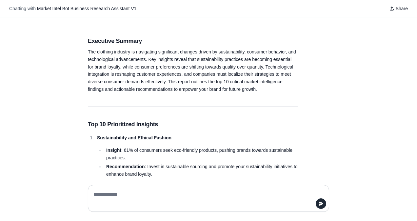
click at [360, 160] on div "hi, I want to start a business selling clothes in [GEOGRAPHIC_DATA] Hey! I'm he…" at bounding box center [208, 98] width 417 height 162
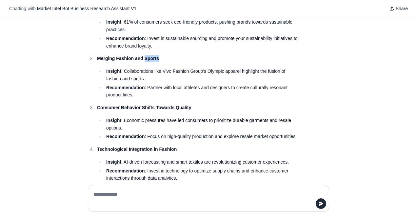
scroll to position [323, 0]
click at [263, 69] on li "Insight : Collaborations like Vivo Fashion Group's Olympic apparel highlight th…" at bounding box center [200, 75] width 193 height 15
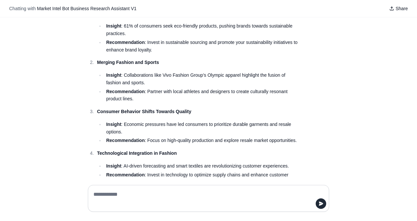
scroll to position [317, 0]
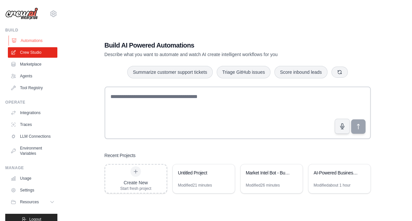
click at [27, 38] on link "Automations" at bounding box center [34, 40] width 50 height 10
click at [28, 42] on link "Automations" at bounding box center [34, 40] width 50 height 10
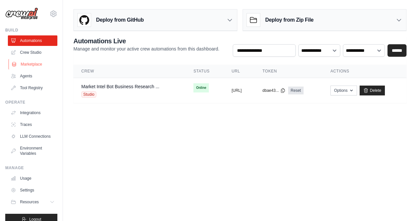
click at [24, 60] on link "Marketplace" at bounding box center [34, 64] width 50 height 10
click at [25, 54] on link "Crew Studio" at bounding box center [34, 52] width 50 height 10
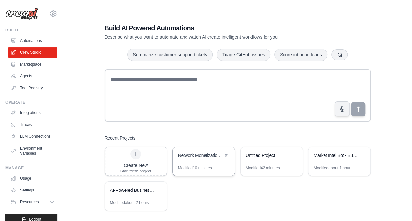
click at [196, 166] on div "Modified 10 minutes" at bounding box center [195, 167] width 34 height 5
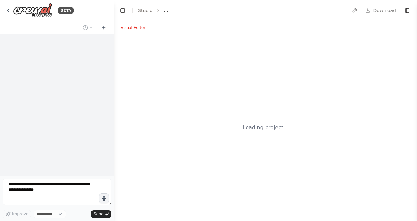
select select "****"
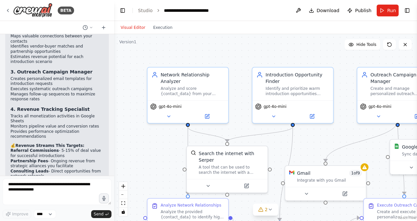
scroll to position [1699, 0]
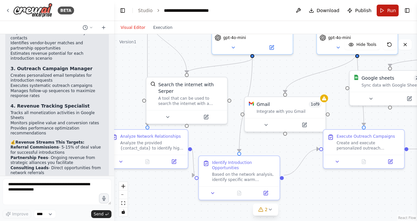
click at [384, 11] on button "Run" at bounding box center [388, 11] width 22 height 12
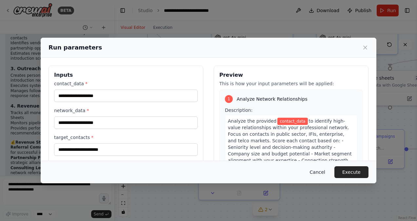
click at [312, 177] on button "Cancel" at bounding box center [318, 172] width 26 height 12
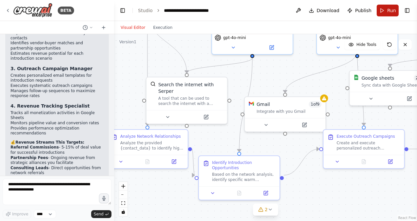
click at [397, 10] on button "Run" at bounding box center [388, 11] width 22 height 12
click at [404, 13] on button "Toggle Right Sidebar" at bounding box center [407, 10] width 9 height 9
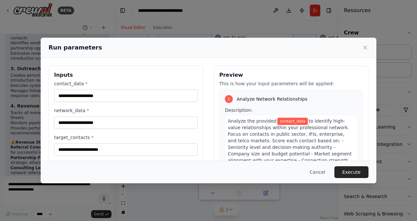
click at [356, 45] on div "Run parameters" at bounding box center [209, 47] width 320 height 9
click at [366, 45] on icon at bounding box center [365, 47] width 7 height 7
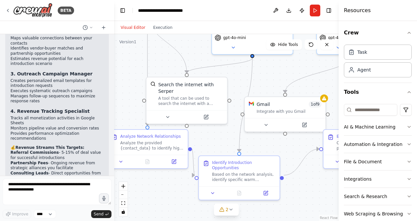
scroll to position [1694, 0]
click at [232, 164] on div "Identify Introduction Opportunities" at bounding box center [244, 164] width 64 height 10
click at [235, 171] on div "Based on the network analysis, identify specific warm introduction opportunitie…" at bounding box center [244, 176] width 64 height 10
click at [231, 174] on div "Based on the network analysis, identify specific warm introduction opportunitie…" at bounding box center [244, 176] width 64 height 10
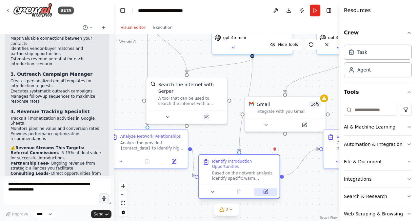
click at [263, 188] on button at bounding box center [265, 192] width 23 height 8
click at [392, 56] on div "Task" at bounding box center [378, 51] width 68 height 15
drag, startPoint x: 292, startPoint y: 12, endPoint x: 119, endPoint y: 2, distance: 173.1
click at [119, 2] on header "**********" at bounding box center [226, 10] width 225 height 21
click at [10, 8] on div "BETA" at bounding box center [39, 10] width 69 height 15
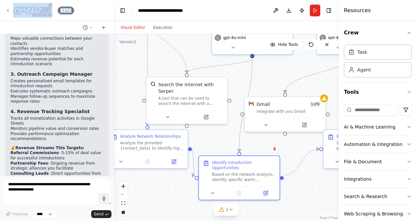
click at [10, 8] on div "BETA" at bounding box center [39, 10] width 69 height 15
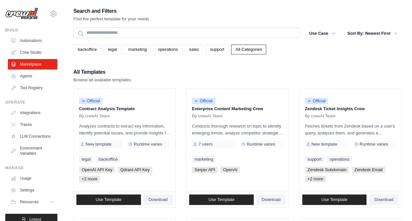
drag, startPoint x: 0, startPoint y: 0, endPoint x: 168, endPoint y: 55, distance: 176.7
click at [43, 51] on link "Crew Studio" at bounding box center [34, 52] width 50 height 10
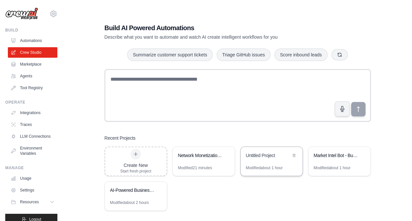
click at [270, 153] on div "Untitled Project" at bounding box center [268, 155] width 45 height 7
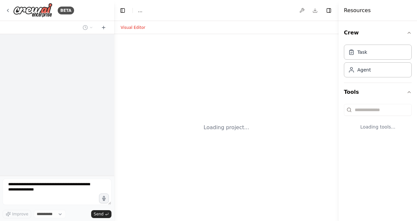
select select "****"
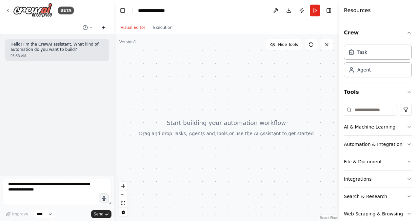
click at [102, 28] on icon at bounding box center [103, 28] width 3 height 0
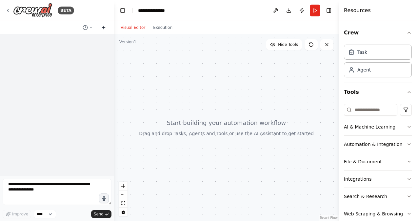
click at [102, 28] on icon at bounding box center [103, 28] width 3 height 0
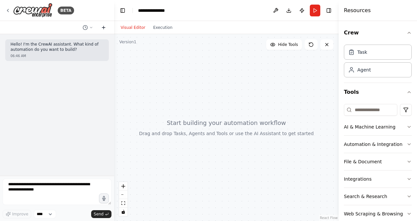
click at [102, 28] on icon at bounding box center [103, 28] width 3 height 0
click at [329, 10] on button "Toggle Right Sidebar" at bounding box center [328, 10] width 9 height 9
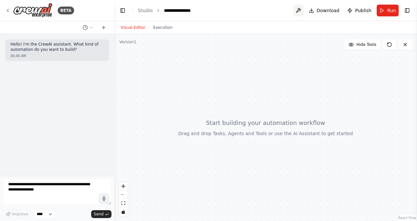
click at [298, 8] on button at bounding box center [298, 11] width 10 height 12
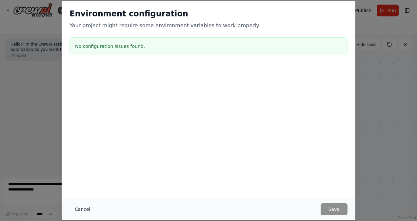
click at [80, 206] on button "Cancel" at bounding box center [83, 209] width 26 height 12
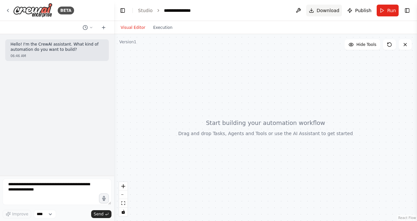
click at [324, 14] on button "Download" at bounding box center [324, 11] width 36 height 12
click at [405, 109] on div at bounding box center [265, 127] width 303 height 187
click at [94, 25] on button at bounding box center [88, 28] width 16 height 8
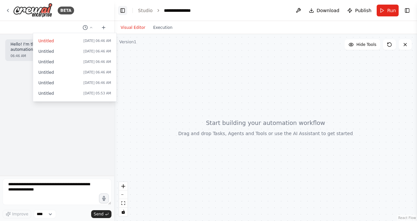
click at [124, 14] on button "Toggle Left Sidebar" at bounding box center [122, 10] width 9 height 9
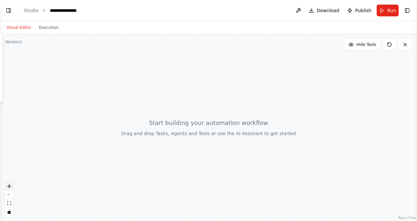
click at [11, 188] on button "zoom in" at bounding box center [9, 186] width 9 height 9
click at [11, 187] on button "zoom in" at bounding box center [9, 186] width 9 height 9
click at [373, 41] on button "Hide Tools" at bounding box center [363, 44] width 36 height 10
click at [388, 42] on icon at bounding box center [389, 44] width 5 height 5
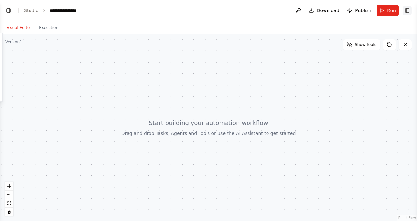
click at [405, 11] on button "Toggle Right Sidebar" at bounding box center [407, 10] width 9 height 9
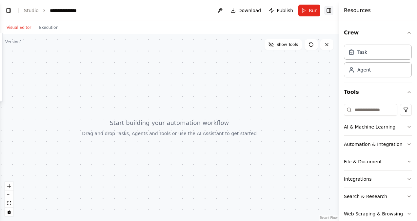
click at [405, 11] on div "Resources" at bounding box center [378, 10] width 78 height 21
click at [331, 10] on button "Toggle Right Sidebar" at bounding box center [328, 10] width 9 height 9
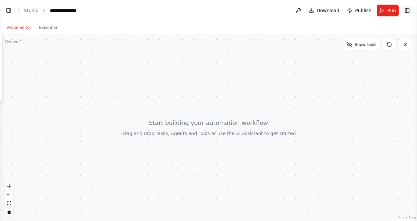
click at [409, 10] on button "Toggle Right Sidebar" at bounding box center [407, 10] width 9 height 9
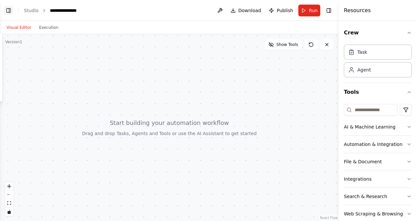
click at [5, 12] on button "Toggle Left Sidebar" at bounding box center [8, 10] width 9 height 9
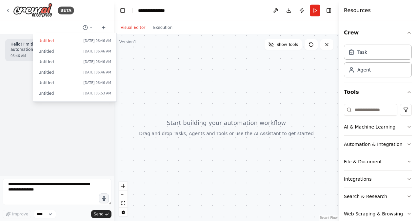
click at [12, 74] on div at bounding box center [57, 110] width 114 height 221
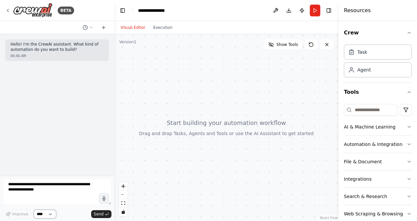
click at [52, 213] on select "****" at bounding box center [45, 214] width 22 height 9
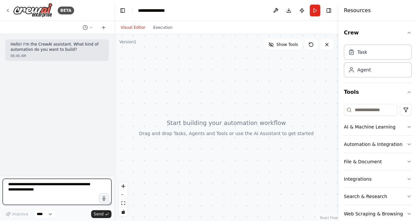
click at [56, 186] on textarea at bounding box center [57, 192] width 109 height 26
paste textarea "**********"
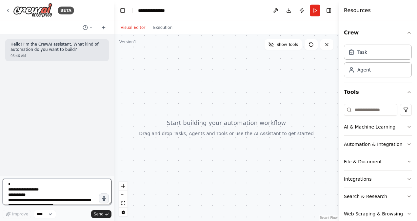
scroll to position [1094, 0]
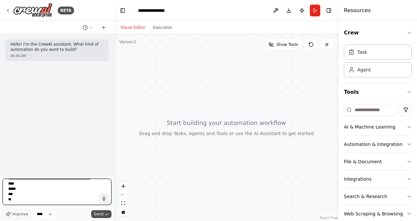
type textarea "**********"
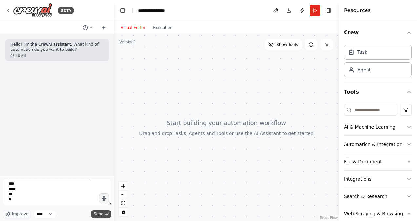
click at [100, 215] on span "Send" at bounding box center [99, 214] width 10 height 5
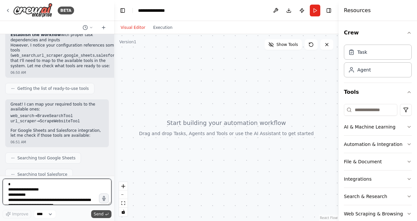
scroll to position [798, 0]
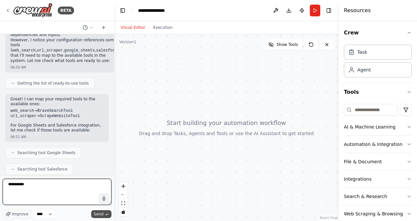
type textarea "**********"
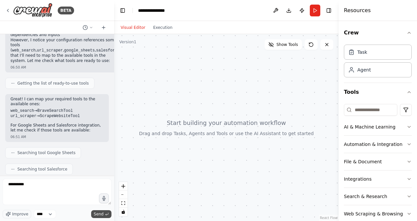
click at [100, 213] on span "Send" at bounding box center [99, 214] width 10 height 5
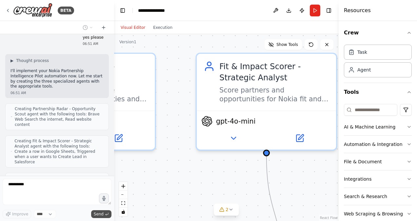
scroll to position [1051, 0]
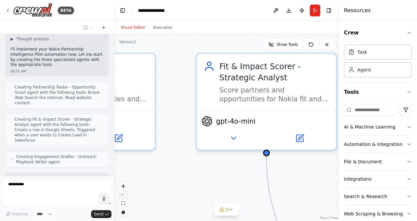
click at [121, 196] on button "zoom out" at bounding box center [123, 195] width 9 height 9
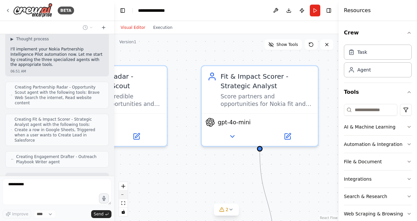
click at [126, 196] on button "zoom out" at bounding box center [123, 195] width 9 height 9
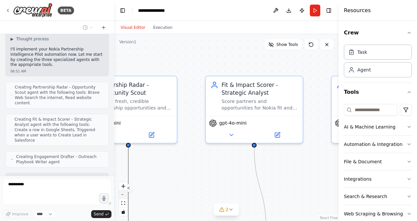
click at [124, 198] on button "zoom out" at bounding box center [123, 195] width 9 height 9
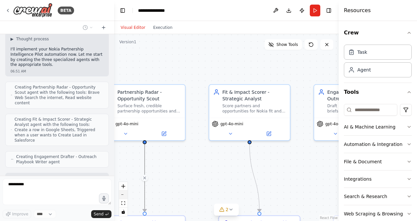
click at [123, 197] on button "zoom out" at bounding box center [123, 195] width 9 height 9
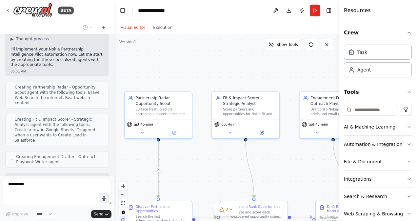
click at [123, 197] on button "zoom out" at bounding box center [123, 195] width 9 height 9
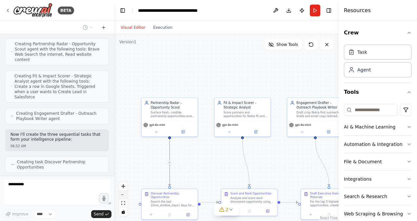
scroll to position [1100, 0]
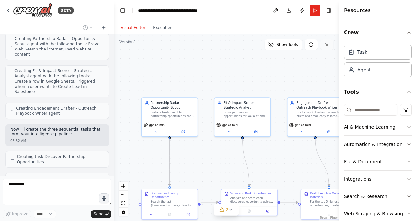
click at [331, 43] on button at bounding box center [326, 44] width 13 height 10
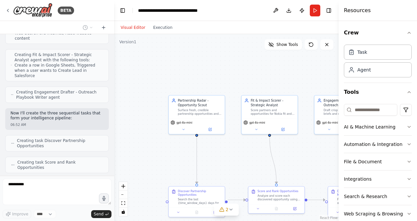
click at [323, 64] on div ".deletable-edge-delete-btn { width: 20px; height: 20px; border: 0px solid #ffff…" at bounding box center [226, 127] width 225 height 187
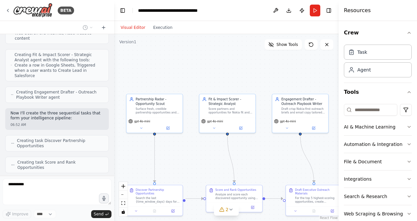
click at [331, 80] on div ".deletable-edge-delete-btn { width: 20px; height: 20px; border: 0px solid #ffff…" at bounding box center [226, 127] width 225 height 187
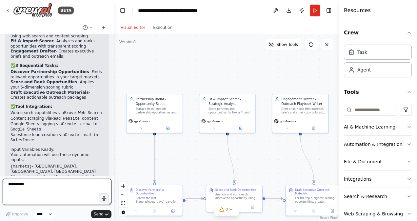
scroll to position [1389, 0]
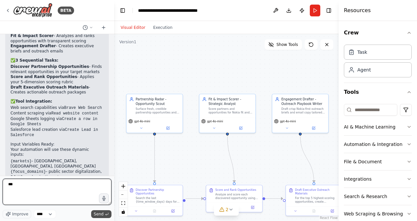
type textarea "***"
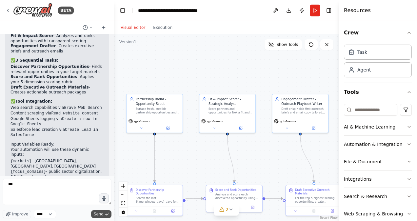
click at [104, 215] on button "Send" at bounding box center [101, 214] width 20 height 8
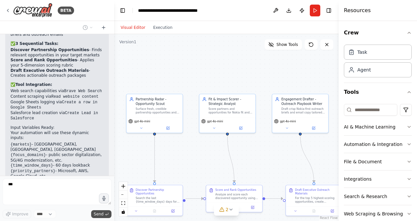
scroll to position [1428, 0]
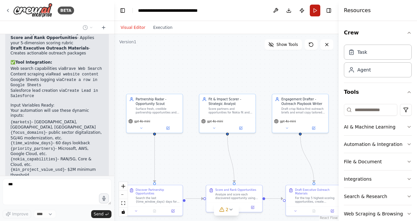
click at [315, 9] on button "Run" at bounding box center [315, 11] width 10 height 12
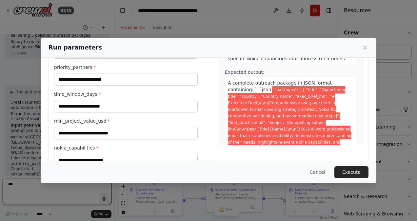
scroll to position [87, 0]
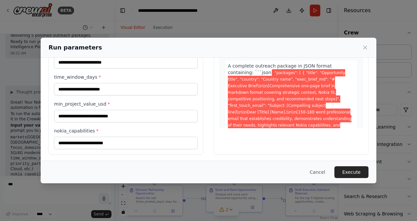
click at [87, 56] on div "Run parameters" at bounding box center [209, 48] width 336 height 20
click at [92, 61] on input "priority_partners *" at bounding box center [126, 62] width 144 height 12
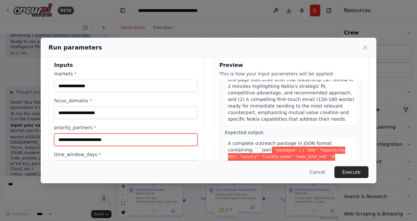
scroll to position [0, 0]
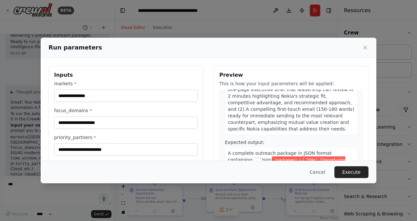
click at [91, 85] on label "markets *" at bounding box center [126, 83] width 144 height 7
click at [91, 90] on input "markets *" at bounding box center [126, 96] width 144 height 12
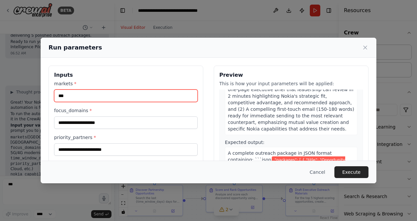
type input "***"
click at [162, 114] on div "focus_domains *" at bounding box center [126, 118] width 144 height 22
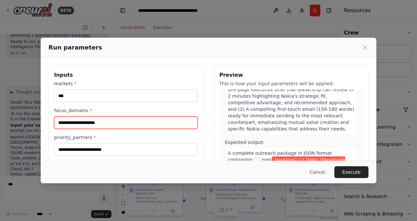
click at [157, 117] on input "focus_domains *" at bounding box center [126, 122] width 144 height 12
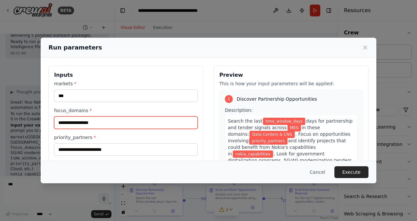
type input "**********"
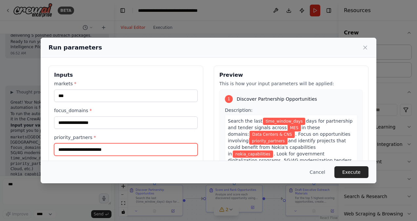
click at [143, 145] on input "priority_partners *" at bounding box center [126, 149] width 144 height 12
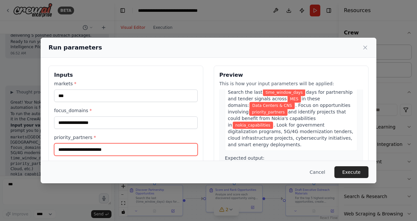
scroll to position [29, 0]
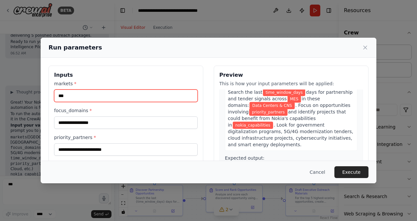
click at [72, 95] on input "***" at bounding box center [126, 96] width 144 height 12
type input "***"
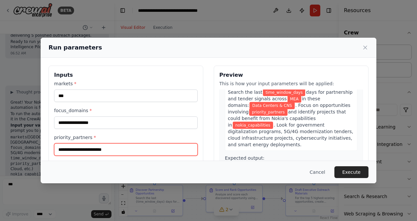
click at [71, 145] on input "priority_partners *" at bounding box center [126, 149] width 144 height 12
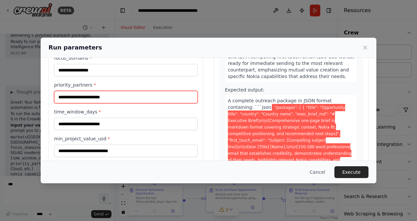
scroll to position [53, 0]
type input "**********"
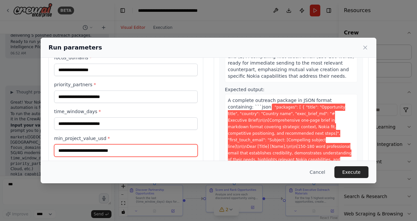
click at [189, 148] on input "min_project_value_usd *" at bounding box center [126, 150] width 144 height 12
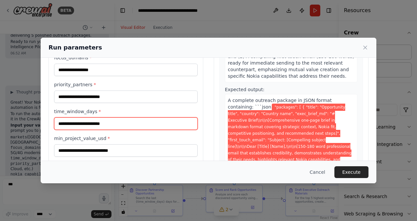
click at [175, 125] on input "time_window_days *" at bounding box center [126, 123] width 144 height 12
type input "**"
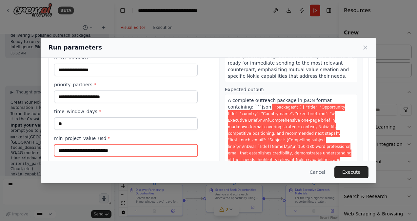
click at [169, 151] on input "min_project_value_usd *" at bounding box center [126, 150] width 144 height 12
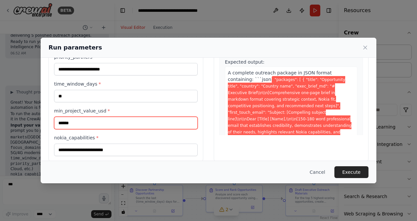
scroll to position [87, 0]
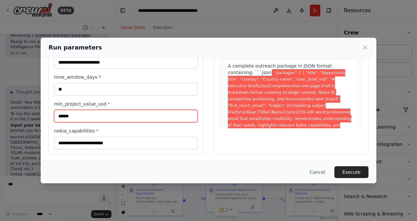
type input "******"
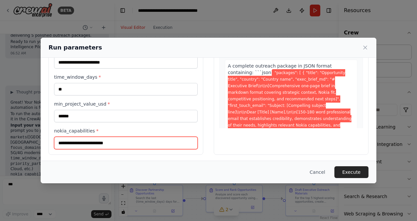
click at [182, 144] on input "nokia_capabilities *" at bounding box center [126, 143] width 144 height 12
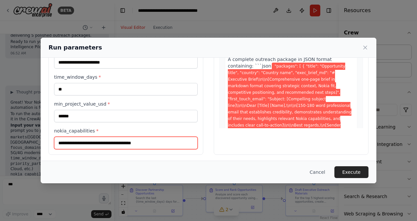
scroll to position [453, 0]
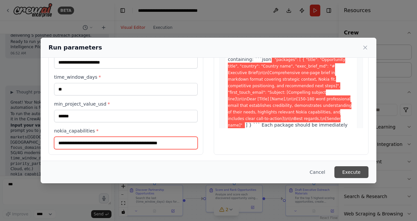
type input "**********"
click at [351, 170] on button "Execute" at bounding box center [352, 172] width 34 height 12
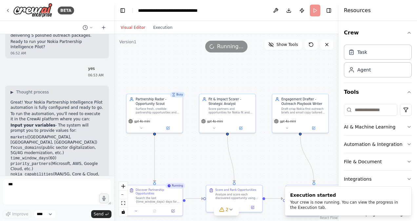
click at [150, 36] on div ".deletable-edge-delete-btn { width: 20px; height: 20px; border: 0px solid #ffff…" at bounding box center [226, 127] width 225 height 187
click at [152, 29] on button "Execution" at bounding box center [162, 28] width 27 height 8
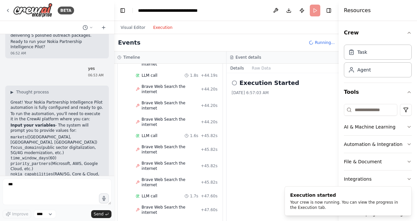
scroll to position [1350, 0]
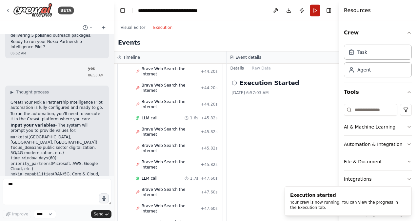
click at [315, 7] on button "Run" at bounding box center [315, 11] width 10 height 12
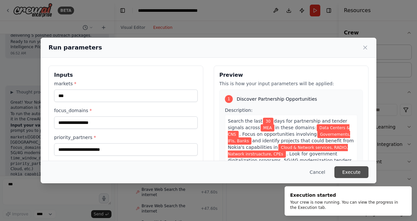
click at [354, 169] on button "Execute" at bounding box center [352, 172] width 34 height 12
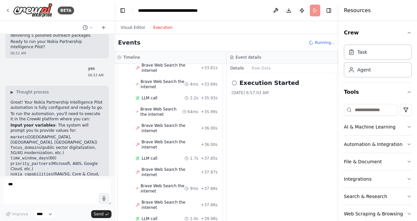
scroll to position [1333, 0]
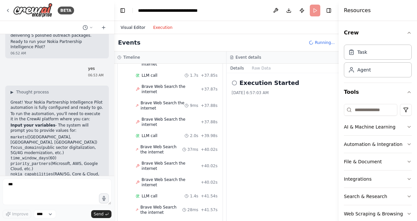
click at [131, 24] on button "Visual Editor" at bounding box center [133, 28] width 32 height 8
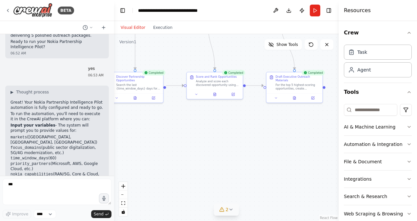
click at [224, 213] on div "2" at bounding box center [224, 209] width 10 height 7
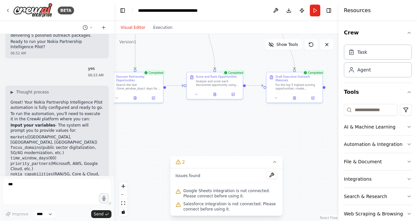
click at [234, 134] on div ".deletable-edge-delete-btn { width: 20px; height: 20px; border: 0px solid #ffff…" at bounding box center [226, 127] width 225 height 187
click at [350, 131] on button "AI & Machine Learning" at bounding box center [378, 126] width 68 height 17
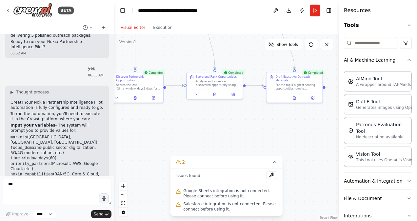
scroll to position [70, 0]
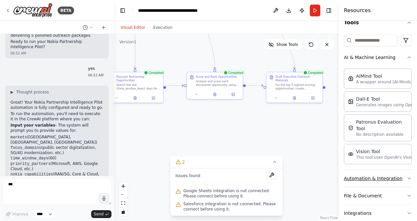
click at [364, 179] on button "Automation & Integration" at bounding box center [378, 178] width 68 height 17
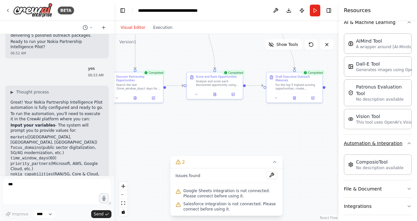
scroll to position [105, 0]
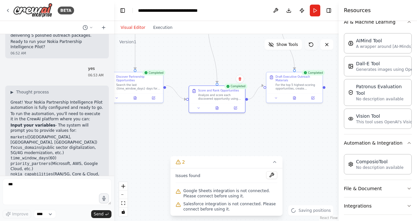
click at [308, 41] on button at bounding box center [311, 44] width 13 height 10
click at [277, 47] on button "Show Tools" at bounding box center [283, 44] width 37 height 10
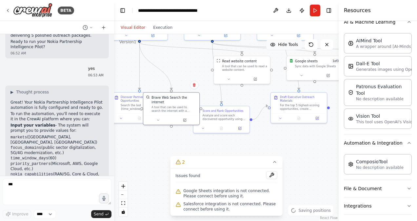
click at [291, 45] on span "Hide Tools" at bounding box center [288, 44] width 20 height 5
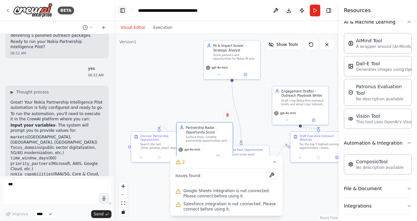
click at [118, 8] on button "Toggle Left Sidebar" at bounding box center [122, 10] width 9 height 9
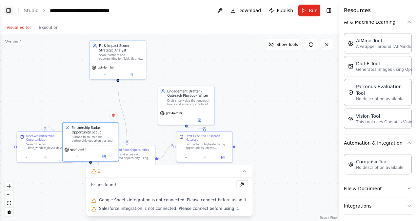
click at [7, 14] on button "Toggle Left Sidebar" at bounding box center [8, 10] width 9 height 9
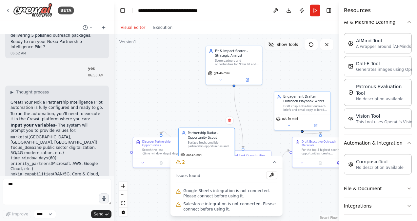
click at [301, 46] on button "Show Tools" at bounding box center [283, 44] width 37 height 10
click at [269, 48] on button "Hide Tools" at bounding box center [284, 44] width 36 height 10
click at [172, 93] on div ".deletable-edge-delete-btn { width: 20px; height: 20px; border: 0px solid #ffff…" at bounding box center [226, 127] width 225 height 187
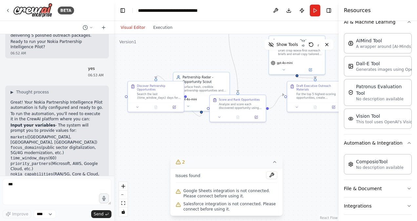
click at [266, 165] on button "2" at bounding box center [226, 162] width 112 height 12
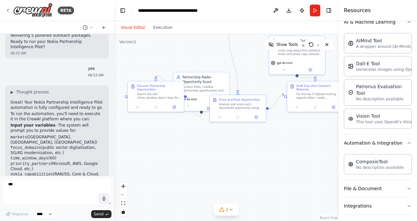
click at [93, 18] on div "BETA" at bounding box center [57, 10] width 114 height 21
click at [89, 24] on button at bounding box center [88, 28] width 16 height 8
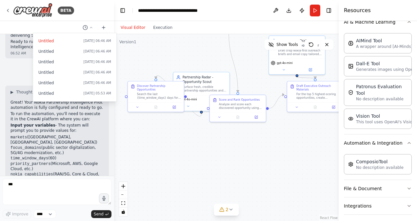
click at [261, 5] on header "**********" at bounding box center [226, 10] width 225 height 21
click at [271, 11] on button at bounding box center [276, 11] width 10 height 12
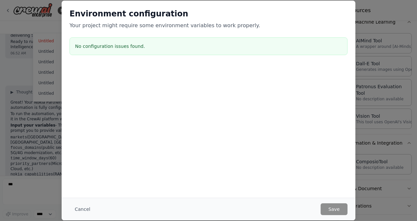
click at [148, 26] on p "Your project might require some environment variables to work properly." at bounding box center [209, 26] width 278 height 8
click at [376, 197] on div "Environment configuration Your project might require some environment variables…" at bounding box center [208, 110] width 417 height 221
click at [286, 65] on div "Environment configuration Your project might require some environment variables…" at bounding box center [209, 33] width 294 height 65
click at [88, 209] on button "Cancel" at bounding box center [83, 209] width 26 height 12
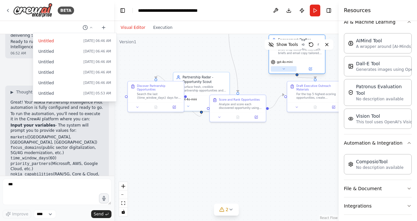
click at [284, 69] on icon at bounding box center [284, 69] width 2 height 1
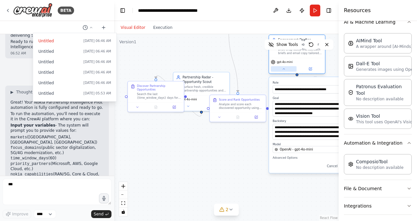
scroll to position [13, 0]
click at [315, 201] on div ".deletable-edge-delete-btn { width: 20px; height: 20px; border: 0px solid #ffff…" at bounding box center [226, 127] width 225 height 187
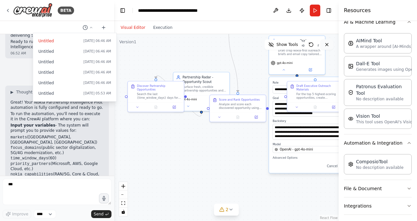
click at [326, 43] on icon at bounding box center [326, 44] width 5 height 5
click at [328, 45] on icon at bounding box center [326, 44] width 5 height 5
click at [329, 12] on button "Toggle Right Sidebar" at bounding box center [328, 10] width 9 height 9
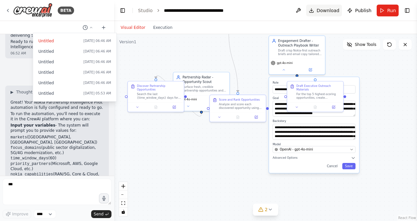
click at [328, 15] on button "Download" at bounding box center [324, 11] width 36 height 12
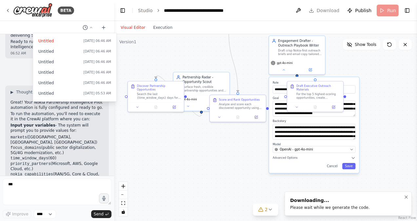
click at [374, 209] on li "Downloading... Please wait while we generate the code." at bounding box center [348, 204] width 127 height 24
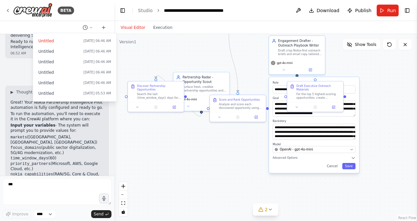
click at [373, 208] on div ".deletable-edge-delete-btn { width: 20px; height: 20px; border: 0px solid #ffff…" at bounding box center [265, 127] width 303 height 187
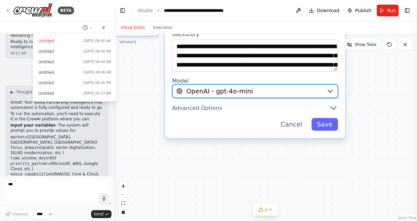
click at [325, 91] on button "OpenAI - gpt-4o-mini" at bounding box center [255, 91] width 166 height 14
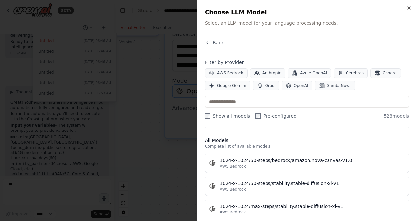
scroll to position [180, 0]
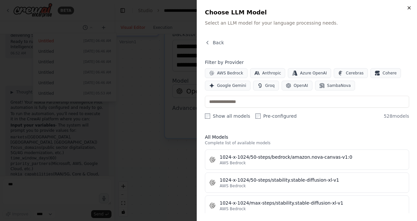
click at [409, 10] on icon "button" at bounding box center [409, 7] width 5 height 5
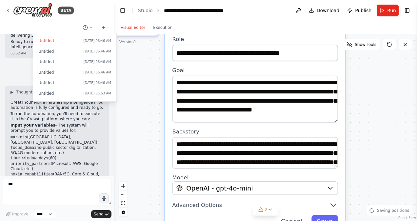
scroll to position [0, 0]
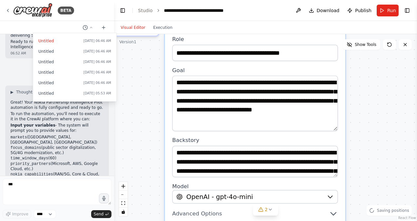
click at [367, 107] on div ".deletable-edge-delete-btn { width: 20px; height: 20px; border: 0px solid #ffff…" at bounding box center [265, 127] width 303 height 187
click at [366, 104] on div ".deletable-edge-delete-btn { width: 20px; height: 20px; border: 0px solid #ffff…" at bounding box center [265, 127] width 303 height 187
click at [404, 44] on icon at bounding box center [405, 44] width 5 height 5
click at [375, 84] on div ".deletable-edge-delete-btn { width: 20px; height: 20px; border: 0px solid #ffff…" at bounding box center [265, 127] width 303 height 187
click at [384, 107] on div ".deletable-edge-delete-btn { width: 20px; height: 20px; border: 0px solid #ffff…" at bounding box center [265, 127] width 303 height 187
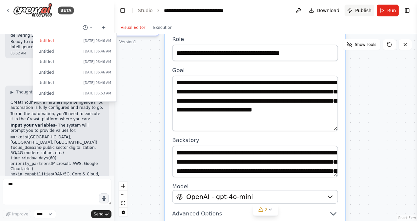
click at [363, 12] on span "Publish" at bounding box center [363, 10] width 16 height 7
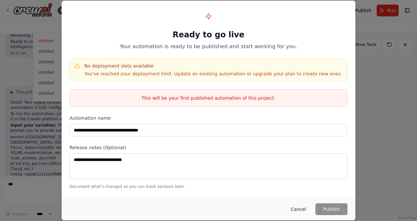
click at [304, 213] on button "Cancel" at bounding box center [299, 209] width 26 height 12
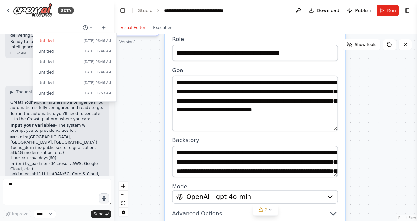
click at [380, 174] on div ".deletable-edge-delete-btn { width: 20px; height: 20px; border: 0px solid #ffff…" at bounding box center [265, 127] width 303 height 187
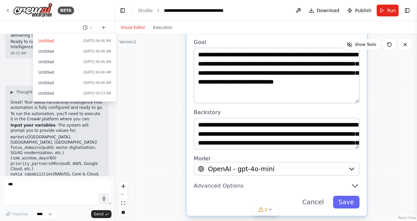
click at [319, 212] on div "**********" at bounding box center [277, 107] width 180 height 215
click at [313, 207] on button "Cancel" at bounding box center [313, 202] width 32 height 13
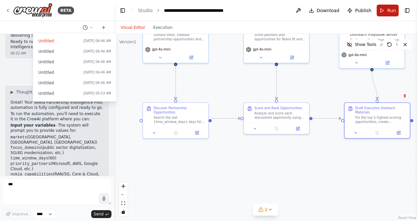
click at [388, 9] on span "Run" at bounding box center [391, 10] width 9 height 7
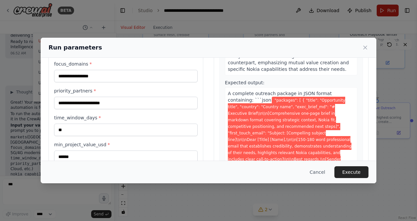
scroll to position [87, 0]
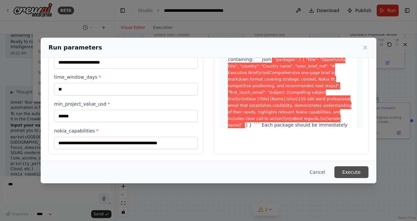
click at [355, 178] on button "Execute" at bounding box center [352, 172] width 34 height 12
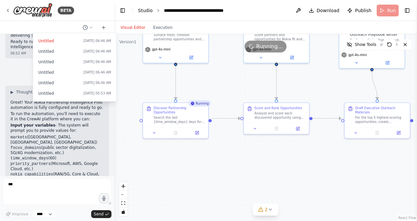
click at [144, 10] on link "Studio" at bounding box center [145, 10] width 15 height 5
click at [146, 11] on link "Studio" at bounding box center [145, 10] width 15 height 5
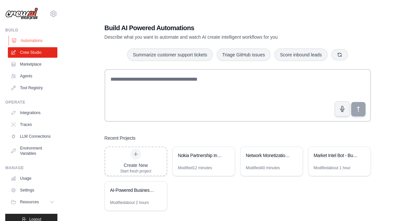
click at [26, 35] on link "Automations" at bounding box center [34, 40] width 50 height 10
click at [26, 40] on link "Automations" at bounding box center [34, 40] width 50 height 10
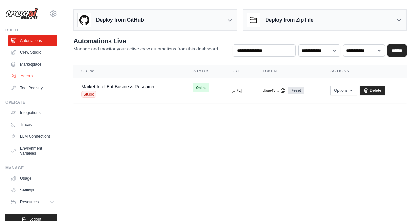
click at [22, 79] on link "Agents" at bounding box center [34, 76] width 50 height 10
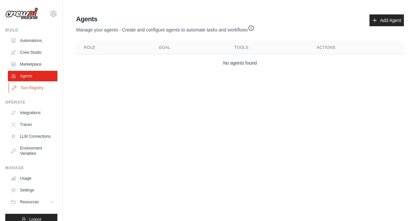
click at [23, 83] on link "Tool Registry" at bounding box center [34, 88] width 50 height 10
click at [28, 87] on link "Tool Registry" at bounding box center [34, 88] width 50 height 10
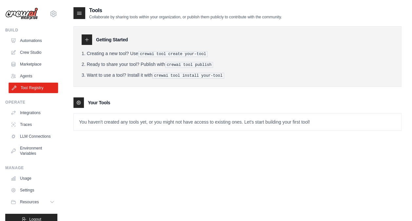
click at [40, 88] on link "Tool Registry" at bounding box center [34, 88] width 50 height 10
click at [28, 66] on link "Marketplace" at bounding box center [34, 64] width 50 height 10
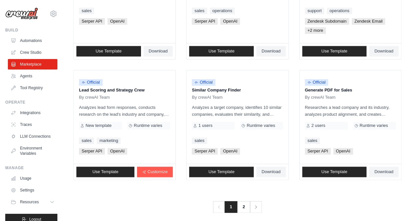
scroll to position [401, 0]
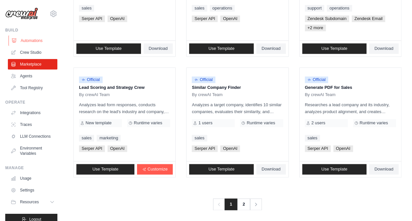
click at [26, 42] on link "Automations" at bounding box center [34, 40] width 50 height 10
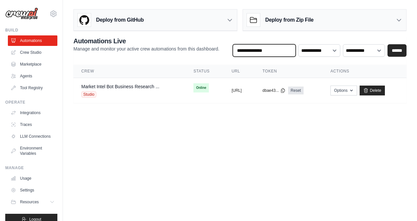
click at [248, 48] on input "text" at bounding box center [264, 50] width 63 height 12
click at [240, 55] on input "text" at bounding box center [264, 50] width 63 height 12
click at [20, 61] on link "Marketplace" at bounding box center [34, 64] width 50 height 10
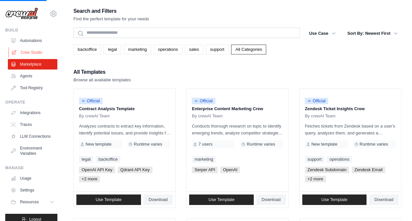
click at [27, 55] on link "Crew Studio" at bounding box center [34, 52] width 50 height 10
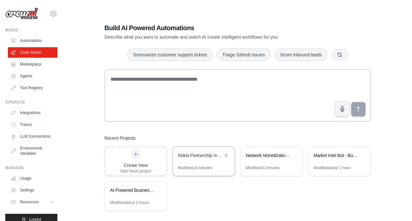
click at [195, 155] on div "Nokia Partnership Intelligence Pilot" at bounding box center [200, 155] width 45 height 7
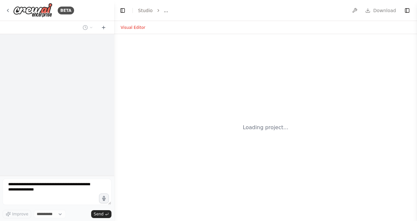
select select "****"
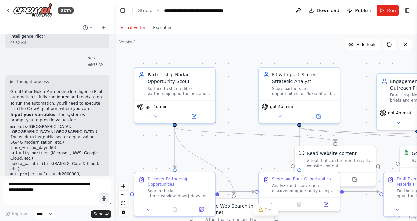
scroll to position [1624, 0]
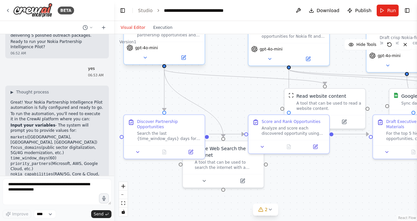
click at [155, 34] on div "Surface fresh, credible partnership opportunities and related tenders/programs …" at bounding box center [169, 32] width 64 height 10
click at [151, 26] on button "Execution" at bounding box center [162, 28] width 27 height 8
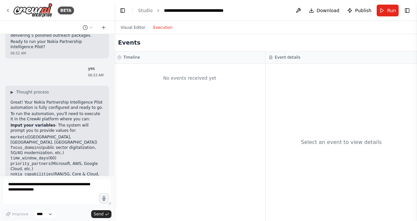
click at [152, 29] on button "Execution" at bounding box center [162, 28] width 27 height 8
click at [154, 30] on button "Execution" at bounding box center [162, 28] width 27 height 8
click at [122, 26] on button "Visual Editor" at bounding box center [133, 28] width 32 height 8
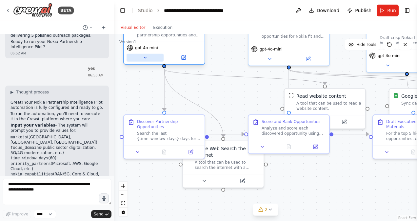
click at [137, 61] on button at bounding box center [145, 58] width 37 height 8
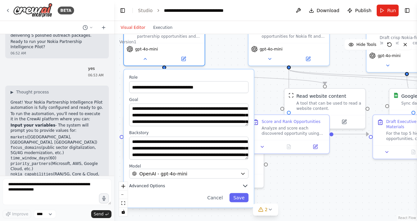
click at [241, 184] on button "Advanced Options" at bounding box center [188, 185] width 119 height 7
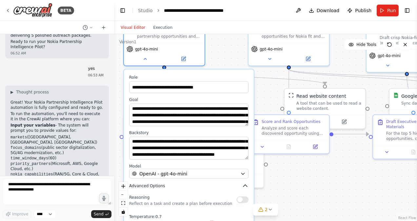
scroll to position [46, 0]
click at [300, 179] on div ".deletable-edge-delete-btn { width: 20px; height: 20px; border: 0px solid #ffff…" at bounding box center [265, 127] width 303 height 187
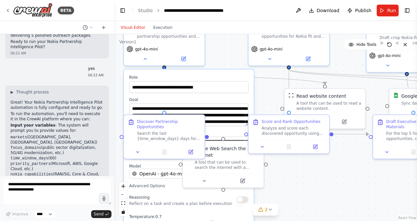
click at [314, 177] on div ".deletable-edge-delete-btn { width: 20px; height: 20px; border: 0px solid #ffff…" at bounding box center [265, 127] width 303 height 187
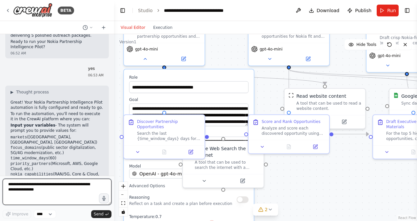
click at [31, 186] on textarea at bounding box center [57, 192] width 109 height 26
type textarea "**********"
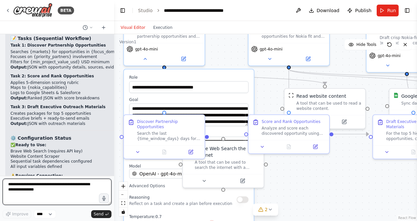
scroll to position [2112, 0]
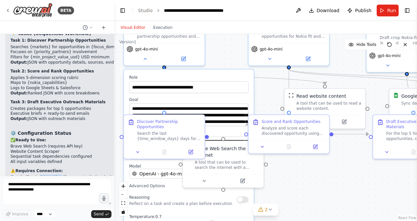
click at [81, 180] on li "Salesforce integration (for lead creation)" at bounding box center [76, 182] width 132 height 5
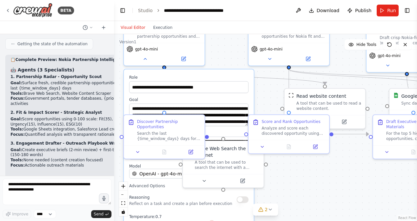
scroll to position [1962, 0]
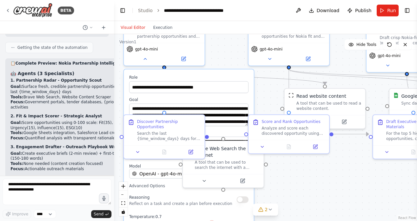
click at [46, 161] on li "Tools: None needed (content creation focused)" at bounding box center [76, 163] width 132 height 5
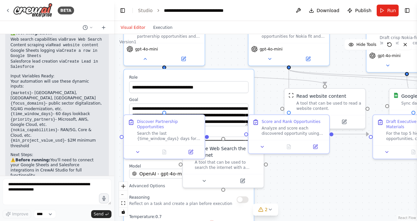
scroll to position [1432, 0]
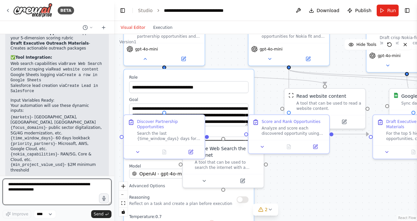
click at [28, 180] on textarea at bounding box center [57, 192] width 109 height 26
click at [59, 186] on textarea "**********" at bounding box center [57, 192] width 109 height 26
click at [76, 185] on textarea "**********" at bounding box center [57, 192] width 109 height 26
type textarea "**********"
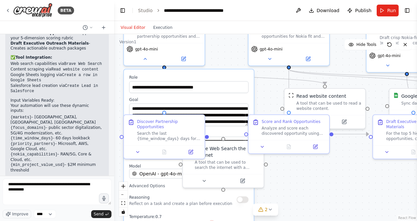
click at [97, 218] on form "**********" at bounding box center [57, 198] width 114 height 45
click at [104, 211] on button "Send" at bounding box center [101, 214] width 20 height 8
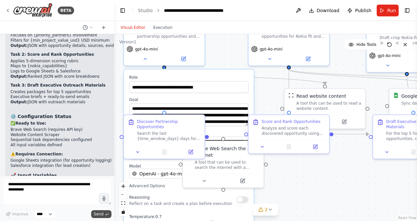
scroll to position [2156, 0]
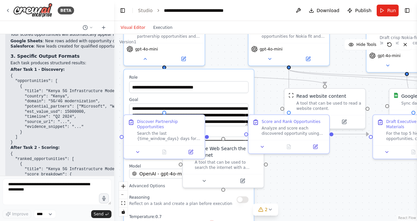
click at [218, 54] on div ".deletable-edge-delete-btn { width: 20px; height: 20px; border: 0px solid #ffff…" at bounding box center [265, 127] width 303 height 187
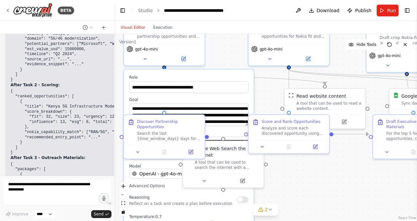
scroll to position [2539, 0]
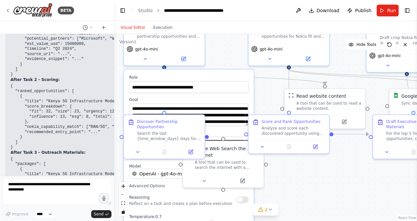
click at [341, 186] on div ".deletable-edge-delete-btn { width: 20px; height: 20px; border: 0px solid #ffff…" at bounding box center [265, 127] width 303 height 187
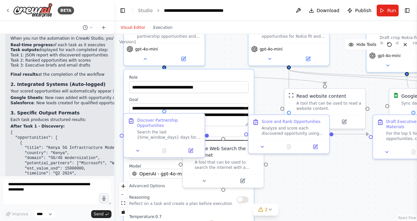
click at [188, 130] on div "Search the last {time_window_days} days for partnership and tender signals acro…" at bounding box center [169, 135] width 64 height 10
click at [142, 147] on button at bounding box center [138, 151] width 23 height 8
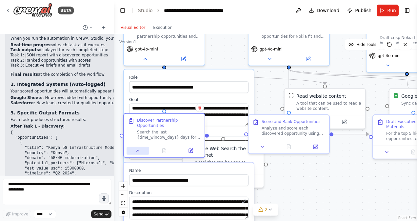
click at [138, 150] on icon at bounding box center [137, 150] width 3 height 1
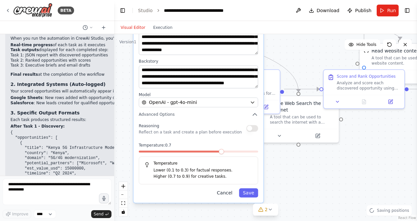
click at [227, 193] on button "Cancel" at bounding box center [224, 192] width 23 height 9
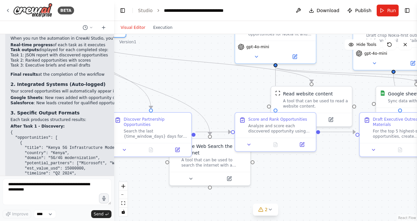
click at [298, 185] on div ".deletable-edge-delete-btn { width: 20px; height: 20px; border: 0px solid #ffff…" at bounding box center [265, 127] width 303 height 187
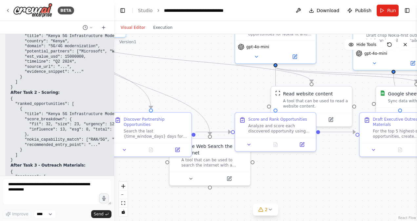
scroll to position [2539, 0]
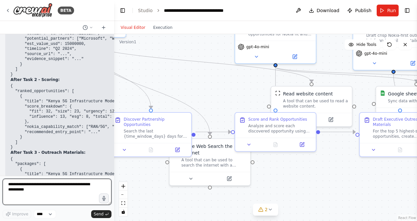
click at [37, 193] on textarea "**********" at bounding box center [57, 192] width 109 height 26
type textarea "*"
type textarea "**********"
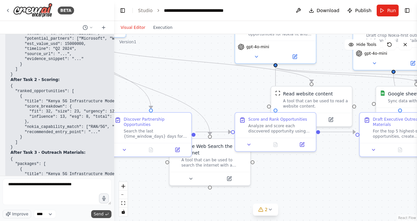
click at [97, 211] on button "Send" at bounding box center [101, 214] width 20 height 8
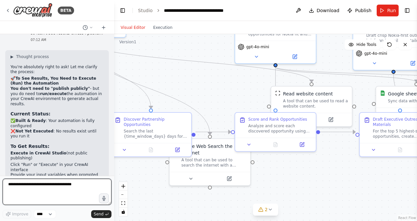
scroll to position [2791, 0]
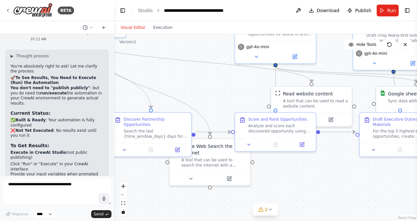
click at [0, 83] on button "Toggle Sidebar" at bounding box center [-1, 110] width 5 height 221
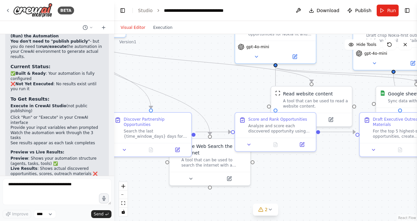
scroll to position [2838, 0]
click at [25, 193] on textarea "**********" at bounding box center [57, 192] width 109 height 26
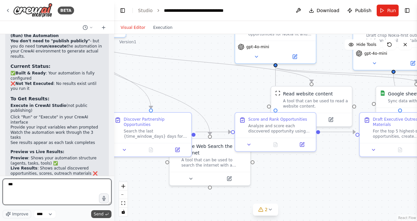
type textarea "***"
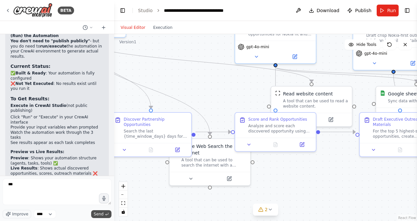
click at [97, 211] on button "Send" at bounding box center [101, 214] width 20 height 8
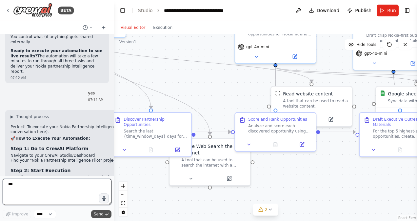
scroll to position [3066, 0]
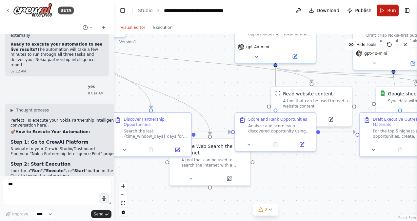
click at [389, 10] on span "Run" at bounding box center [391, 10] width 9 height 7
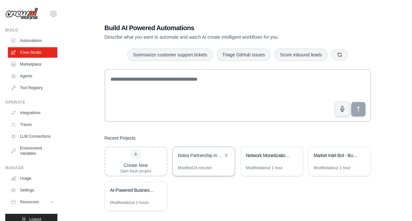
click at [197, 164] on div "Nokia Partnership Intelligence Pilot" at bounding box center [204, 156] width 62 height 18
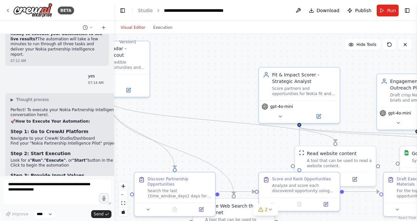
scroll to position [3066, 0]
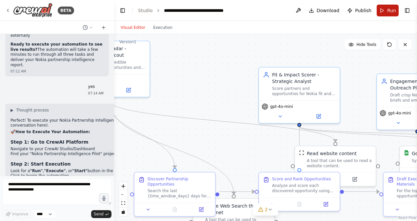
click at [395, 12] on span "Run" at bounding box center [391, 10] width 9 height 7
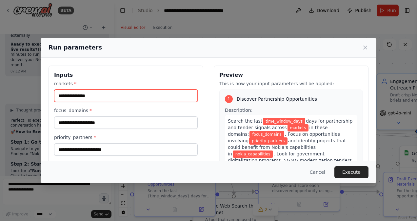
click at [165, 91] on input "markets *" at bounding box center [126, 96] width 144 height 12
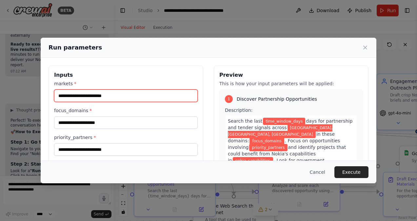
type input "**********"
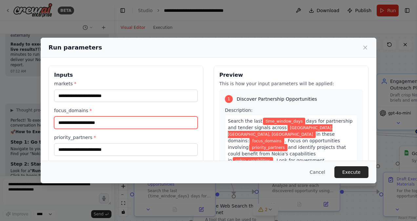
click at [148, 122] on input "focus_domains *" at bounding box center [126, 122] width 144 height 12
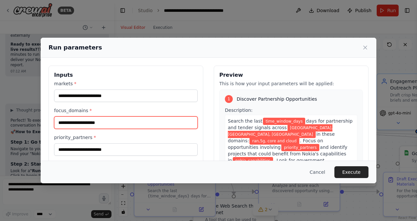
type input "**********"
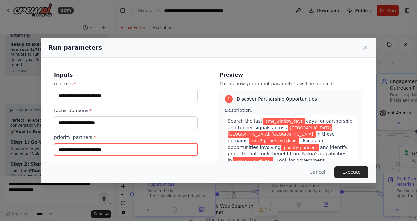
click at [132, 152] on input "priority_partners *" at bounding box center [126, 149] width 144 height 12
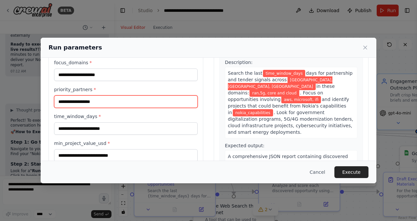
scroll to position [49, 0]
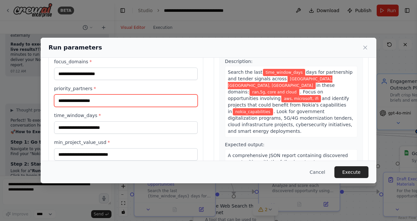
type input "**********"
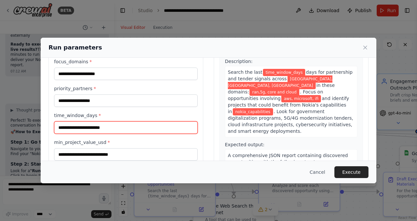
click at [110, 128] on input "time_window_days *" at bounding box center [126, 127] width 144 height 12
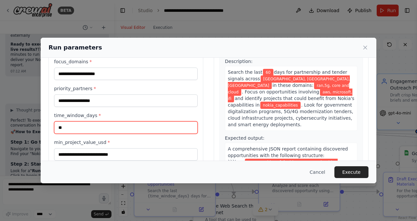
type input "**"
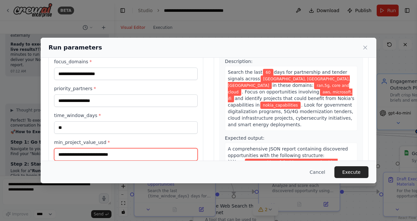
click at [89, 155] on input "min_project_value_usd *" at bounding box center [126, 154] width 144 height 12
type input "******"
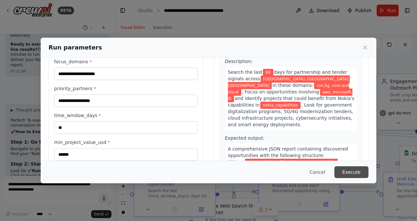
click at [355, 170] on button "Execute" at bounding box center [352, 172] width 34 height 12
click at [357, 172] on button "Execute" at bounding box center [352, 172] width 34 height 12
click at [359, 172] on button "Execute" at bounding box center [352, 172] width 34 height 12
click at [354, 171] on button "Execute" at bounding box center [352, 172] width 34 height 12
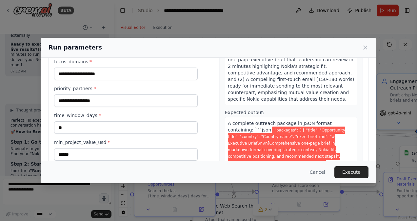
scroll to position [439, 0]
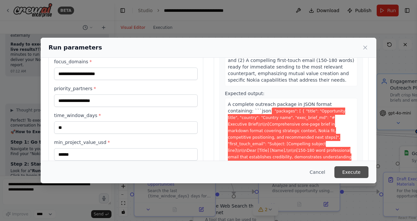
click at [357, 177] on button "Execute" at bounding box center [352, 172] width 34 height 12
click at [358, 173] on button "Execute" at bounding box center [352, 172] width 34 height 12
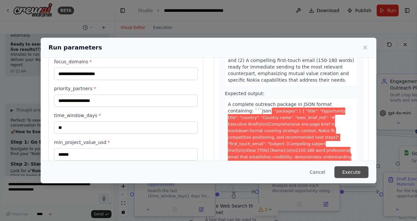
click at [358, 173] on button "Execute" at bounding box center [352, 172] width 34 height 12
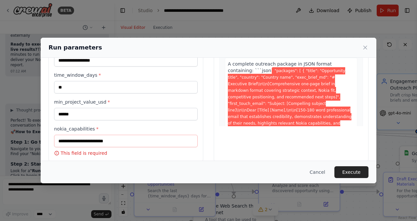
scroll to position [96, 0]
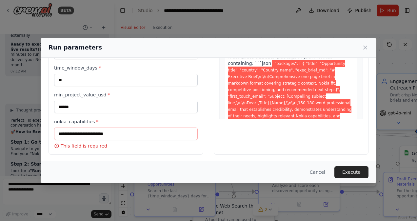
click at [380, 155] on div "**********" at bounding box center [208, 110] width 417 height 221
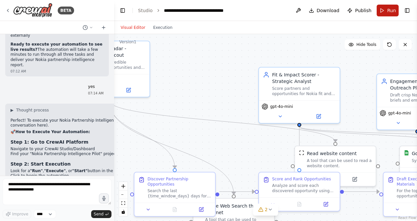
click at [384, 9] on button "Run" at bounding box center [388, 11] width 22 height 12
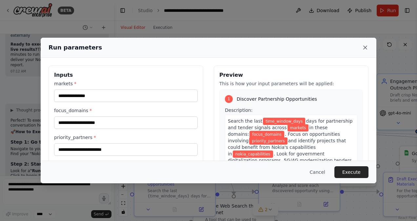
click at [365, 47] on icon at bounding box center [365, 47] width 7 height 7
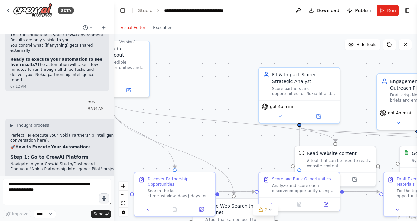
scroll to position [3066, 0]
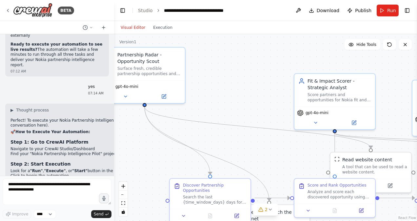
click at [157, 164] on div ".deletable-edge-delete-btn { width: 20px; height: 20px; border: 0px solid #ffff…" at bounding box center [265, 127] width 303 height 187
click at [308, 218] on div "Brave Web Search the internet A tool that can be used to search the internet wi…" at bounding box center [269, 220] width 81 height 33
click at [322, 200] on div "Score and Rank Opportunities Analyze and score each discovered opportunity usin…" at bounding box center [334, 189] width 81 height 25
click at [342, 188] on div "Analyze and score each discovered opportunity using the 0-100 scale rubric: Fit…" at bounding box center [340, 193] width 64 height 10
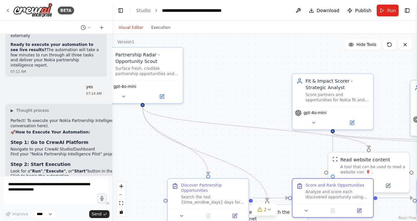
scroll to position [3092, 0]
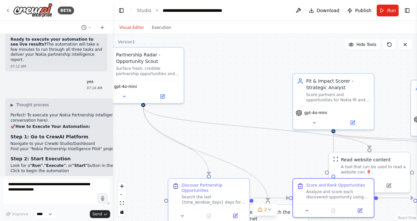
drag, startPoint x: 114, startPoint y: 165, endPoint x: 113, endPoint y: 132, distance: 33.1
click at [113, 132] on div "BETA Hello! I'm the CrewAI assistant. What kind of automation do you want to bu…" at bounding box center [208, 110] width 417 height 221
click at [112, 67] on div at bounding box center [111, 110] width 3 height 221
click at [112, 180] on div at bounding box center [111, 110] width 3 height 221
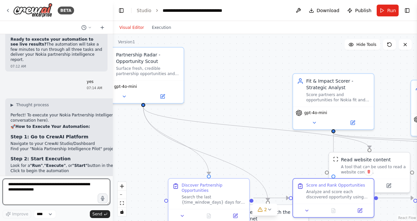
click at [107, 180] on textarea at bounding box center [57, 192] width 108 height 26
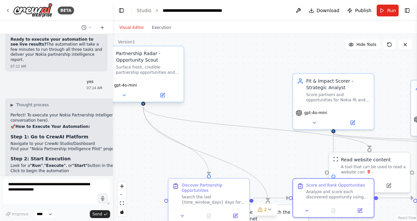
click at [130, 102] on div "Partnership Radar - Opportunity Scout Surface fresh, credible partnership oppor…" at bounding box center [143, 74] width 82 height 57
click at [129, 100] on div "gpt-4o-mini" at bounding box center [143, 90] width 81 height 23
click at [415, 98] on button "Toggle Sidebar" at bounding box center [417, 110] width 5 height 221
drag, startPoint x: 415, startPoint y: 95, endPoint x: 416, endPoint y: 135, distance: 40.0
click at [416, 135] on button "Toggle Sidebar" at bounding box center [417, 110] width 5 height 221
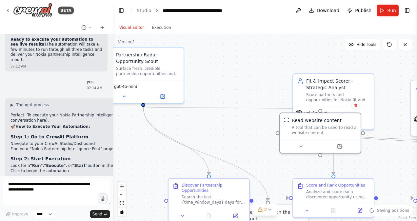
click at [274, 60] on div ".deletable-edge-delete-btn { width: 20px; height: 20px; border: 0px solid #ffff…" at bounding box center [265, 127] width 304 height 187
click at [260, 145] on div ".deletable-edge-delete-btn { width: 20px; height: 20px; border: 0px solid #ffff…" at bounding box center [265, 127] width 304 height 187
